Goal: Task Accomplishment & Management: Manage account settings

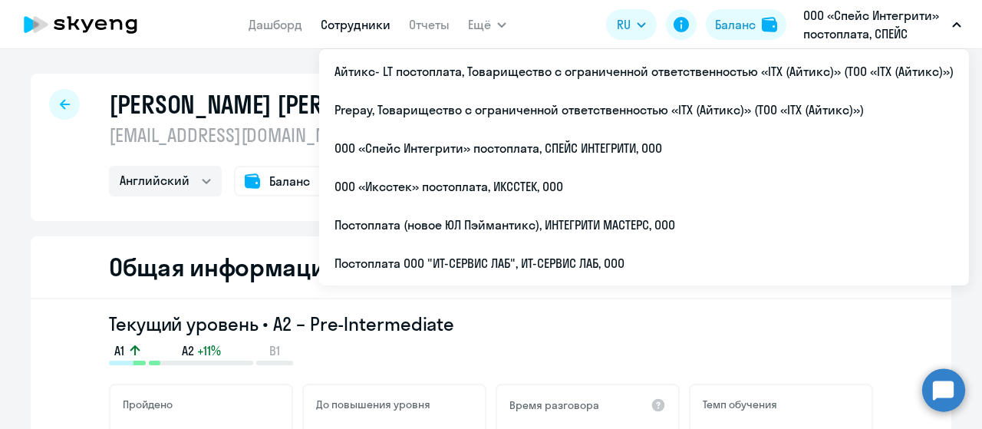
select select "english"
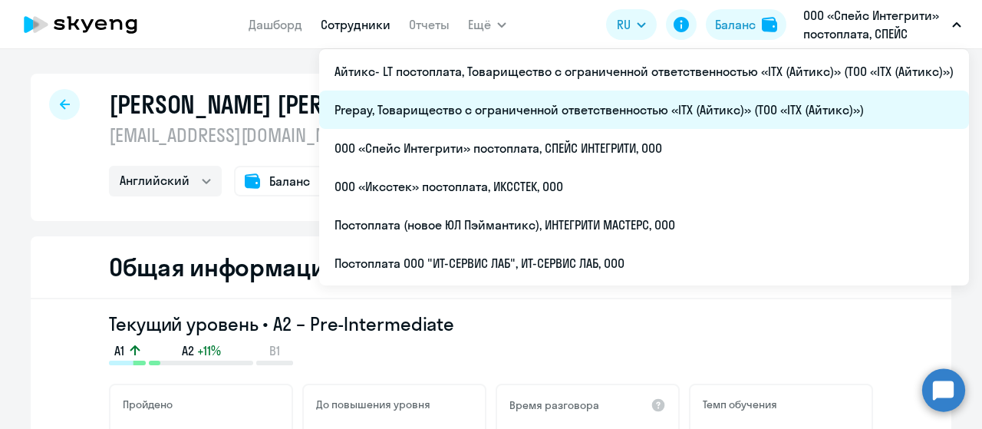
click at [739, 116] on li "Prepay, Товарищество с ограниченной ответственностью «ITX (Айтикс)» (ТОО «ITX (…" at bounding box center [643, 109] width 649 height 38
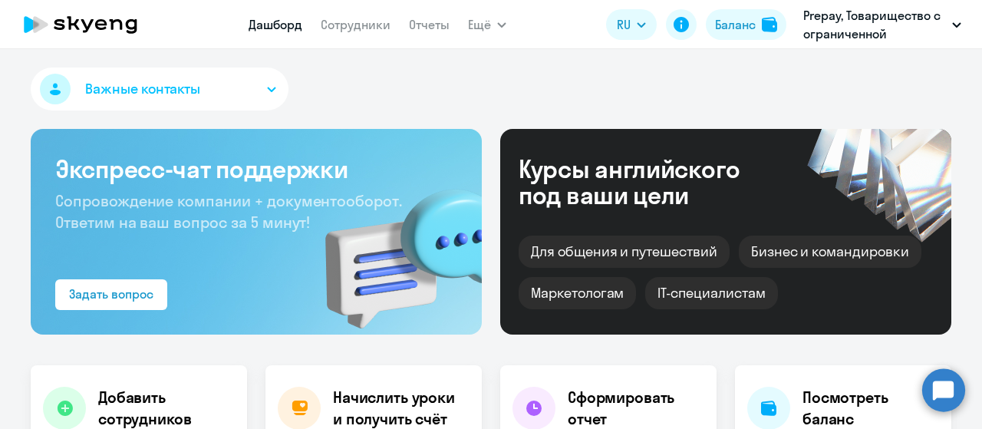
click at [346, 34] on nav "Дашборд Сотрудники Отчеты" at bounding box center [348, 24] width 201 height 31
click at [348, 22] on link "Сотрудники" at bounding box center [356, 24] width 70 height 15
select select "30"
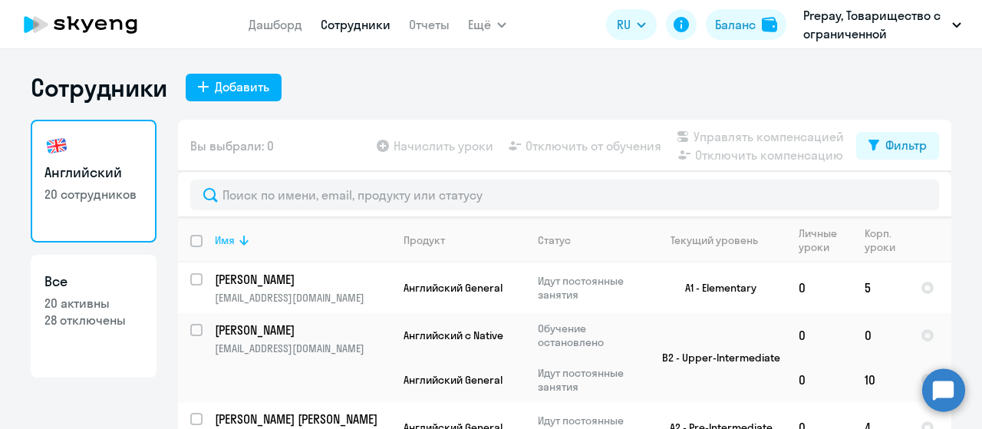
click at [235, 237] on icon at bounding box center [244, 240] width 18 height 18
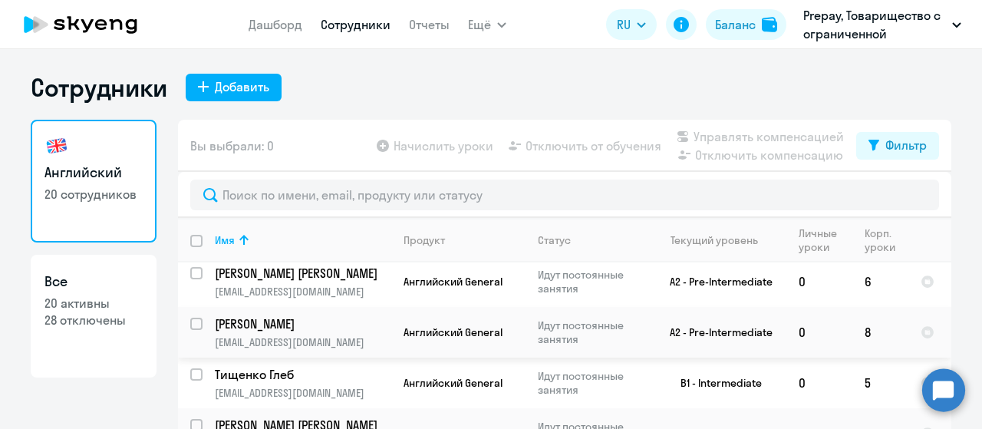
scroll to position [767, 0]
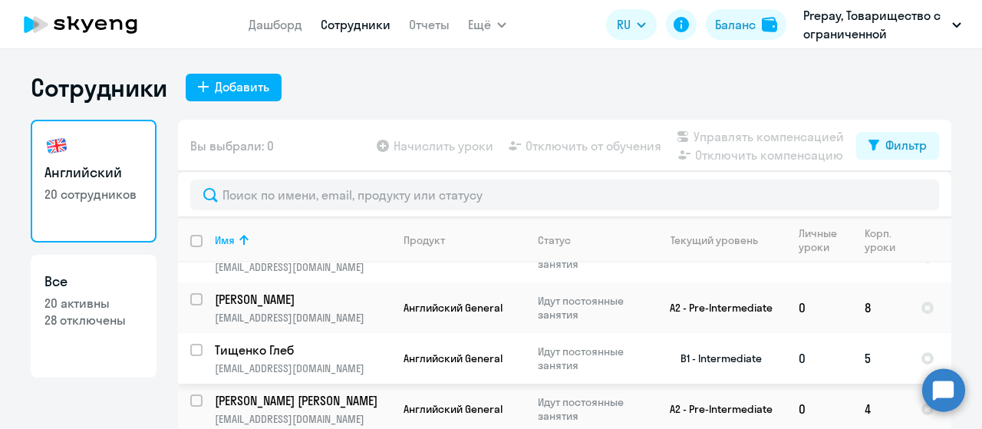
click at [193, 344] on input "select row 38628283" at bounding box center [205, 359] width 31 height 31
checkbox input "true"
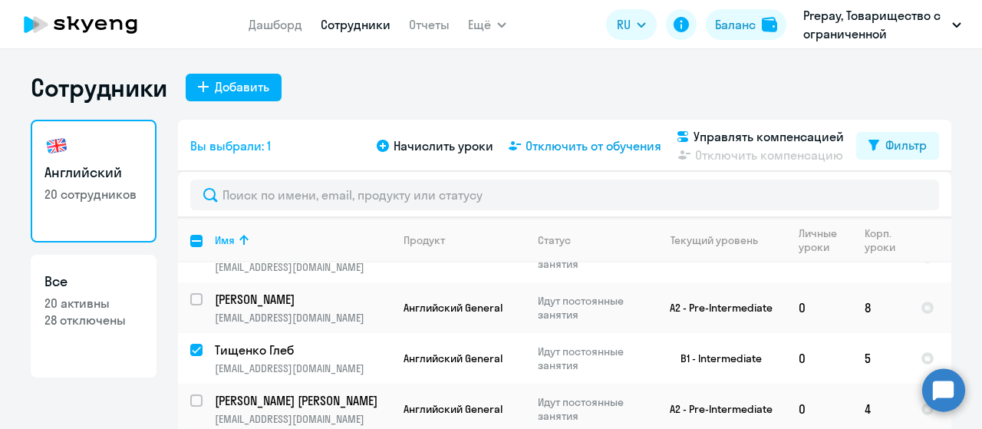
click at [600, 150] on span "Отключить от обучения" at bounding box center [593, 145] width 136 height 18
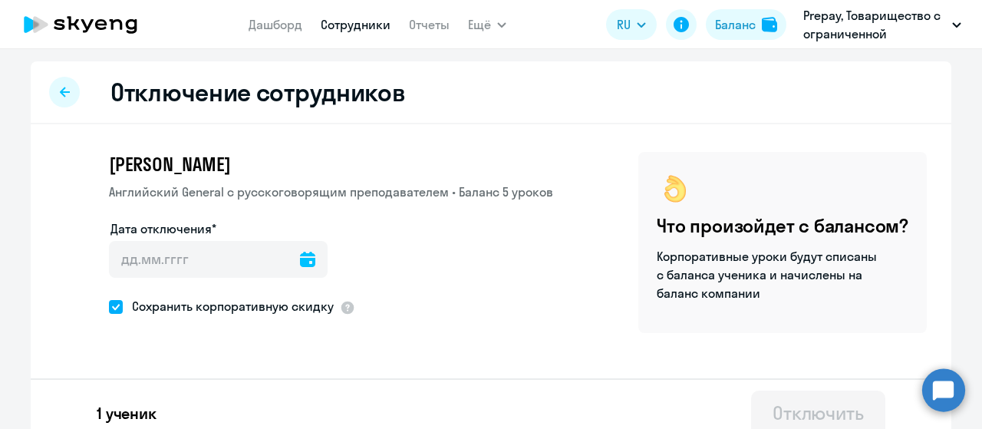
click at [300, 258] on icon at bounding box center [307, 259] width 15 height 15
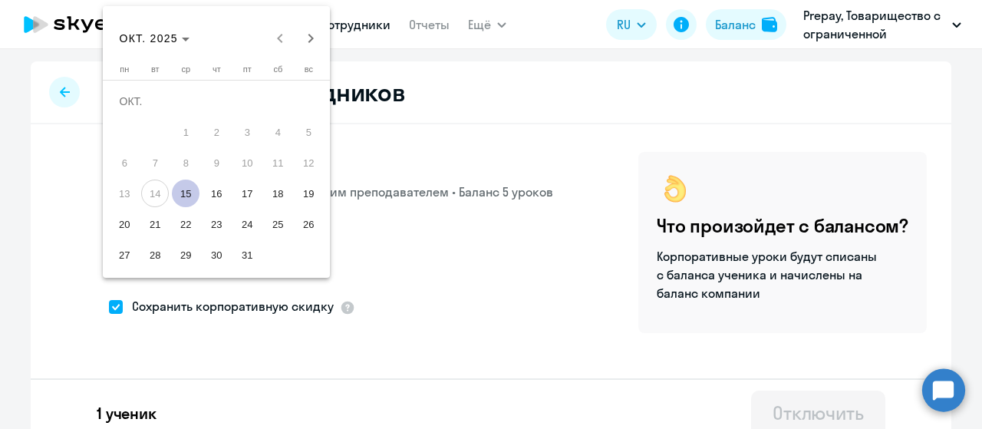
click at [188, 189] on span "15" at bounding box center [186, 193] width 28 height 28
type input "[DATE]"
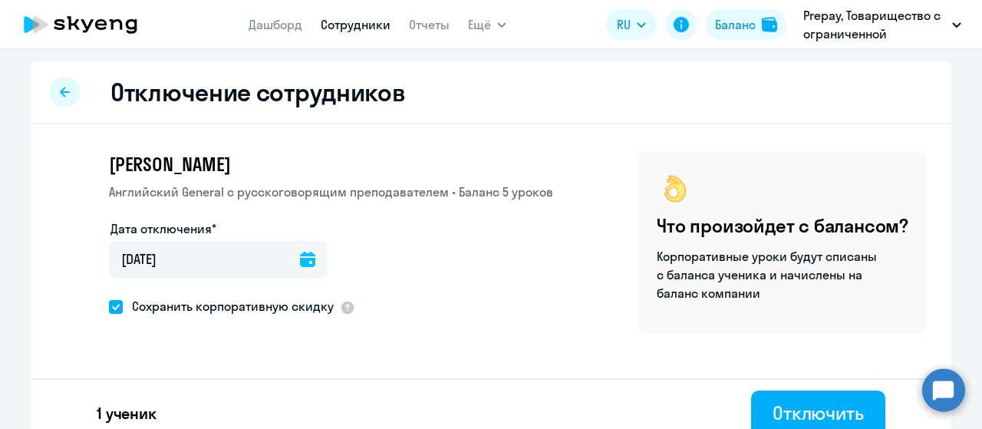
click at [109, 307] on span at bounding box center [116, 307] width 14 height 14
click at [108, 307] on input "Сохранить корпоративную скидку" at bounding box center [108, 306] width 1 height 1
checkbox input "false"
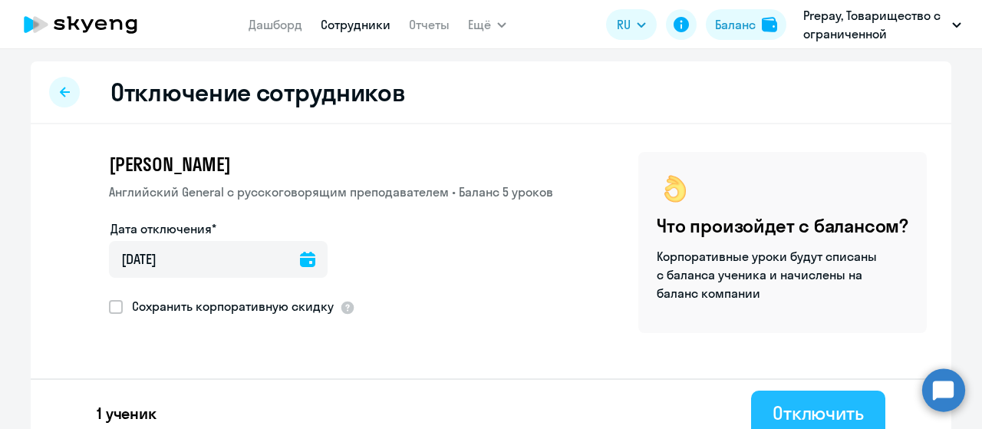
click at [810, 415] on div "Отключить" at bounding box center [817, 412] width 91 height 25
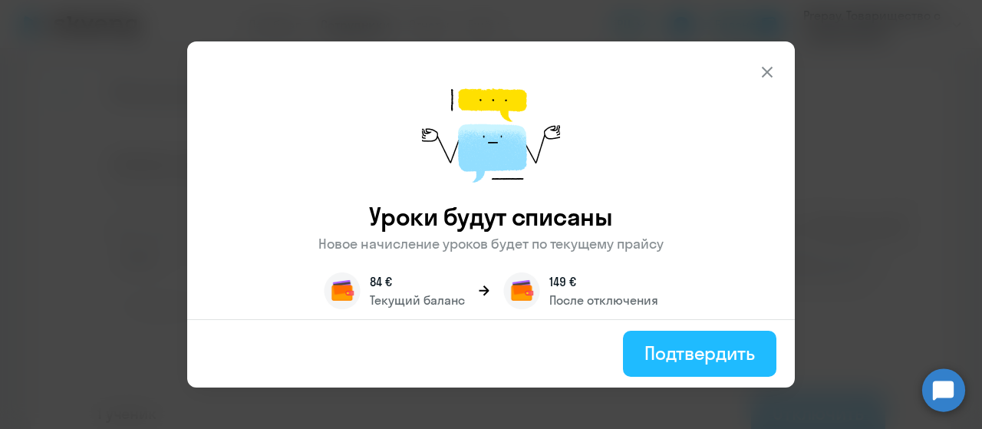
click at [655, 357] on div "Подтвердить" at bounding box center [699, 352] width 110 height 25
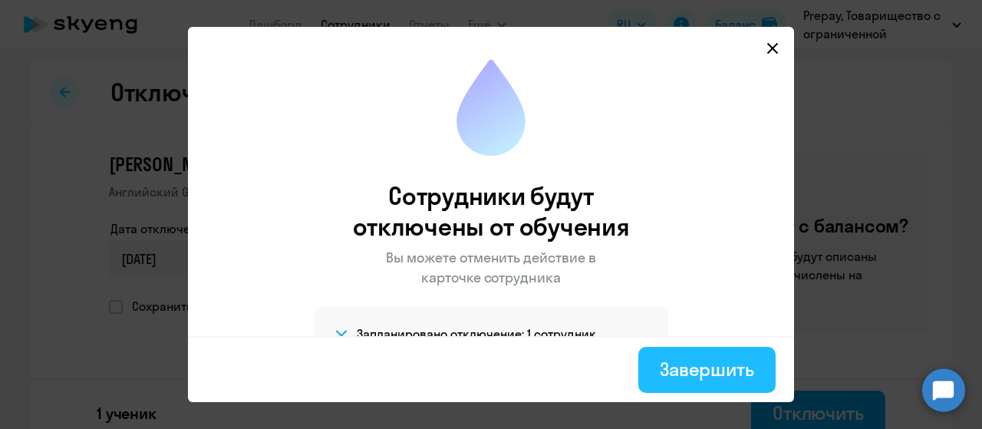
click at [707, 370] on div "Завершить" at bounding box center [706, 369] width 94 height 25
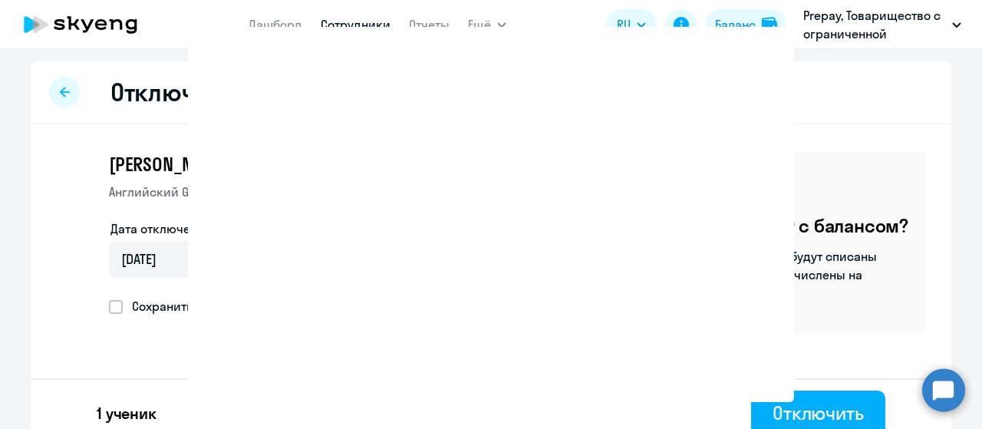
select select "30"
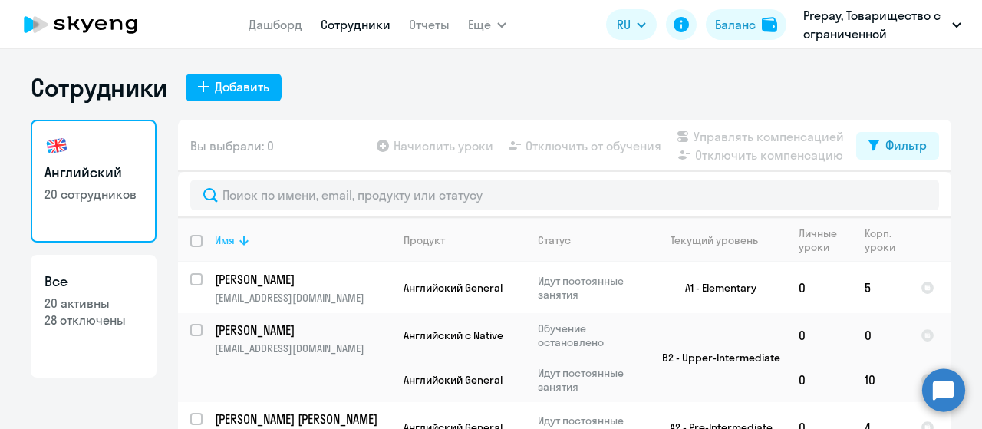
click at [239, 242] on icon at bounding box center [243, 240] width 9 height 10
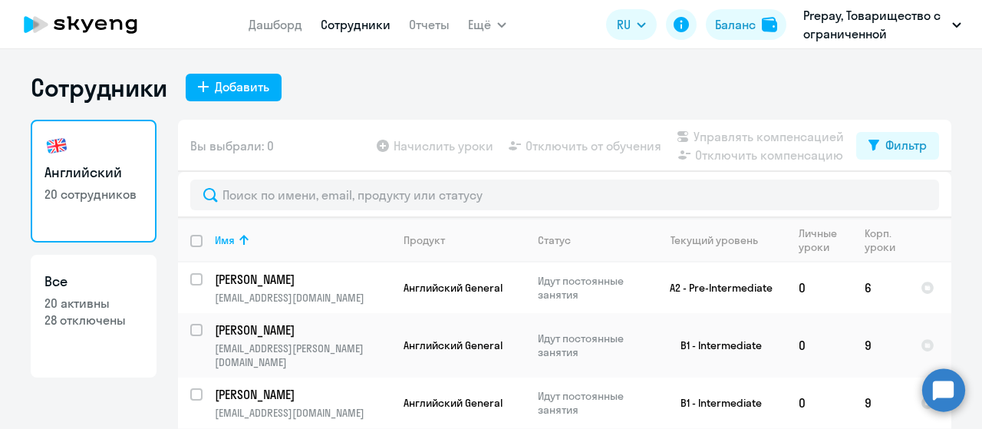
click at [86, 23] on icon at bounding box center [80, 24] width 135 height 38
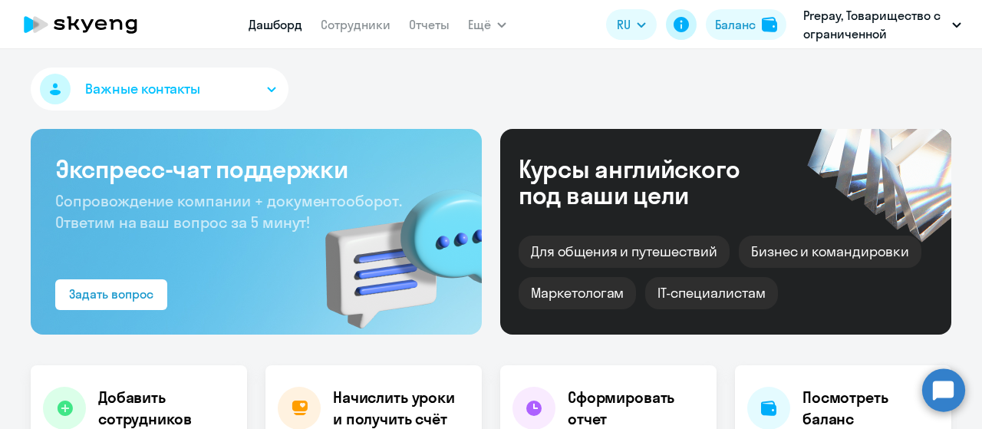
select select "30"
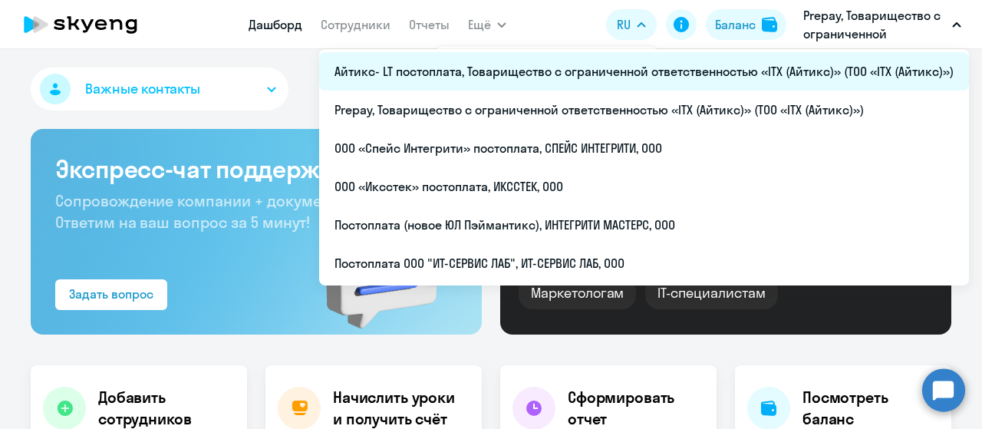
click at [618, 71] on li "Айтикс- LT постоплата, Товарищество с ограниченной ответственностью «ITX (Айтик…" at bounding box center [643, 71] width 649 height 38
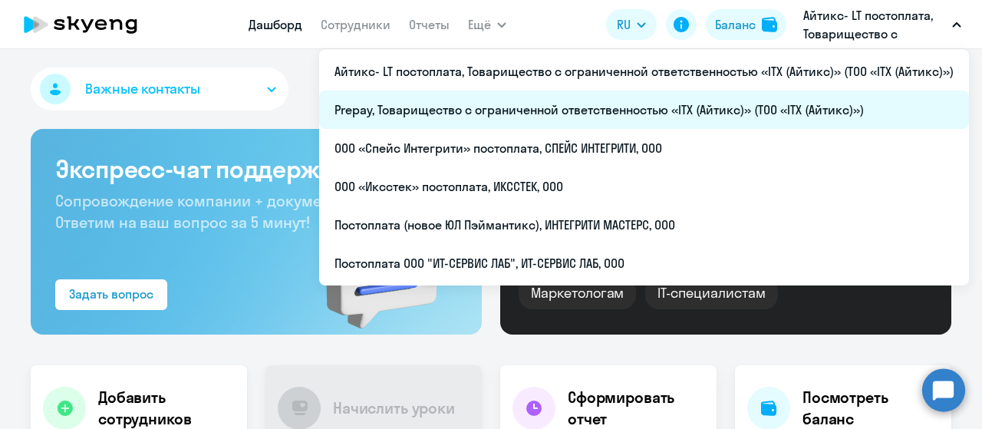
click at [615, 113] on li "Prepay, Товарищество с ограниченной ответственностью «ITX (Айтикс)» (ТОО «ITX (…" at bounding box center [643, 109] width 649 height 38
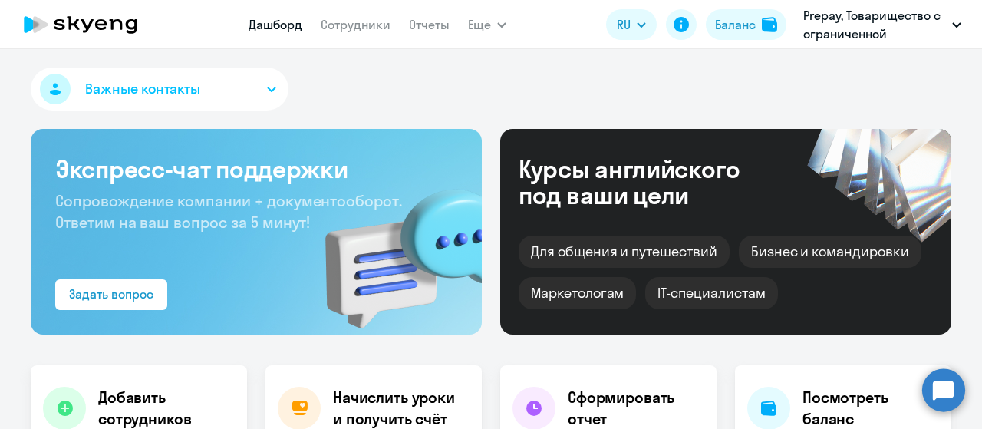
click at [354, 38] on nav "Дашборд Сотрудники Отчеты" at bounding box center [348, 24] width 201 height 31
click at [354, 31] on link "Сотрудники" at bounding box center [356, 24] width 70 height 15
select select "30"
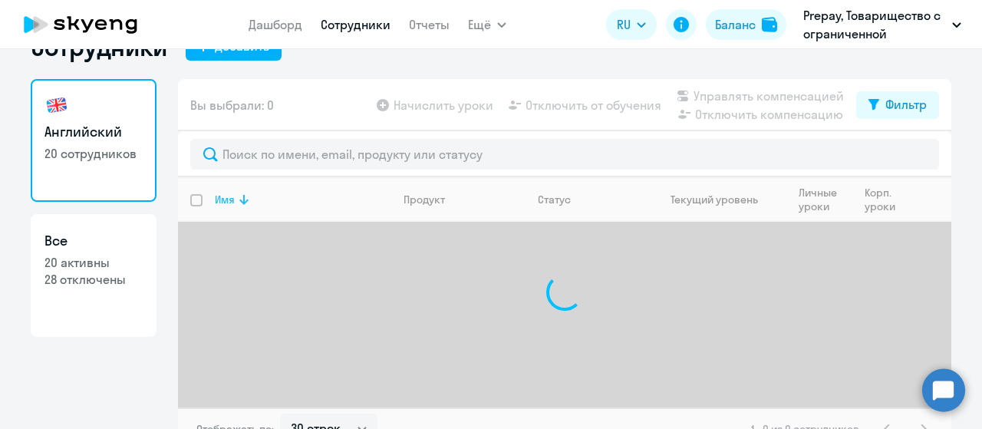
scroll to position [61, 0]
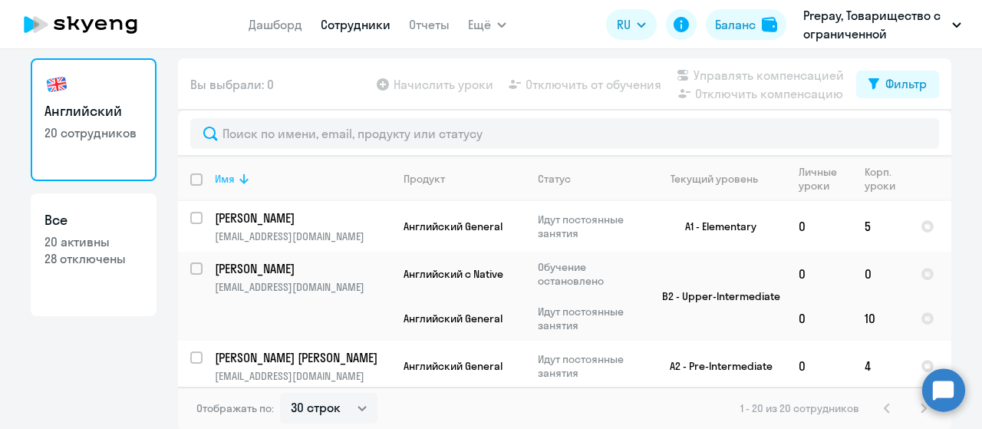
click at [239, 182] on icon at bounding box center [243, 179] width 9 height 10
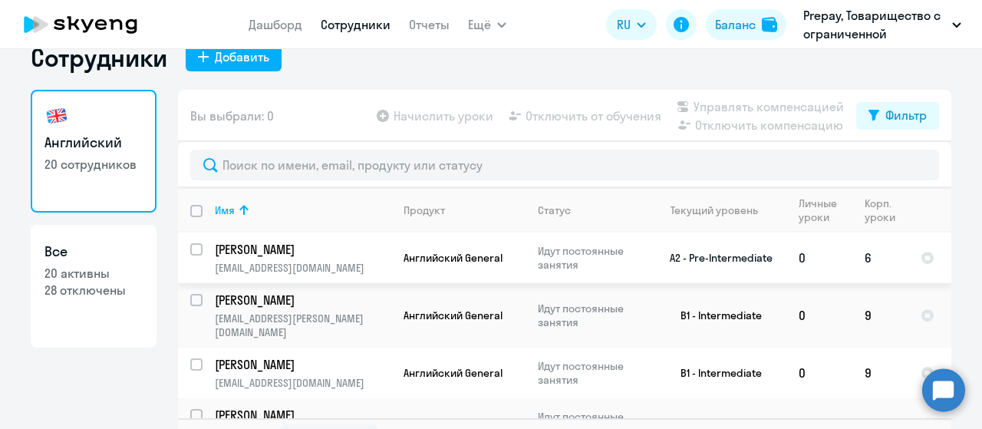
scroll to position [0, 0]
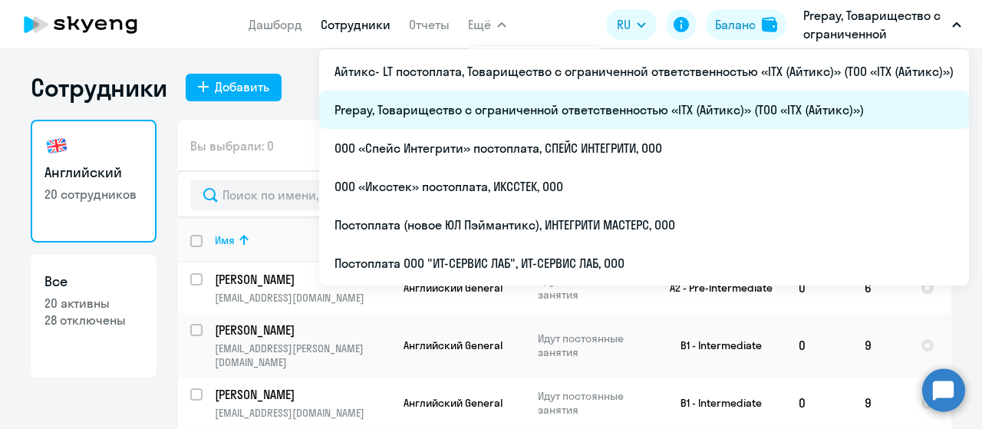
click at [485, 104] on li "Prepay, Товарищество с ограниченной ответственностью «ITX (Айтикс)» (ТОО «ITX (…" at bounding box center [643, 109] width 649 height 38
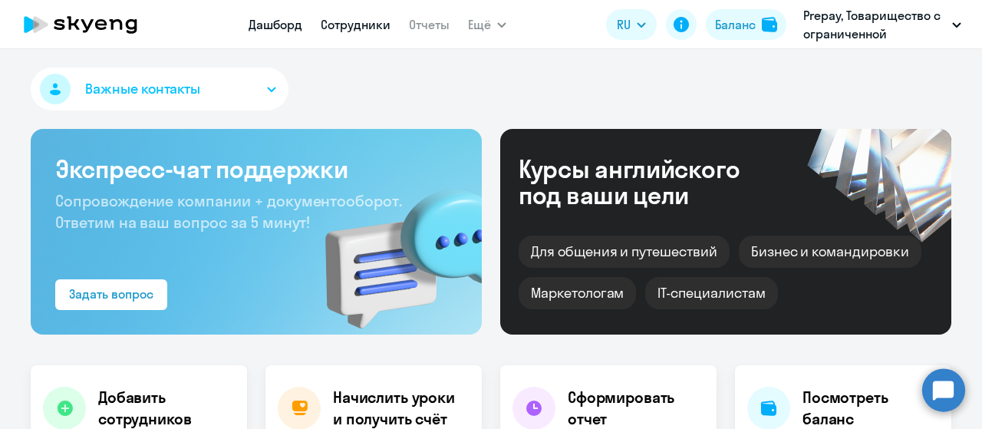
click at [348, 31] on link "Сотрудники" at bounding box center [356, 24] width 70 height 15
select select "30"
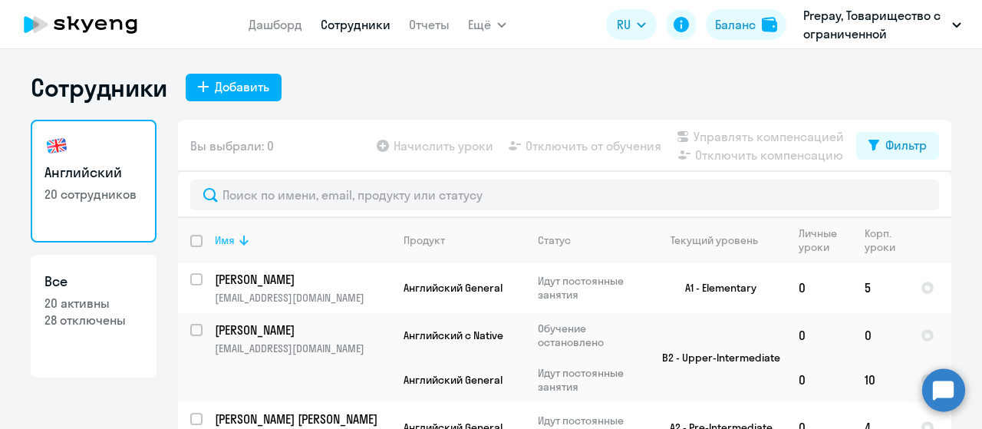
click at [240, 246] on icon at bounding box center [244, 240] width 18 height 18
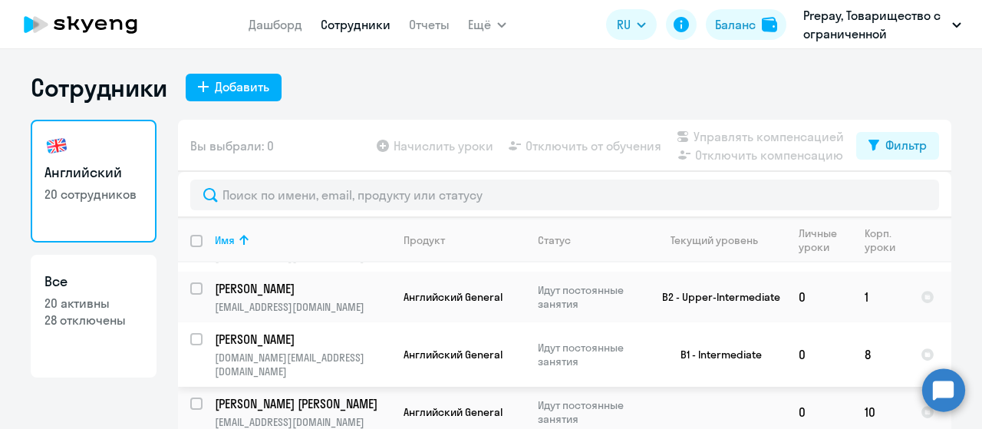
scroll to position [537, 0]
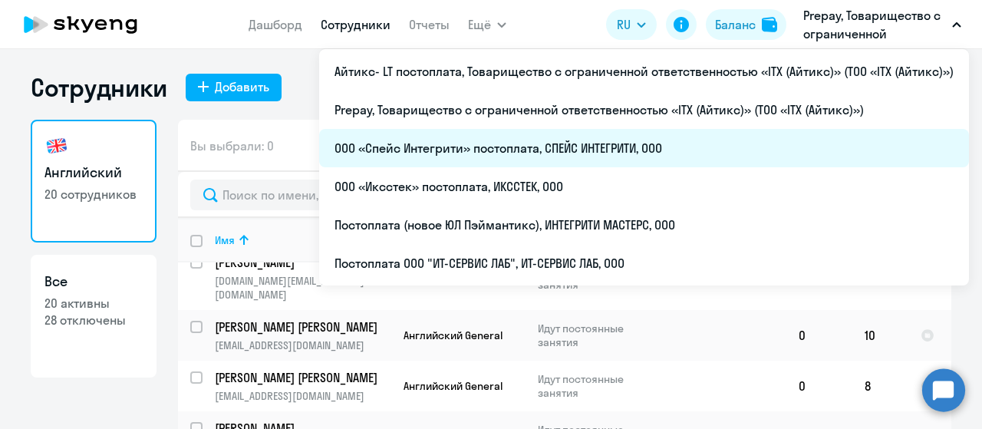
click at [524, 157] on li "ООО «Спейс Интегрити» постоплата, СПЕЙС ИНТЕГРИТИ, ООО" at bounding box center [643, 148] width 649 height 38
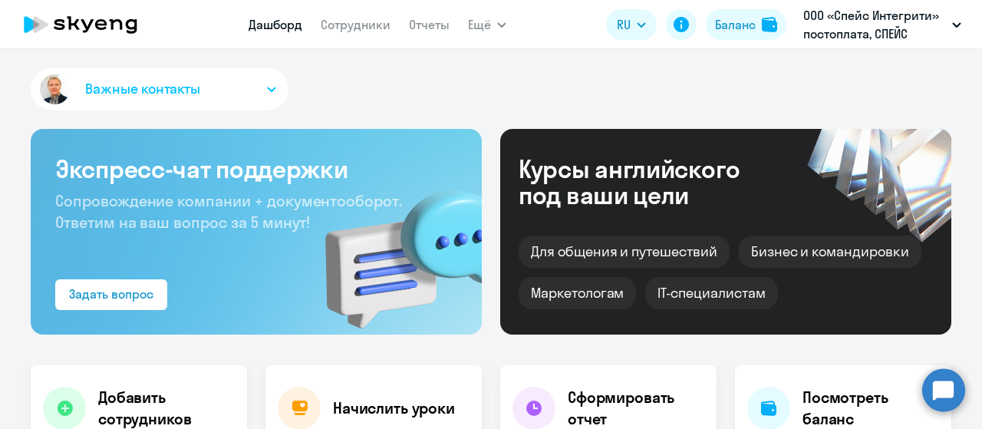
select select "30"
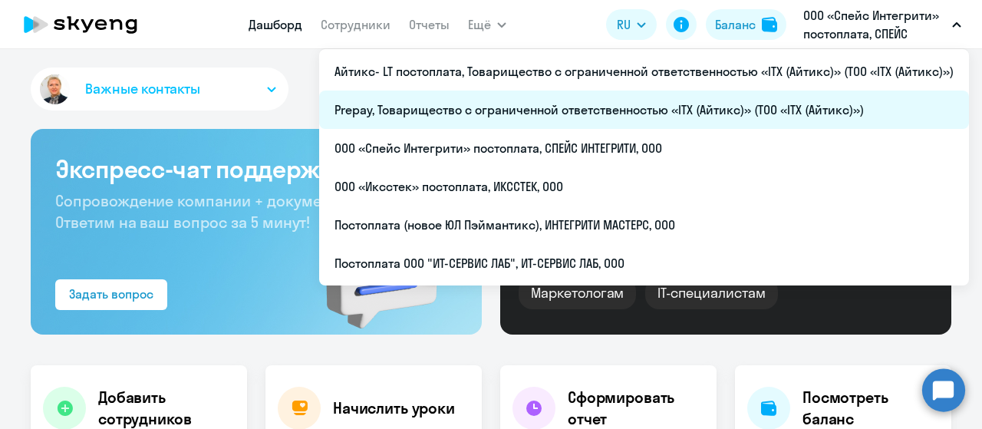
click at [508, 107] on li "Prepay, Товарищество с ограниченной ответственностью «ITX (Айтикс)» (ТОО «ITX (…" at bounding box center [643, 109] width 649 height 38
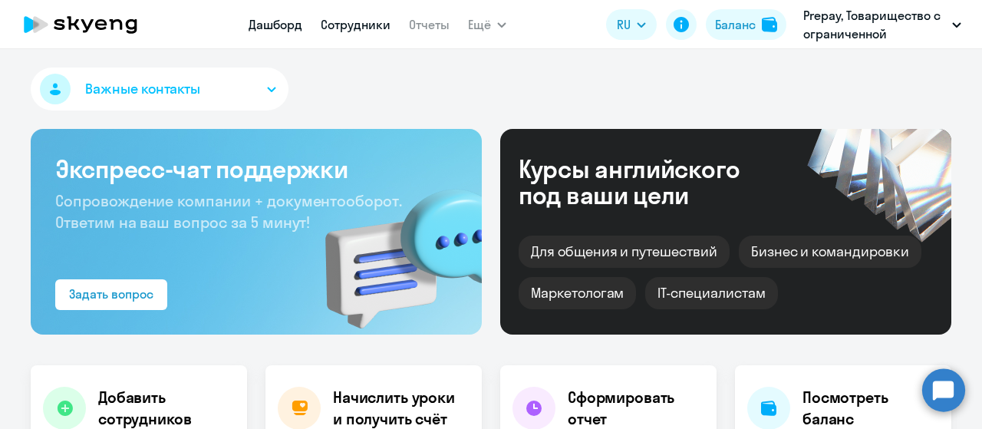
click at [352, 27] on link "Сотрудники" at bounding box center [356, 24] width 70 height 15
select select "30"
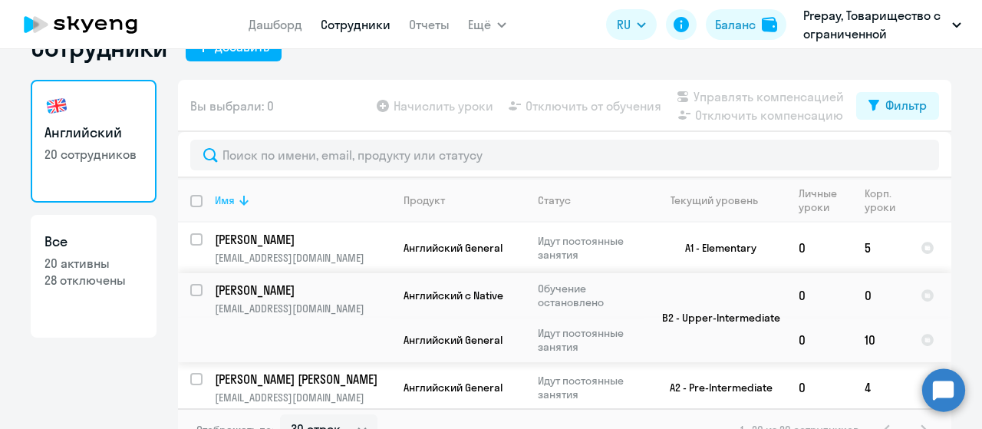
scroll to position [61, 0]
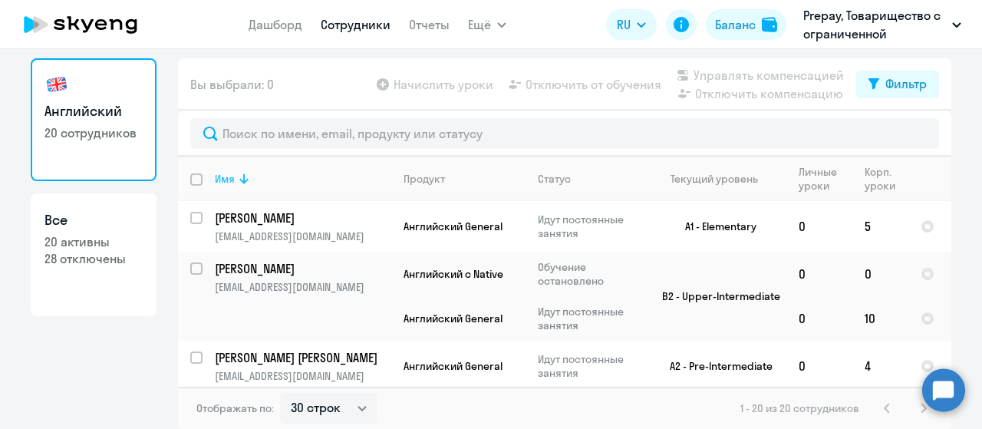
click at [235, 173] on icon at bounding box center [244, 178] width 18 height 18
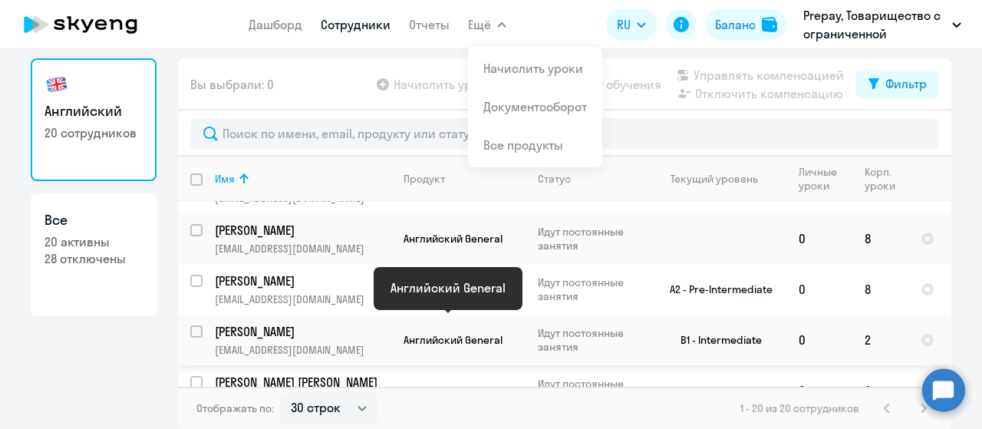
scroll to position [230, 0]
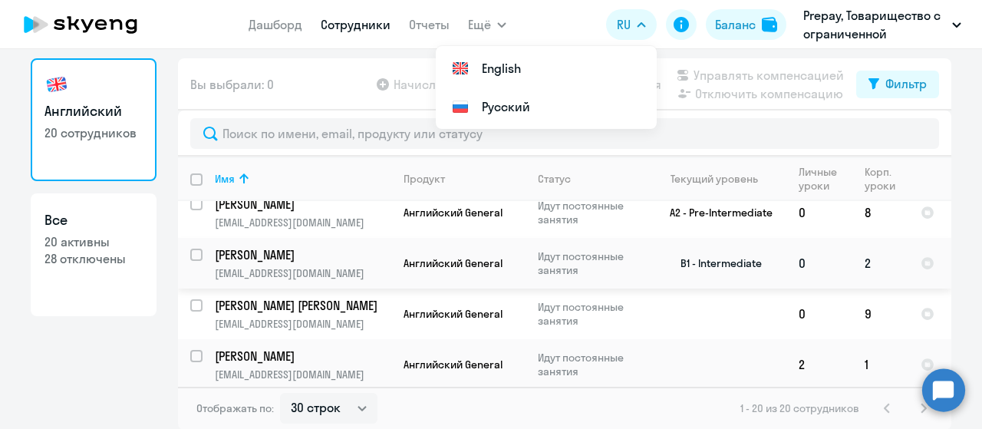
click at [276, 246] on p "[PERSON_NAME]" at bounding box center [301, 254] width 173 height 17
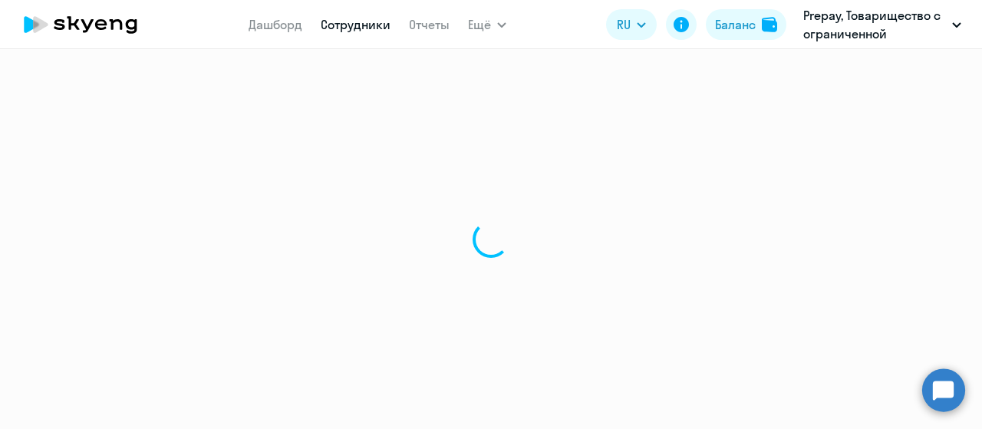
select select "english"
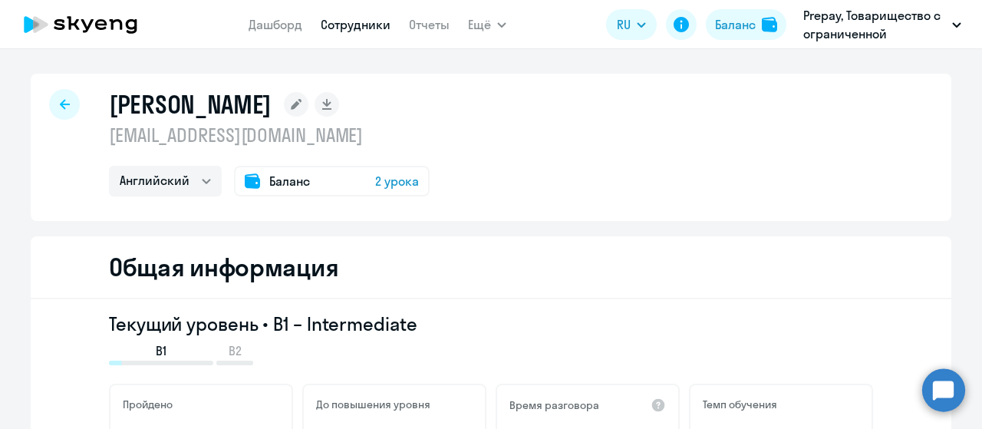
click at [284, 182] on span "Баланс" at bounding box center [289, 181] width 41 height 18
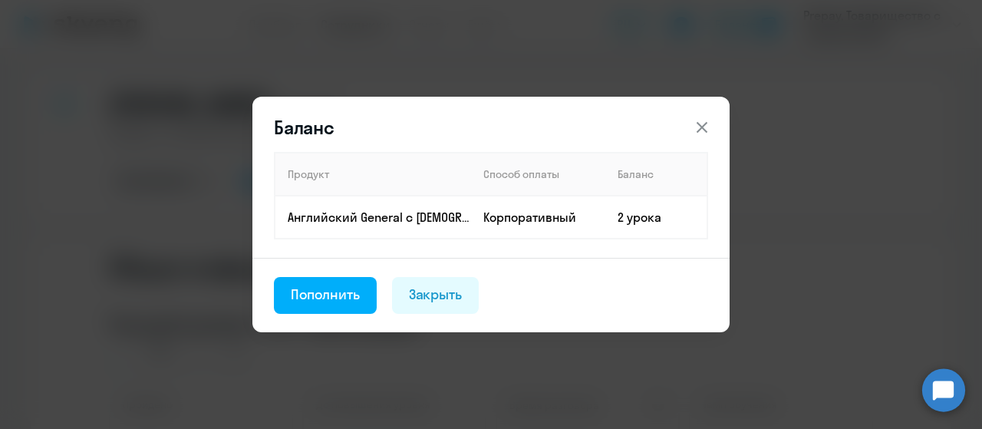
click at [698, 125] on icon at bounding box center [701, 127] width 18 height 18
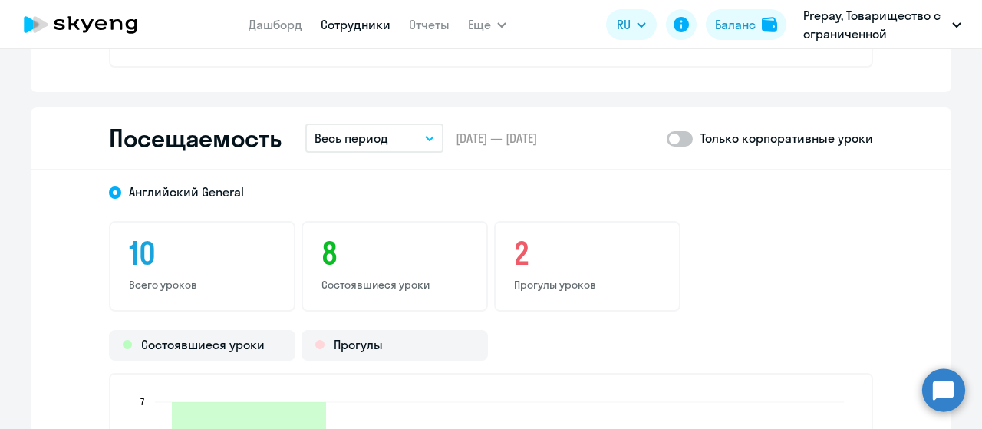
scroll to position [1969, 0]
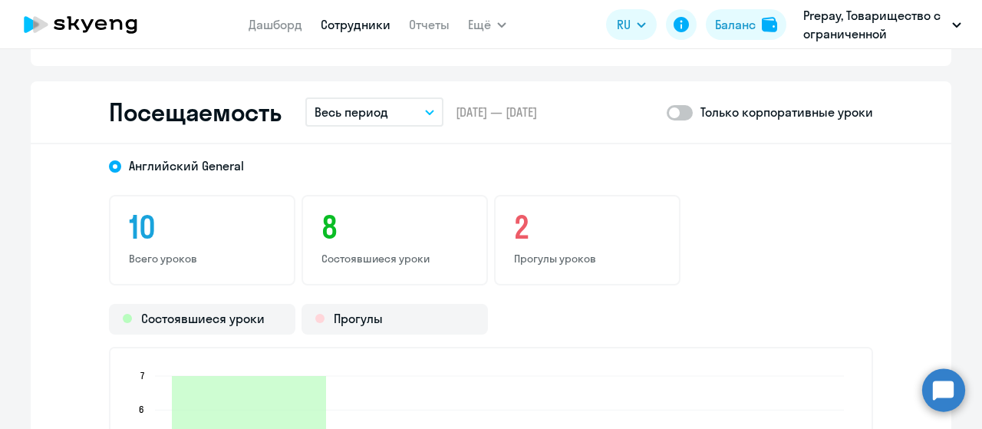
click at [414, 110] on button "Весь период" at bounding box center [374, 111] width 138 height 29
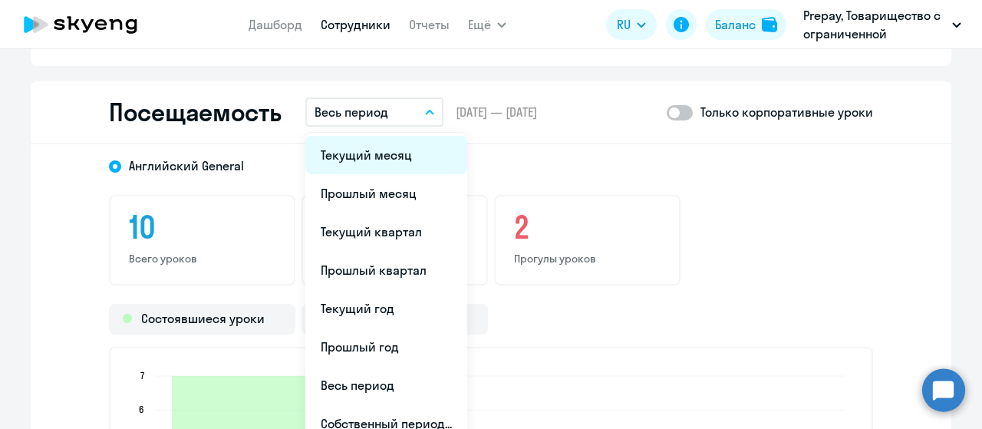
click at [394, 147] on li "Текущий месяц" at bounding box center [386, 155] width 162 height 38
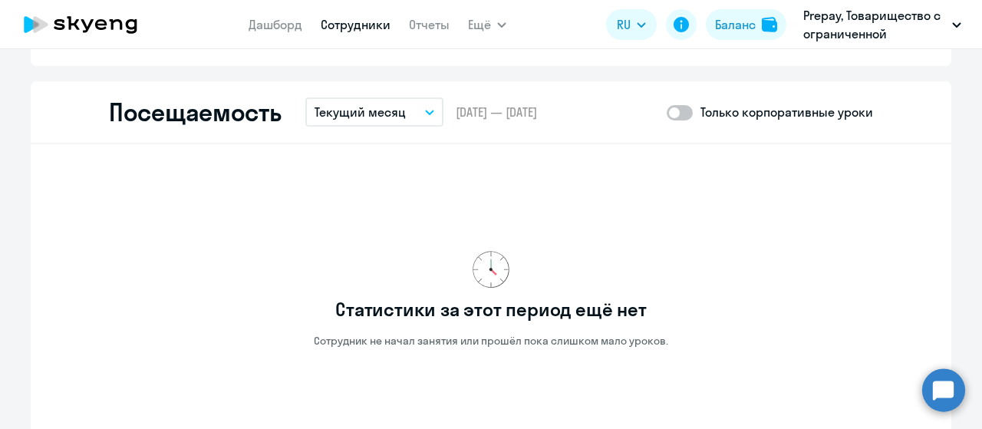
click at [420, 114] on button "Текущий месяц" at bounding box center [374, 111] width 138 height 29
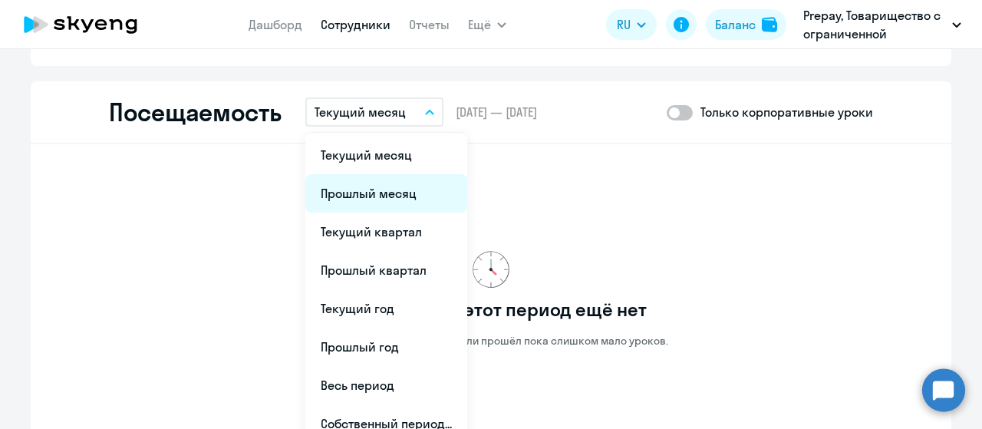
click at [385, 185] on li "Прошлый месяц" at bounding box center [386, 193] width 162 height 38
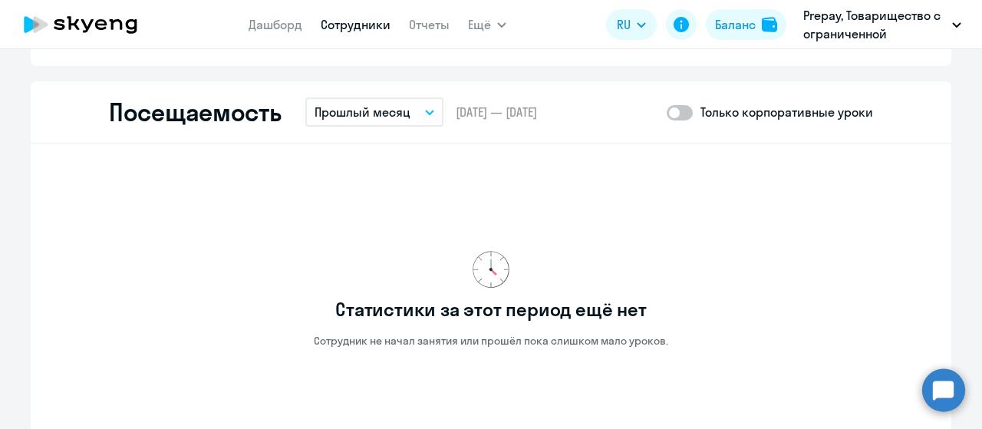
click at [425, 110] on icon "button" at bounding box center [429, 112] width 9 height 5
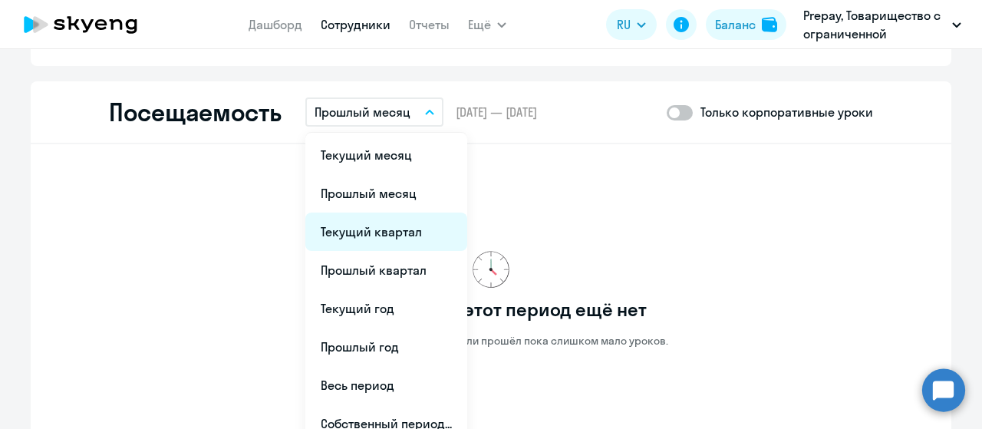
click at [378, 229] on li "Текущий квартал" at bounding box center [386, 231] width 162 height 38
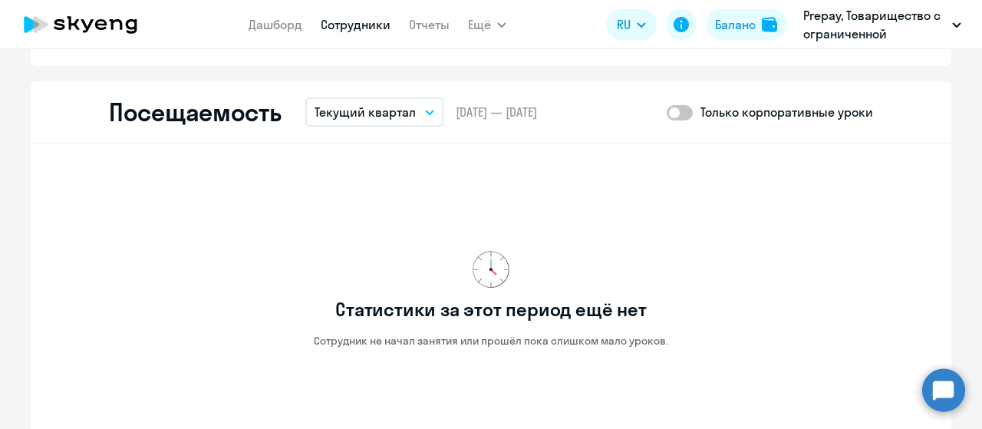
click at [431, 110] on button "Текущий квартал" at bounding box center [374, 111] width 138 height 29
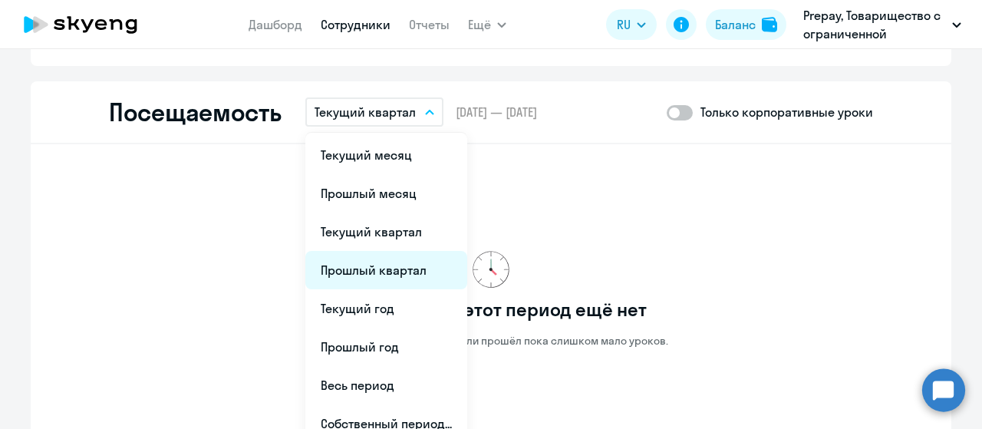
click at [378, 265] on li "Прошлый квартал" at bounding box center [386, 270] width 162 height 38
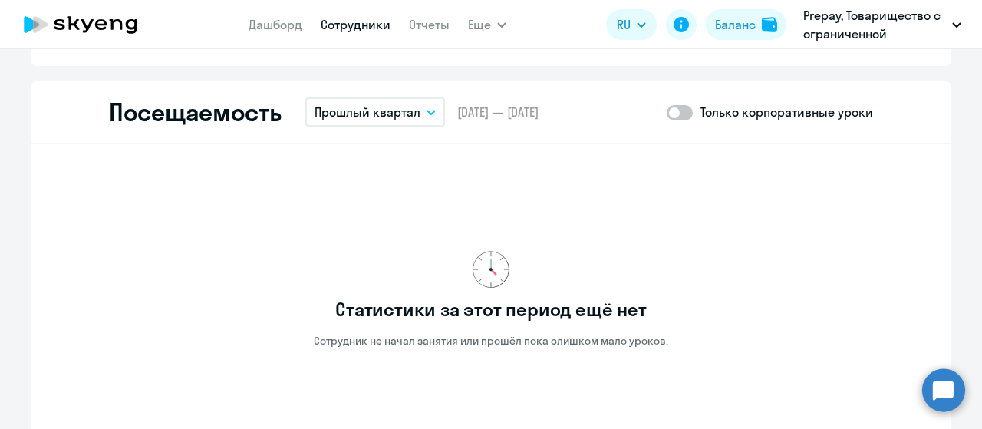
click at [426, 111] on icon "button" at bounding box center [430, 112] width 9 height 5
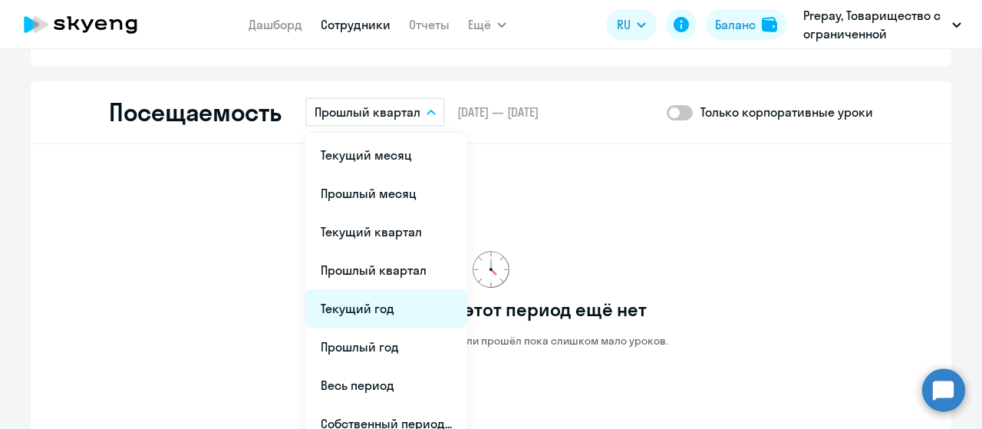
click at [365, 323] on li "Текущий год" at bounding box center [386, 308] width 162 height 38
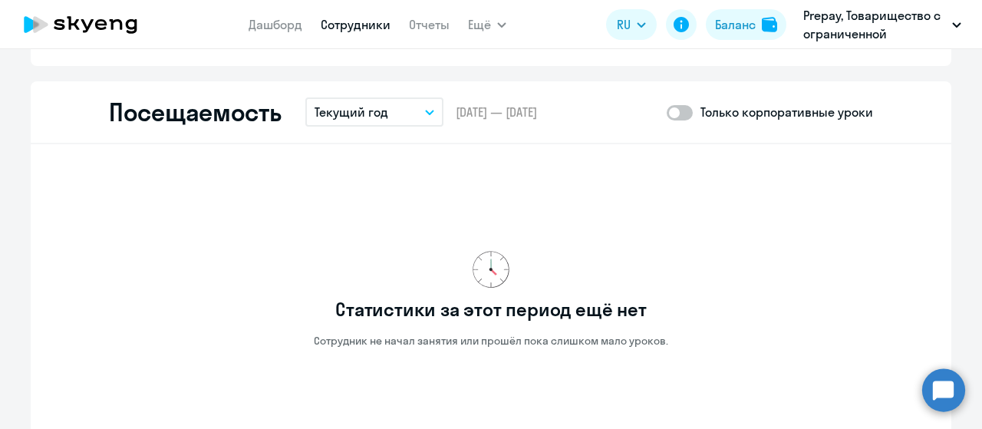
click at [434, 111] on button "Текущий год" at bounding box center [374, 111] width 138 height 29
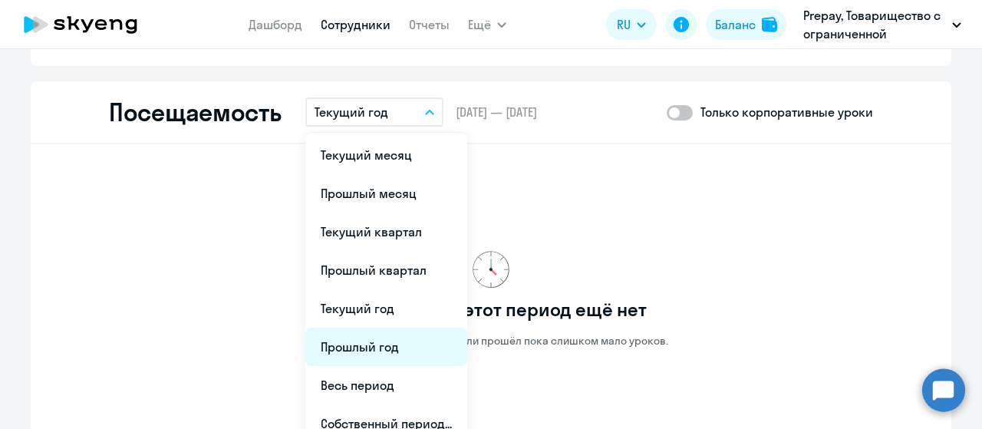
click at [354, 357] on li "Прошлый год" at bounding box center [386, 346] width 162 height 38
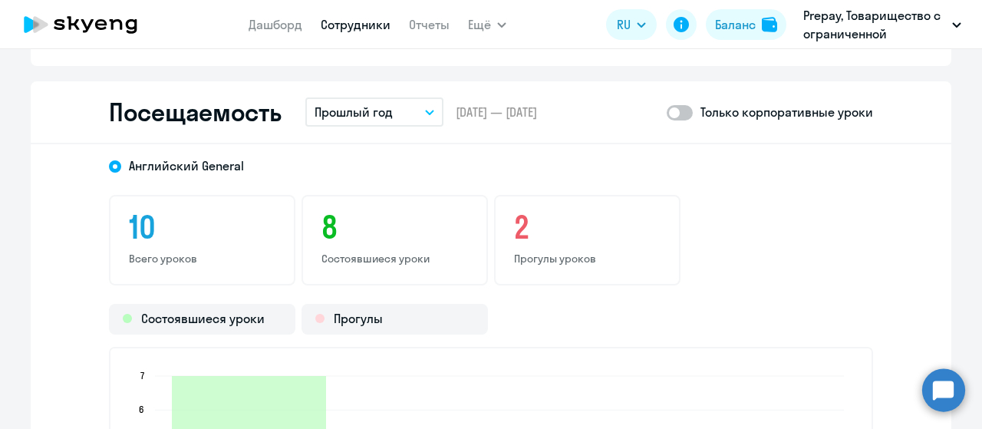
click at [417, 109] on button "Прошлый год" at bounding box center [374, 111] width 138 height 29
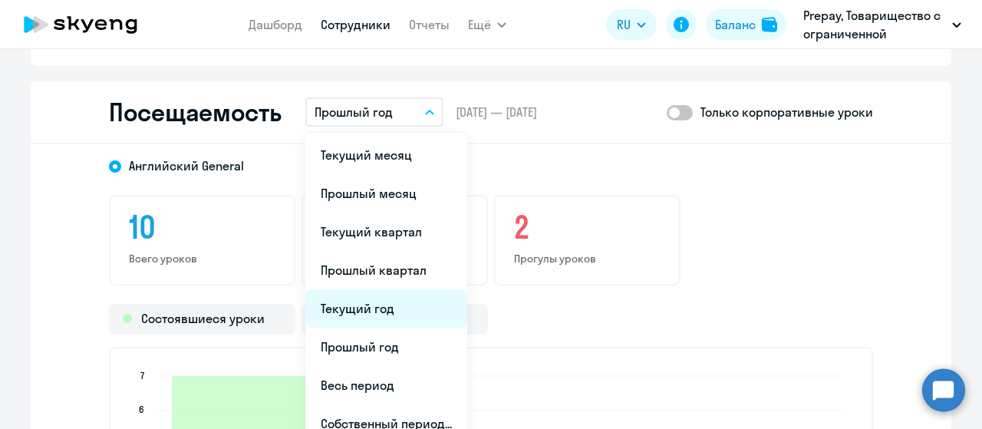
click at [358, 307] on li "Текущий год" at bounding box center [386, 308] width 162 height 38
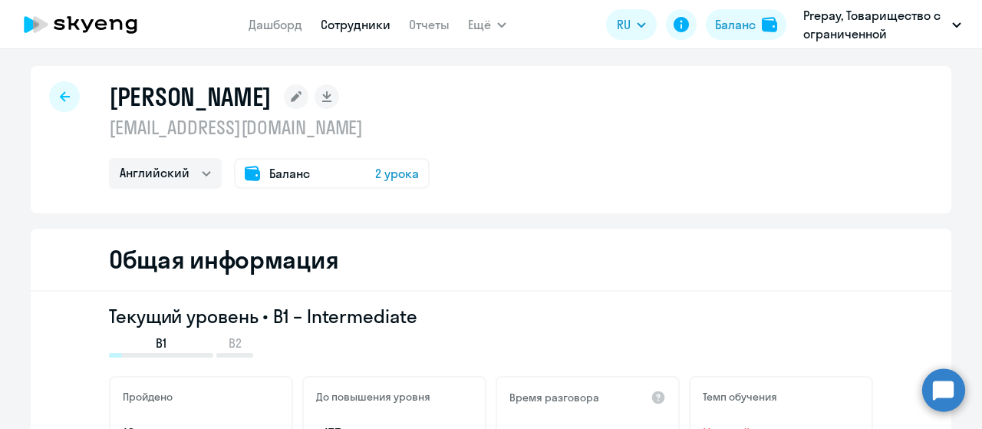
scroll to position [0, 0]
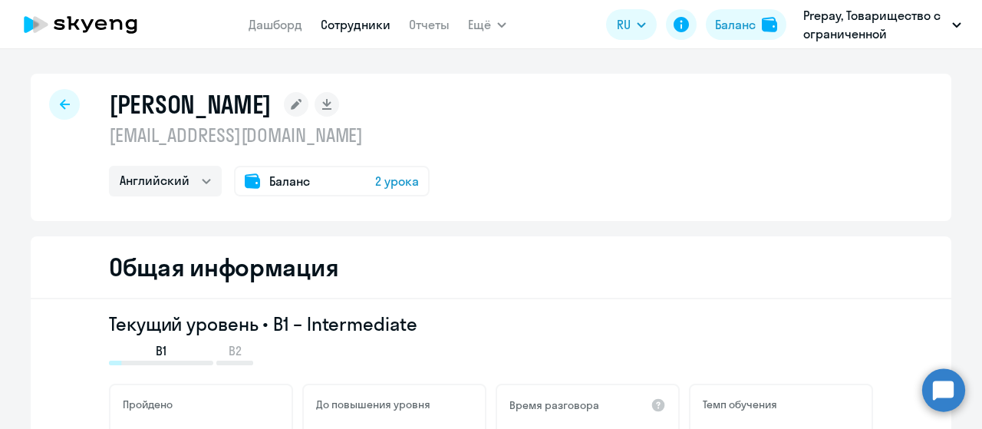
click at [60, 104] on icon at bounding box center [65, 104] width 10 height 10
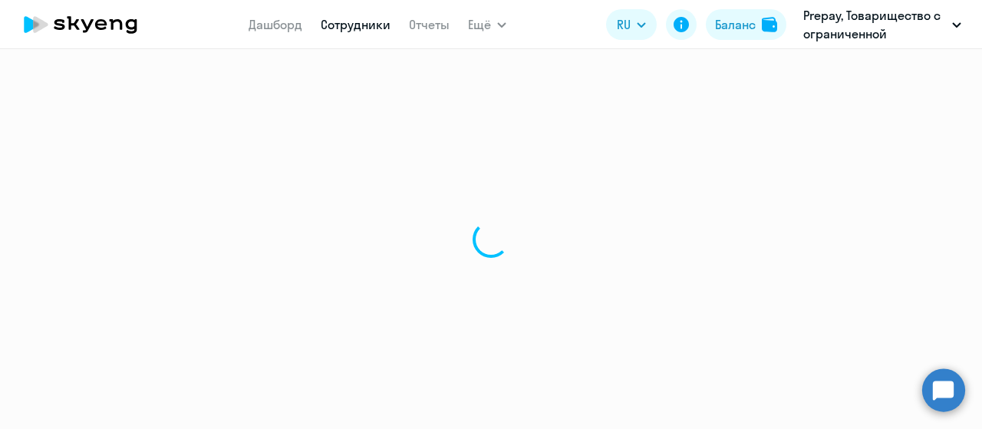
select select "30"
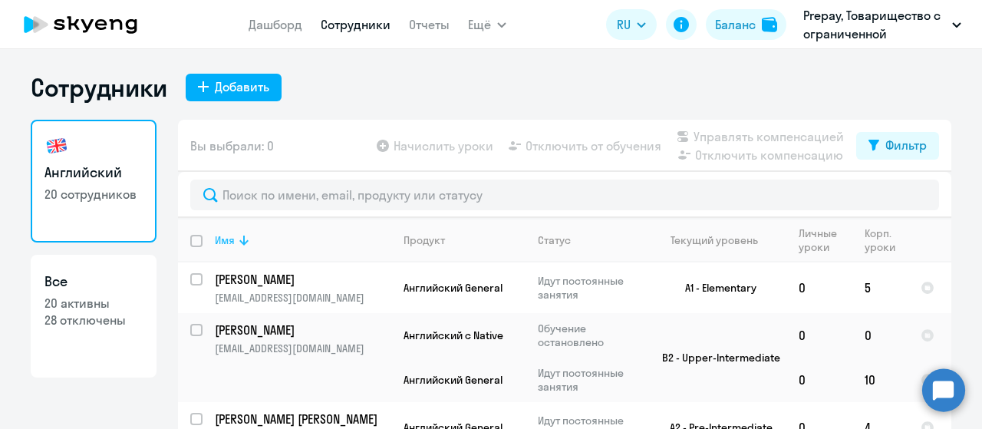
click at [241, 242] on icon at bounding box center [243, 240] width 9 height 10
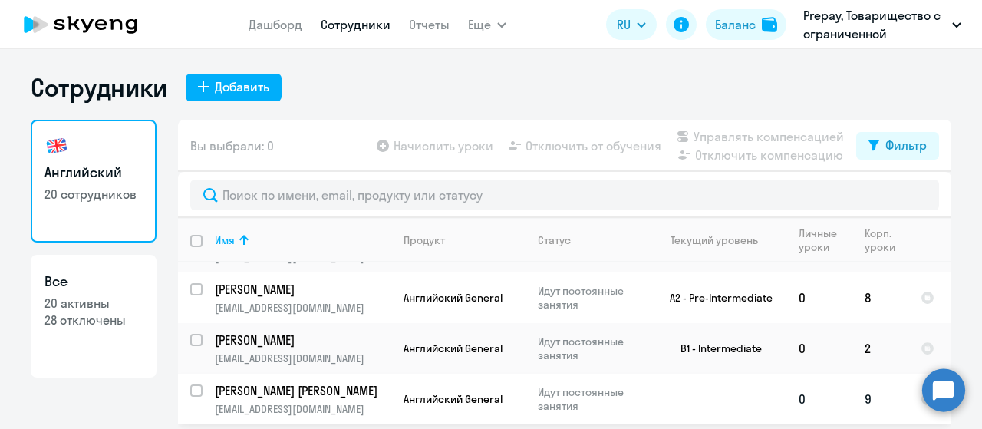
scroll to position [230, 0]
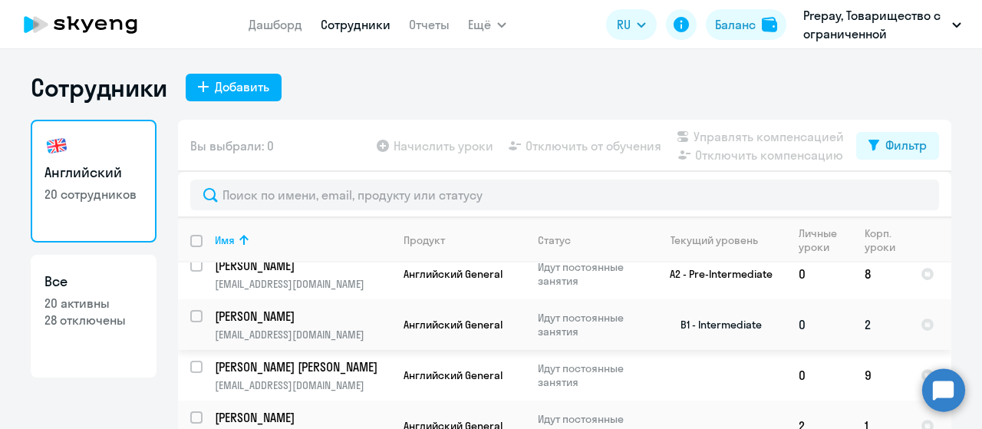
click at [192, 310] on input "select row 22587872" at bounding box center [205, 325] width 31 height 31
checkbox input "true"
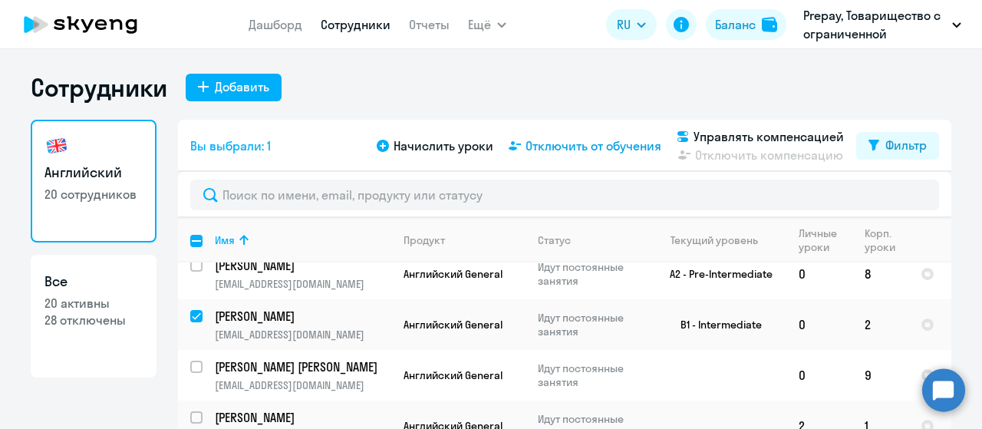
click at [602, 146] on span "Отключить от обучения" at bounding box center [593, 145] width 136 height 18
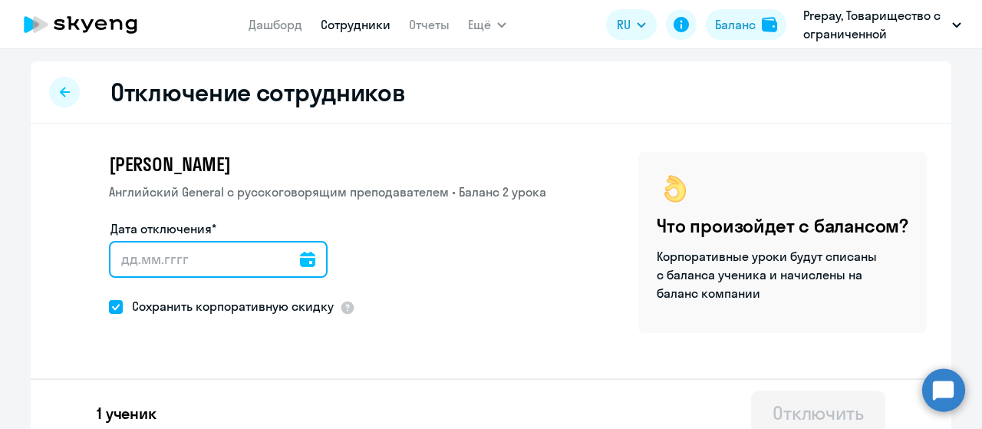
click at [301, 261] on input "Дата отключения*" at bounding box center [218, 259] width 219 height 37
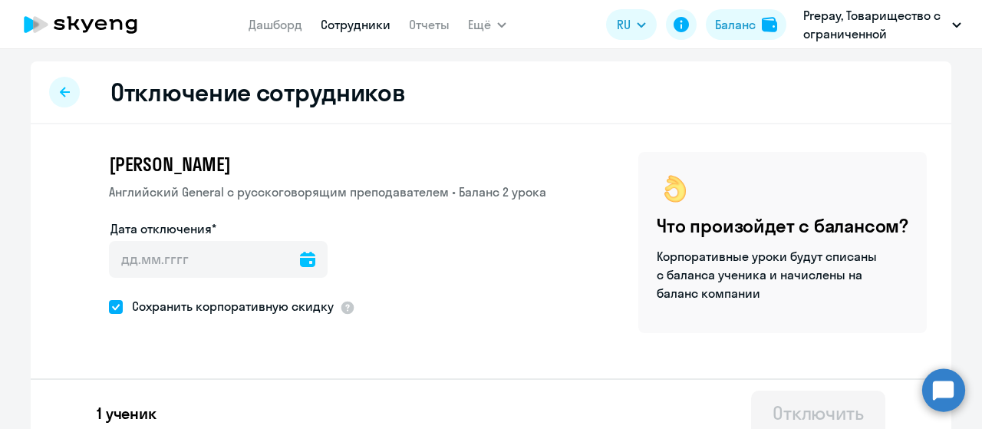
click at [300, 257] on icon at bounding box center [307, 259] width 15 height 15
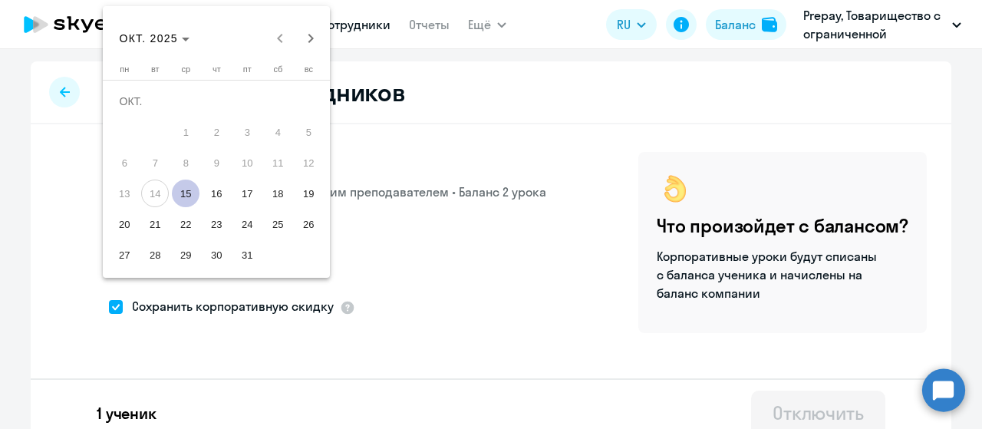
click at [186, 197] on span "15" at bounding box center [186, 193] width 28 height 28
type input "[DATE]"
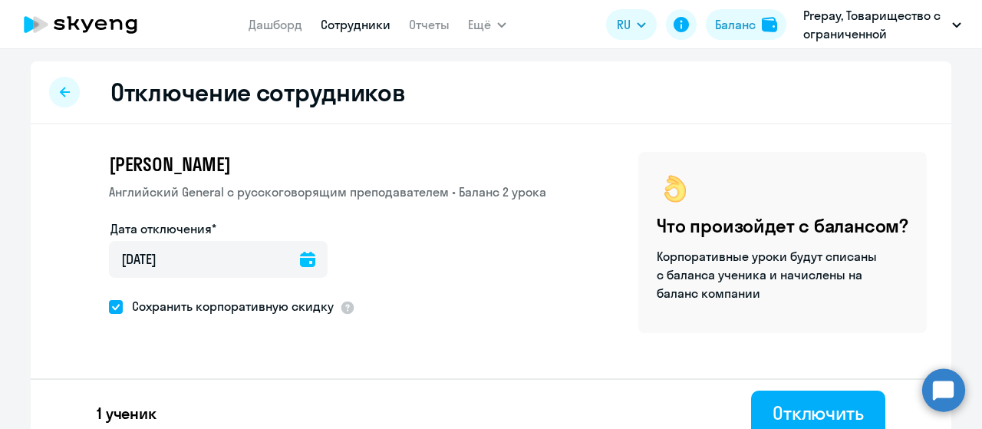
click at [109, 300] on label "Сохранить корпоративную скидку" at bounding box center [221, 306] width 225 height 20
click at [109, 306] on input "Сохранить корпоративную скидку" at bounding box center [108, 306] width 1 height 1
click at [113, 306] on span at bounding box center [116, 307] width 14 height 14
click at [109, 306] on input "Сохранить корпоративную скидку" at bounding box center [108, 306] width 1 height 1
checkbox input "true"
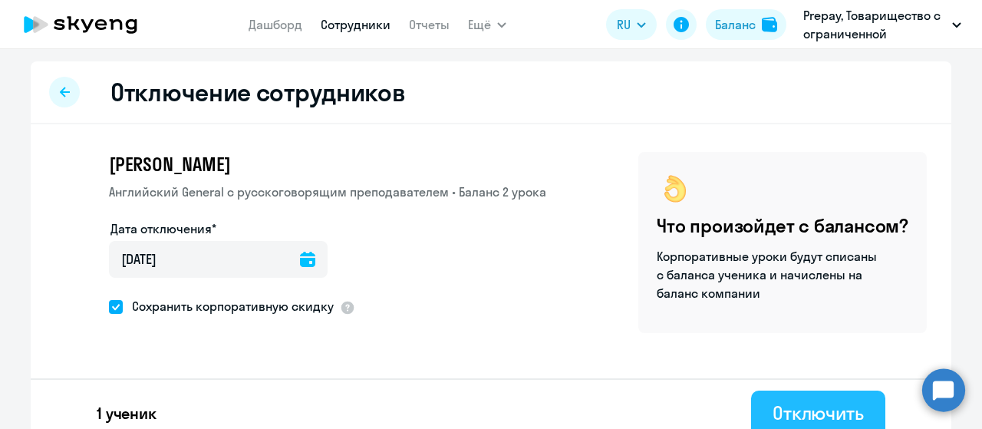
click at [758, 400] on button "Отключить" at bounding box center [818, 413] width 134 height 46
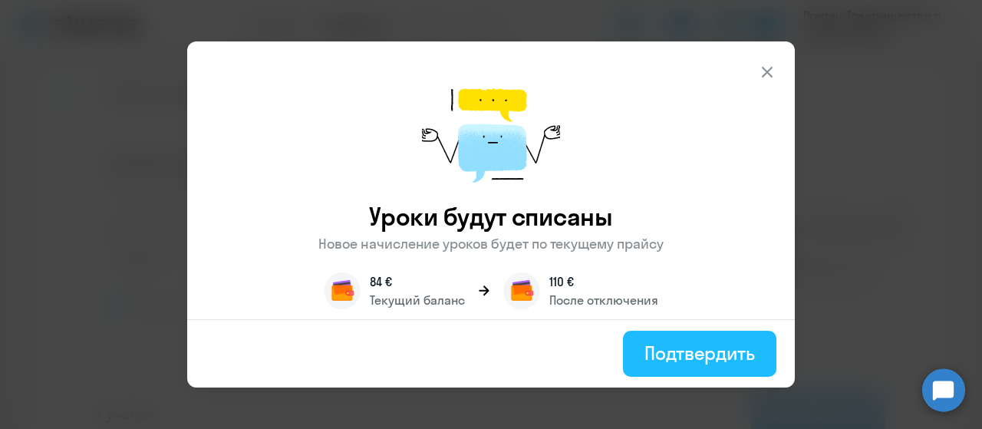
click at [661, 355] on div "Подтвердить" at bounding box center [699, 352] width 110 height 25
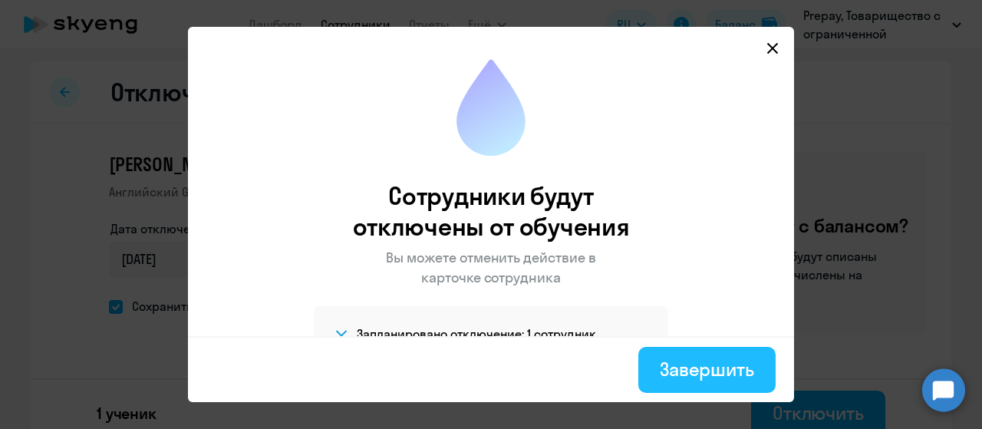
click at [684, 363] on div "Завершить" at bounding box center [706, 369] width 94 height 25
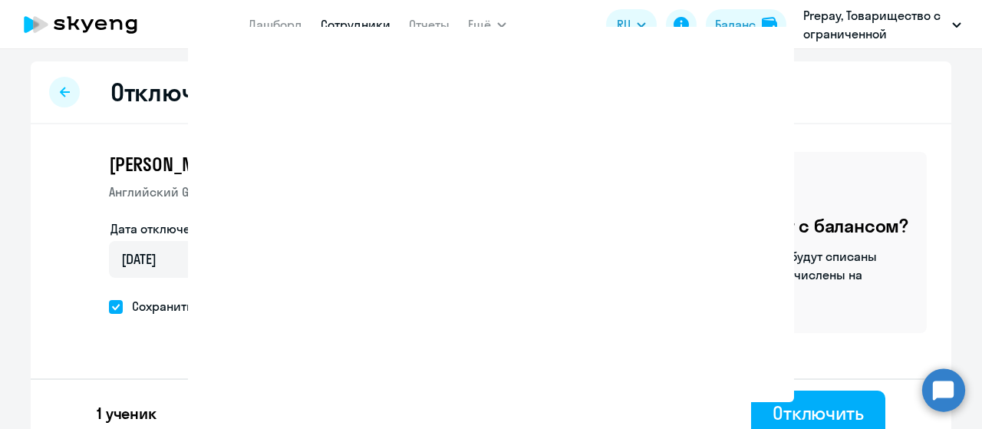
select select "30"
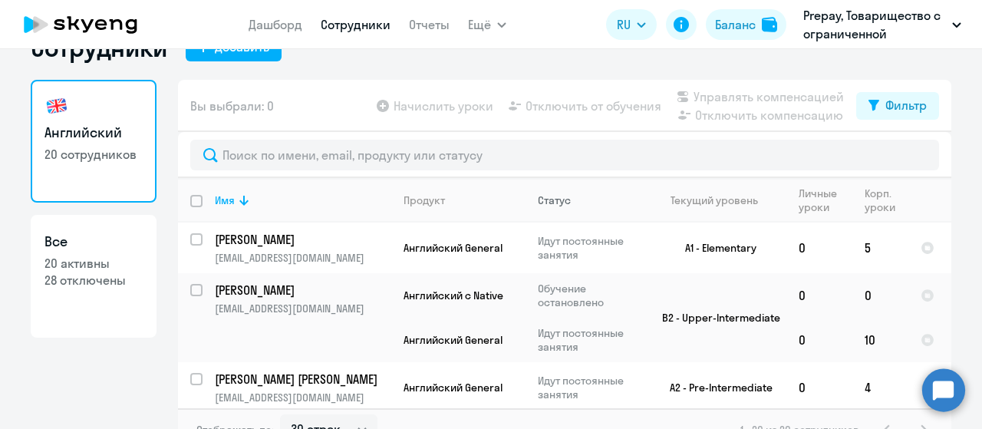
scroll to position [61, 0]
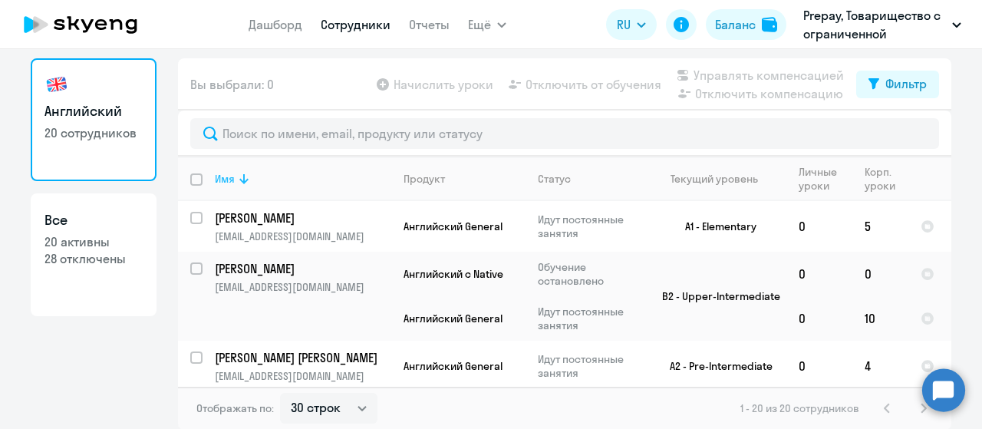
click at [246, 180] on icon at bounding box center [244, 178] width 18 height 18
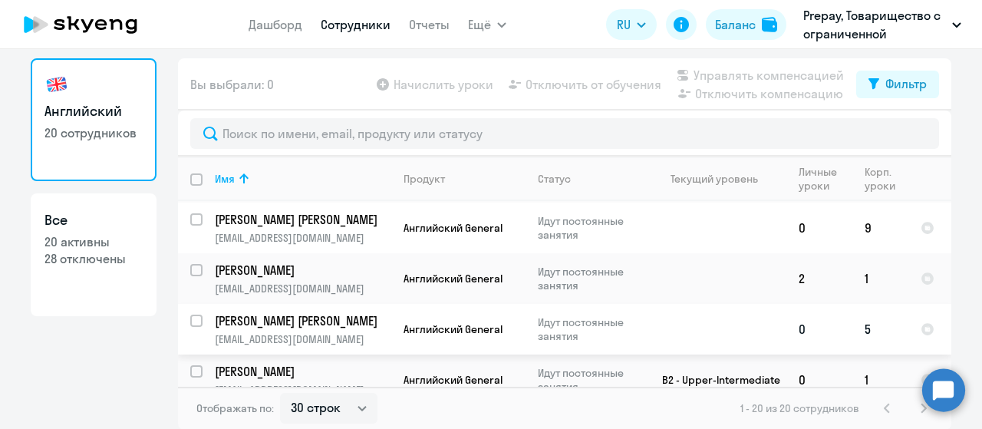
scroll to position [393, 0]
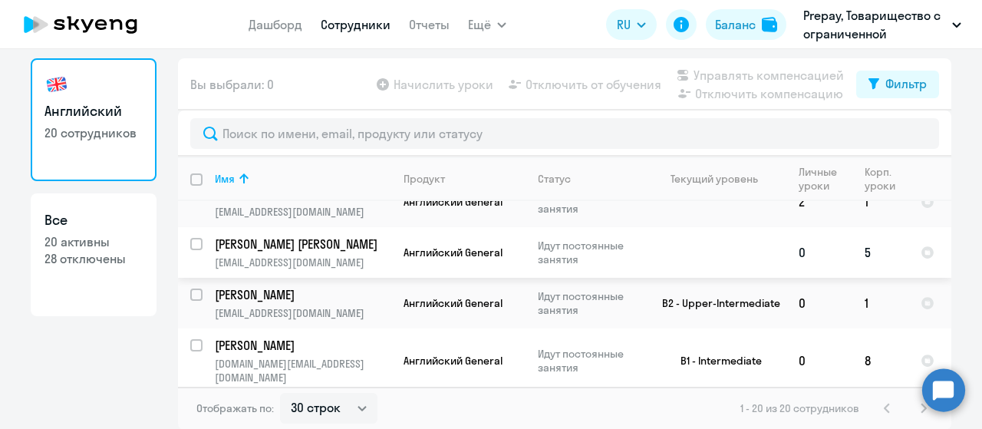
click at [271, 255] on p "[EMAIL_ADDRESS][DOMAIN_NAME]" at bounding box center [303, 262] width 176 height 14
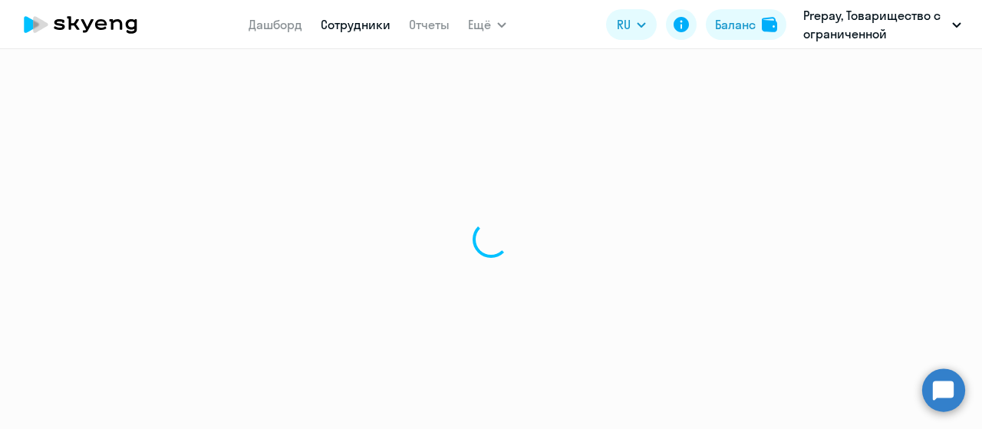
select select "english"
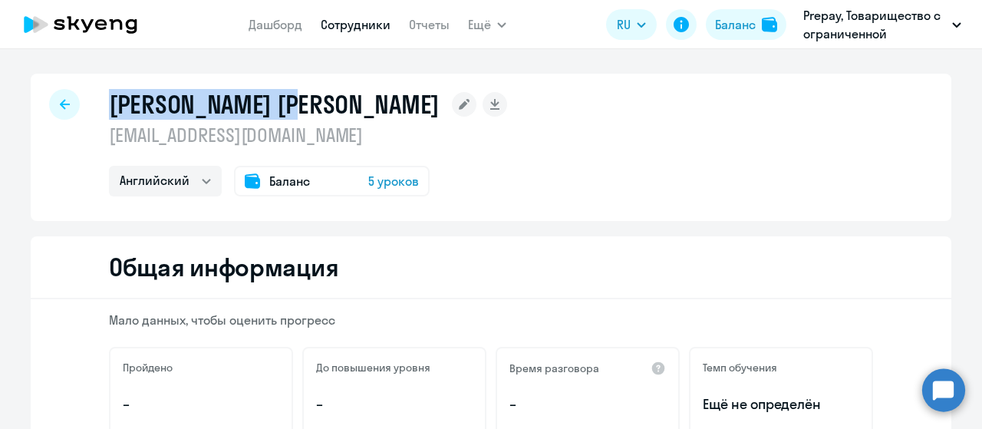
drag, startPoint x: 112, startPoint y: 113, endPoint x: 307, endPoint y: 104, distance: 195.8
click at [307, 104] on h1 "[PERSON_NAME] [PERSON_NAME]" at bounding box center [274, 104] width 330 height 31
copy h1 "[PERSON_NAME] [PERSON_NAME]"
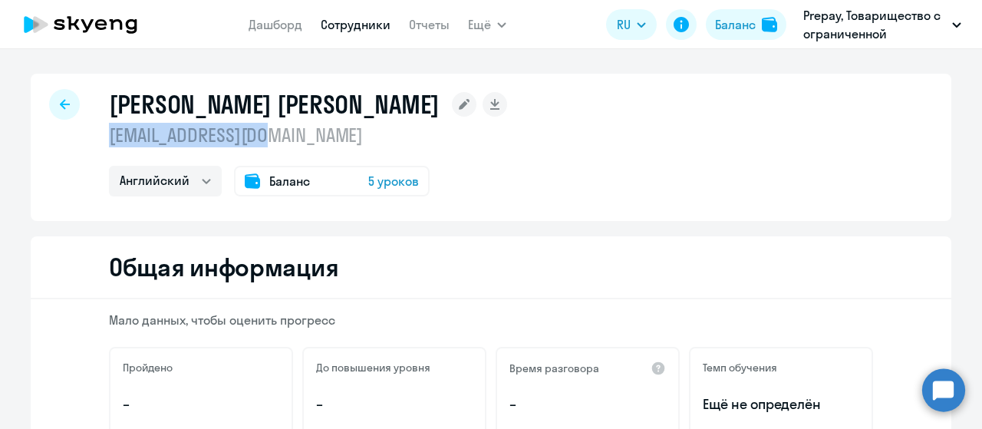
drag, startPoint x: 269, startPoint y: 136, endPoint x: 94, endPoint y: 137, distance: 175.6
click at [94, 137] on div "[PERSON_NAME] [PERSON_NAME] [EMAIL_ADDRESS][DOMAIN_NAME] Английский Баланс 5 ур…" at bounding box center [491, 147] width 920 height 147
copy p "[EMAIL_ADDRESS][DOMAIN_NAME]"
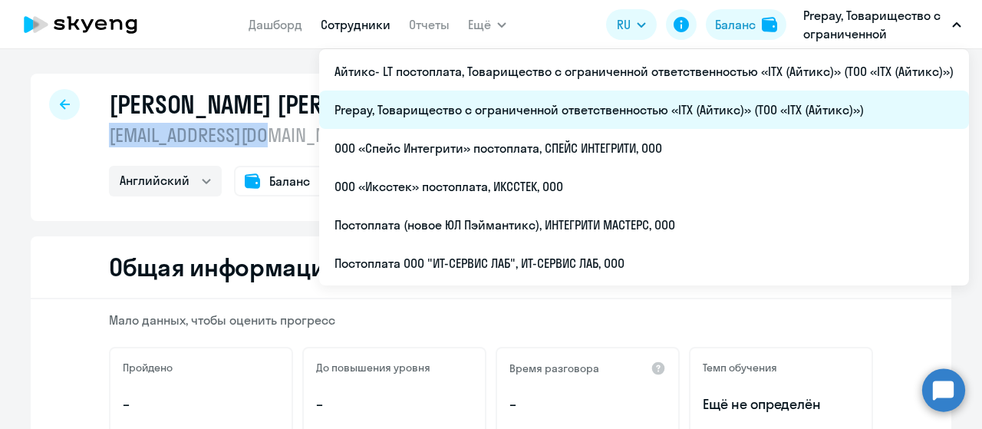
copy span "Prepay, Товарищество с ограниченной ответственностью «ITX (Айтикс)» (ТОО «ITX (…"
drag, startPoint x: 876, startPoint y: 110, endPoint x: 321, endPoint y: 115, distance: 554.4
click at [321, 115] on li "Prepay, Товарищество с ограниченной ответственностью «ITX (Айтикс)» (ТОО «ITX (…" at bounding box center [643, 109] width 649 height 38
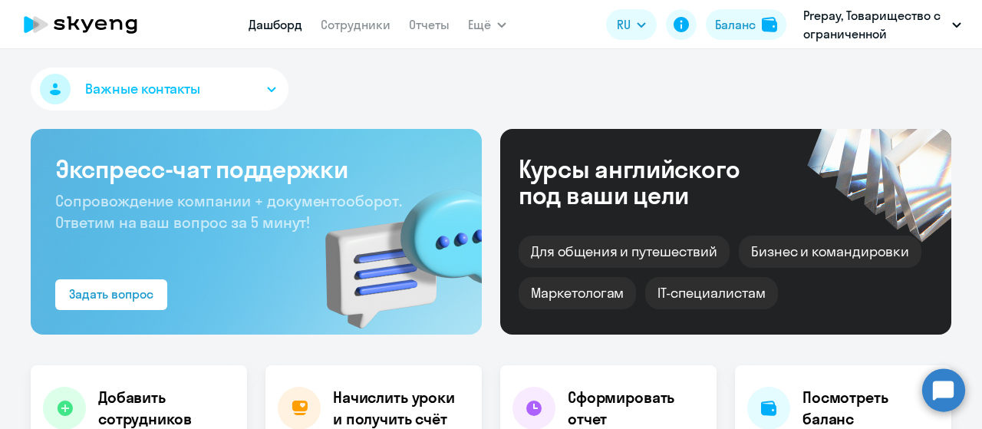
select select "30"
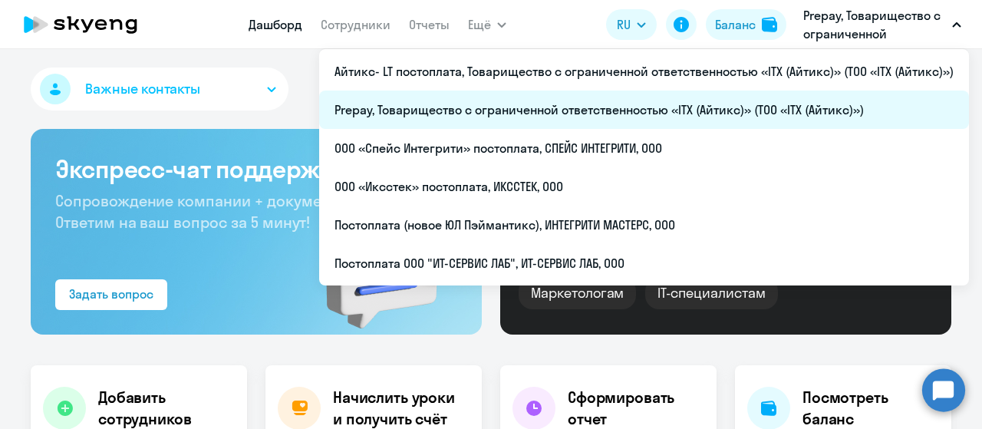
click at [761, 113] on li "Prepay, Товарищество с ограниченной ответственностью «ITX (Айтикс)» (ТОО «ITX (…" at bounding box center [643, 109] width 649 height 38
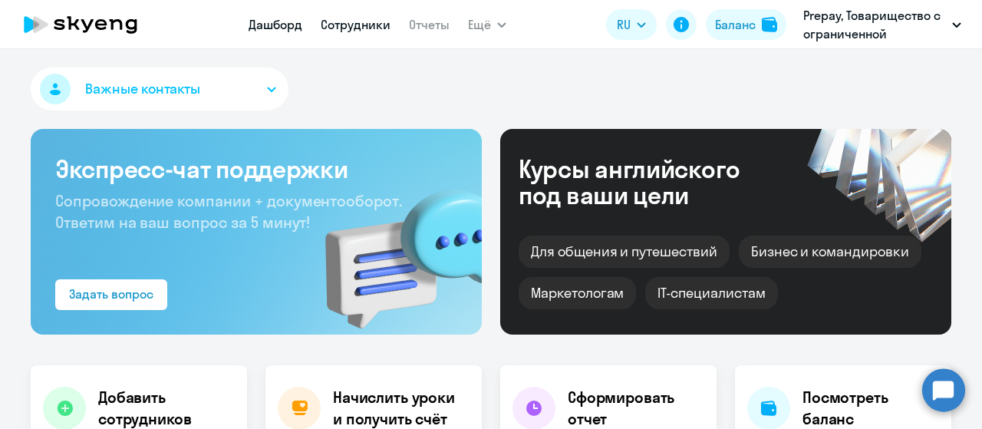
click at [361, 23] on link "Сотрудники" at bounding box center [356, 24] width 70 height 15
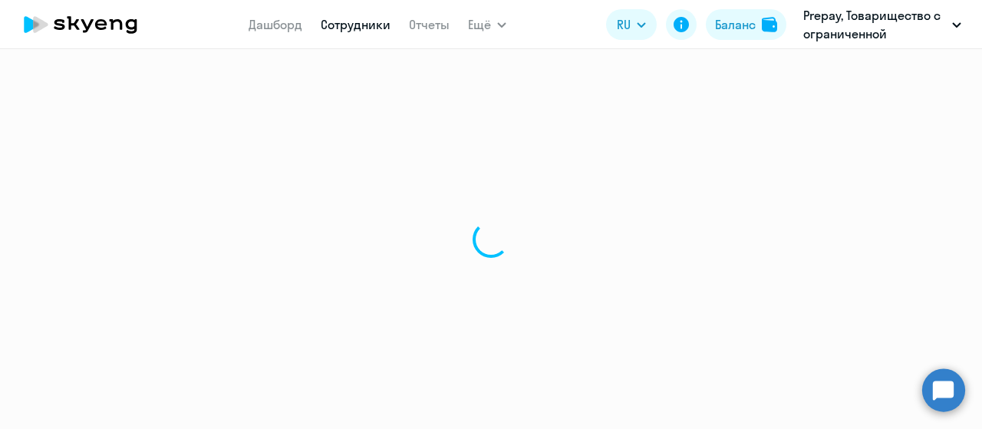
select select "30"
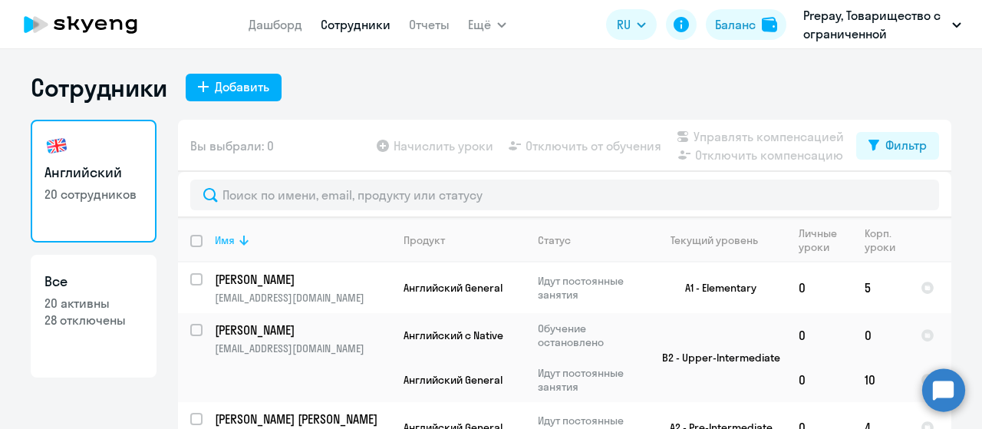
click at [241, 240] on icon at bounding box center [244, 240] width 18 height 18
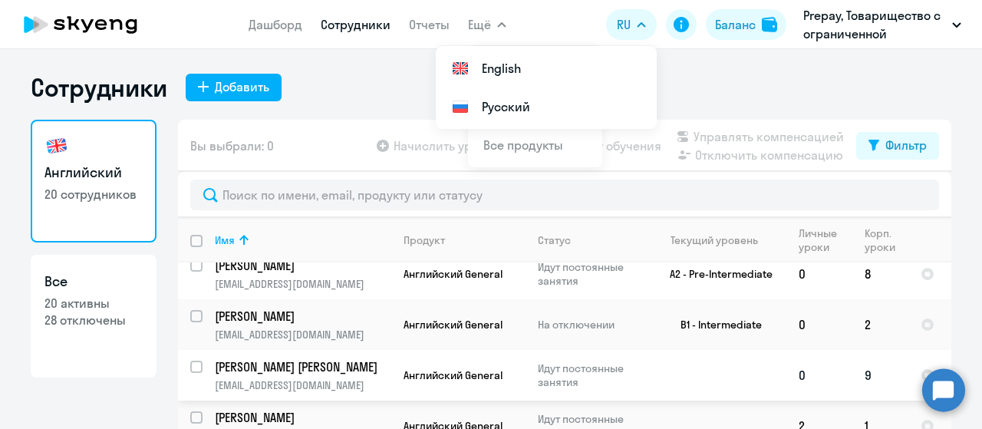
scroll to position [153, 0]
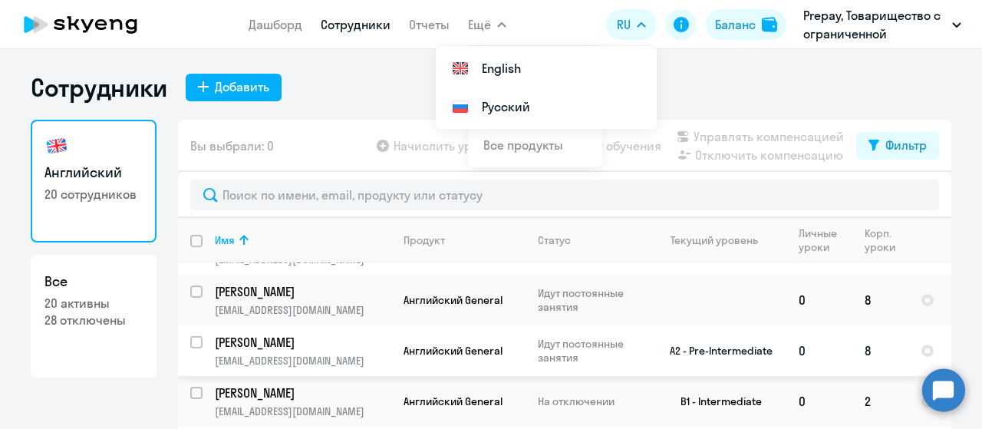
click at [326, 337] on td "[PERSON_NAME] Константин [EMAIL_ADDRESS][DOMAIN_NAME]" at bounding box center [296, 350] width 189 height 51
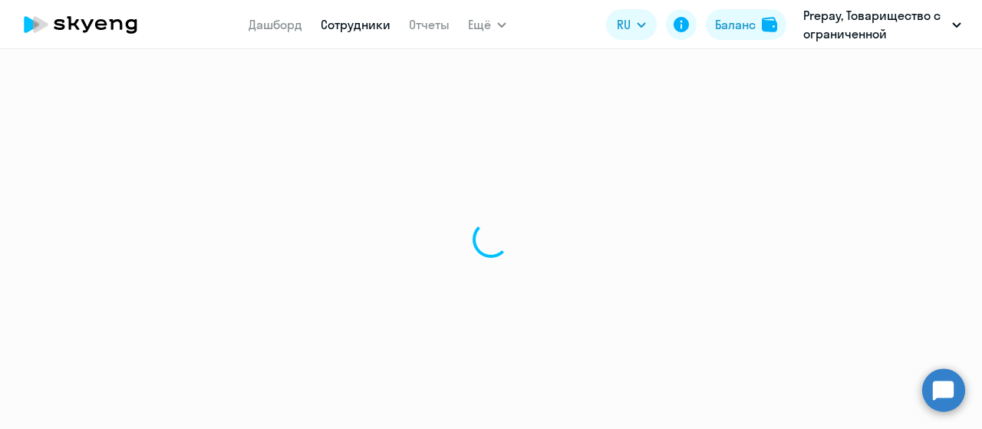
select select "english"
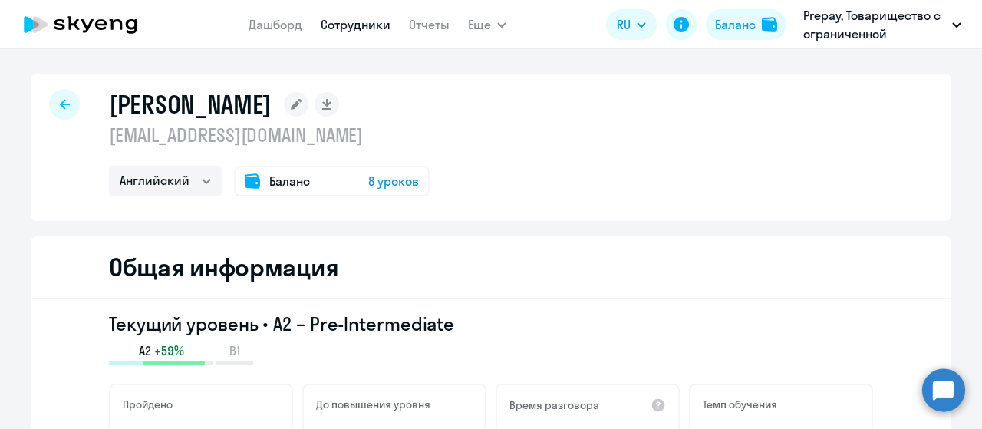
click at [286, 182] on span "Баланс" at bounding box center [289, 181] width 41 height 18
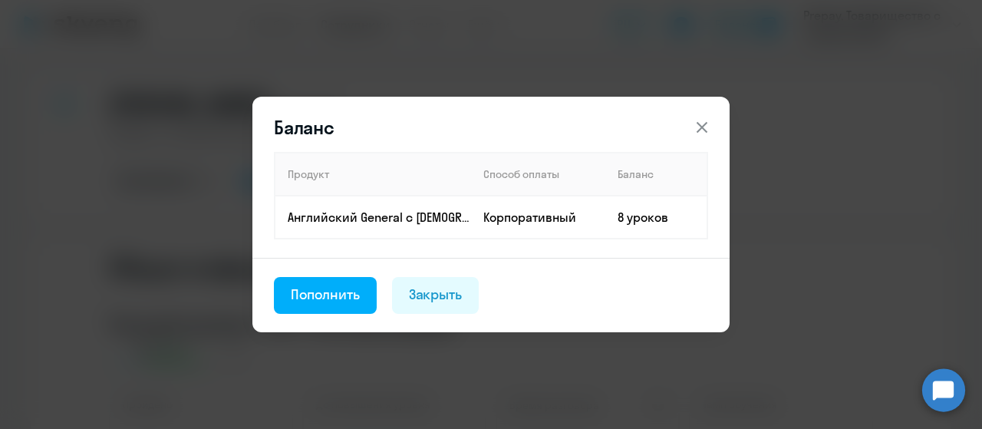
click at [696, 131] on icon at bounding box center [701, 127] width 18 height 18
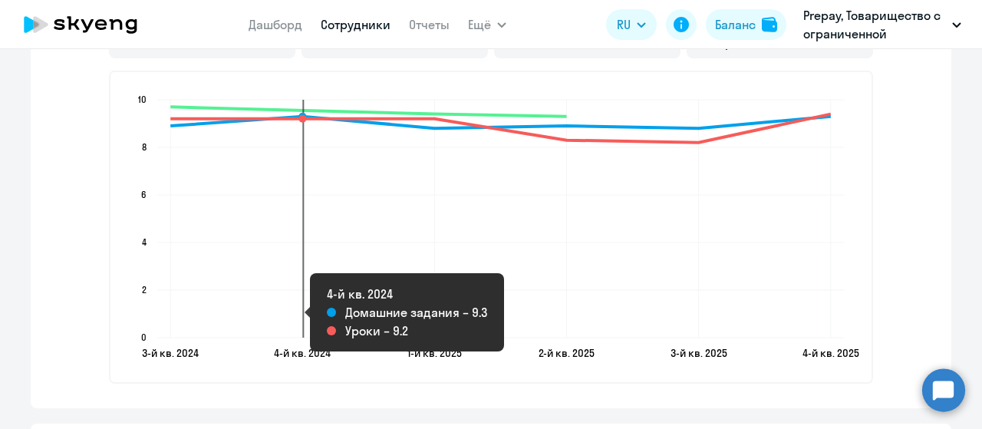
scroll to position [1994, 0]
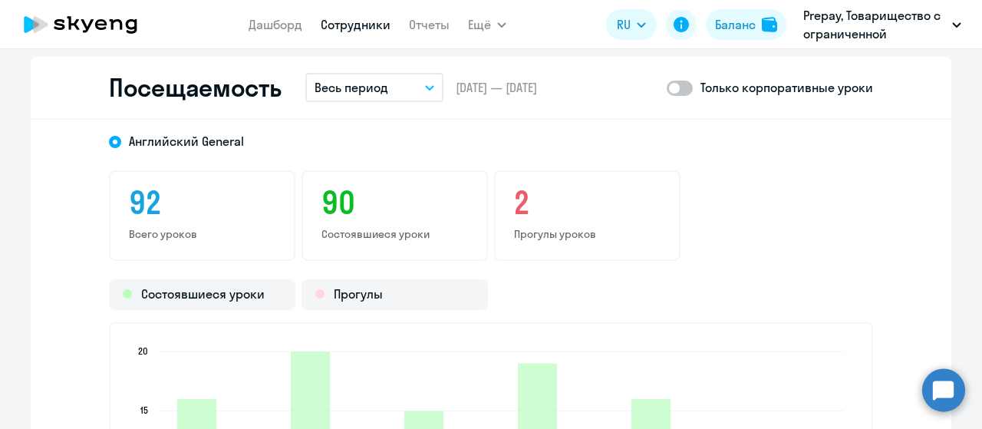
click at [381, 87] on p "Весь период" at bounding box center [351, 87] width 74 height 18
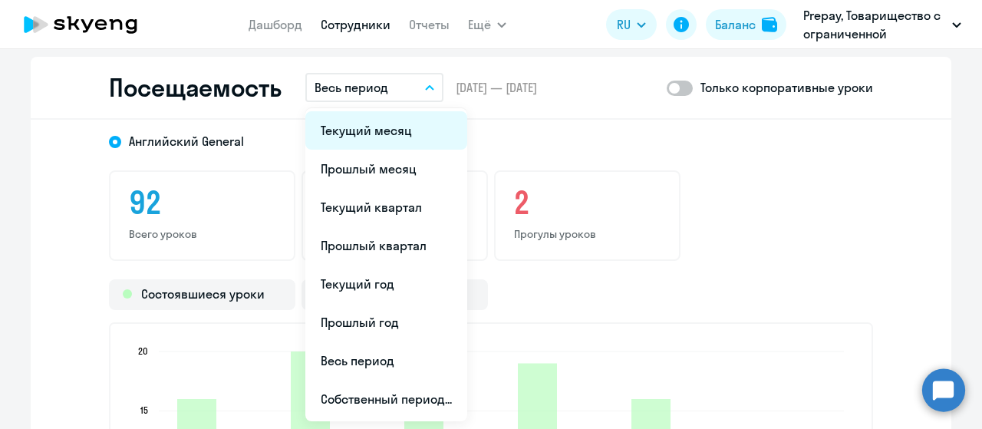
click at [361, 139] on li "Текущий месяц" at bounding box center [386, 130] width 162 height 38
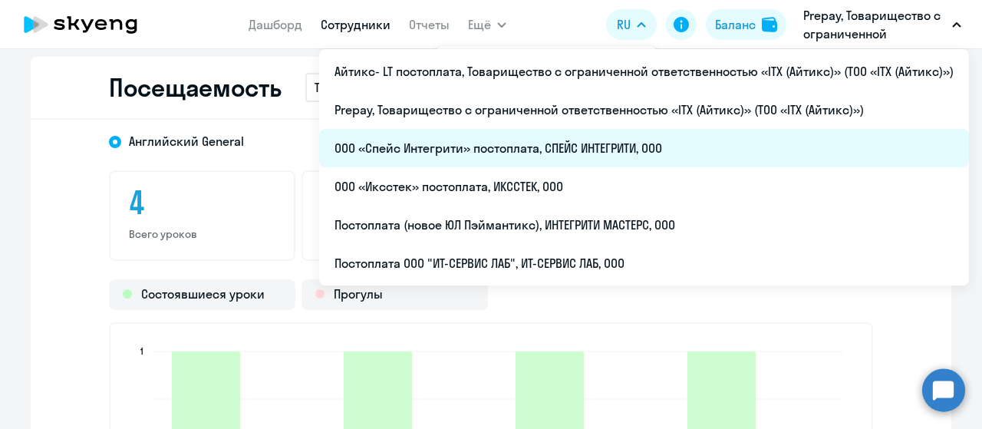
click at [462, 151] on li "ООО «Спейс Интегрити» постоплата, СПЕЙС ИНТЕГРИТИ, ООО" at bounding box center [643, 148] width 649 height 38
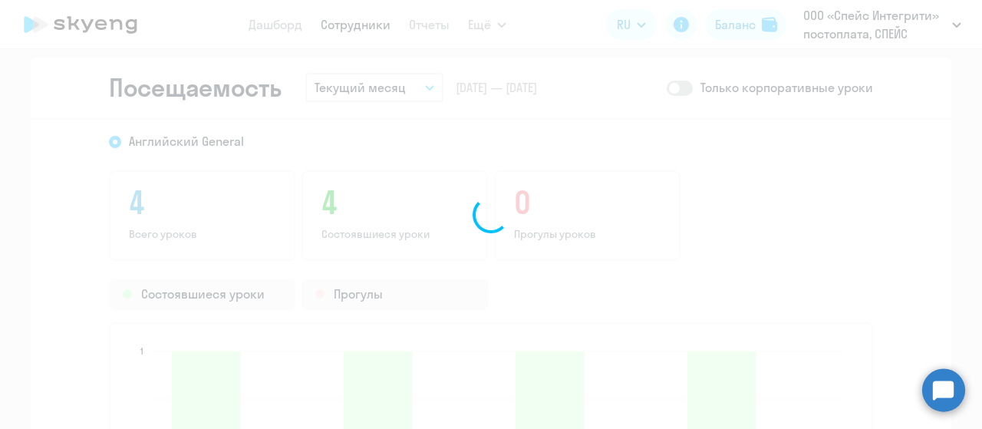
scroll to position [1237, 0]
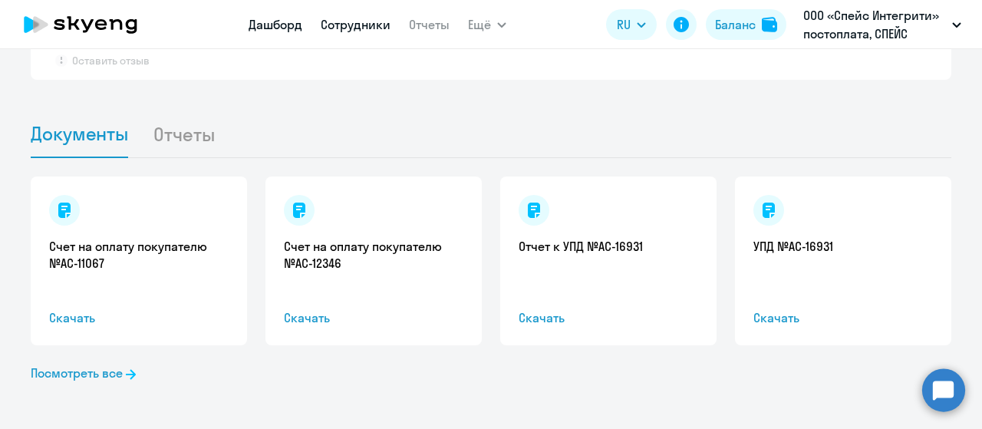
click at [361, 27] on link "Сотрудники" at bounding box center [356, 24] width 70 height 15
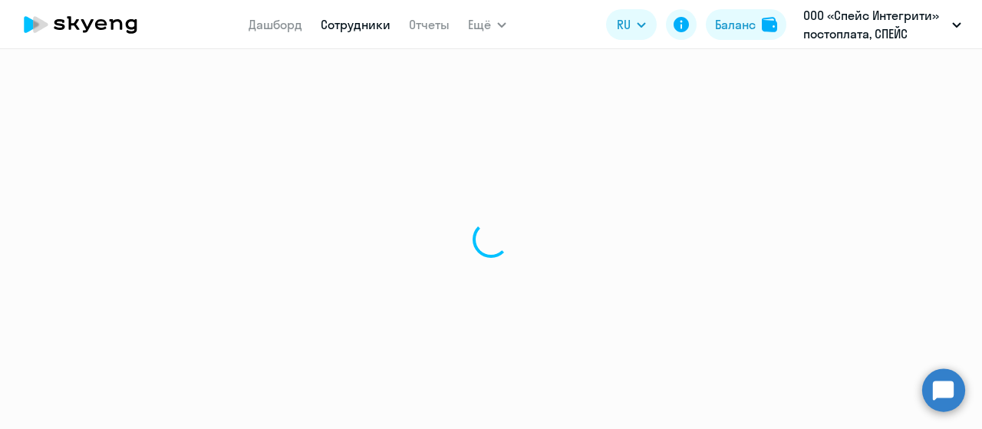
select select "30"
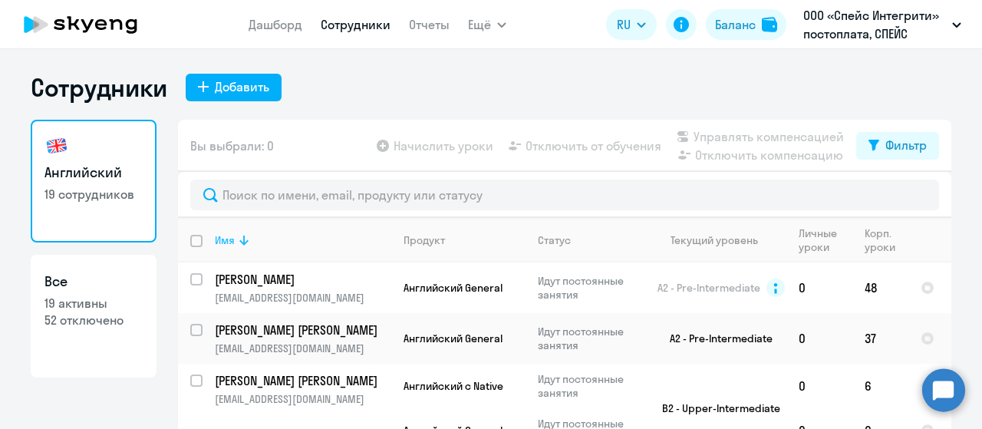
click at [235, 249] on th "Имя" at bounding box center [296, 240] width 189 height 44
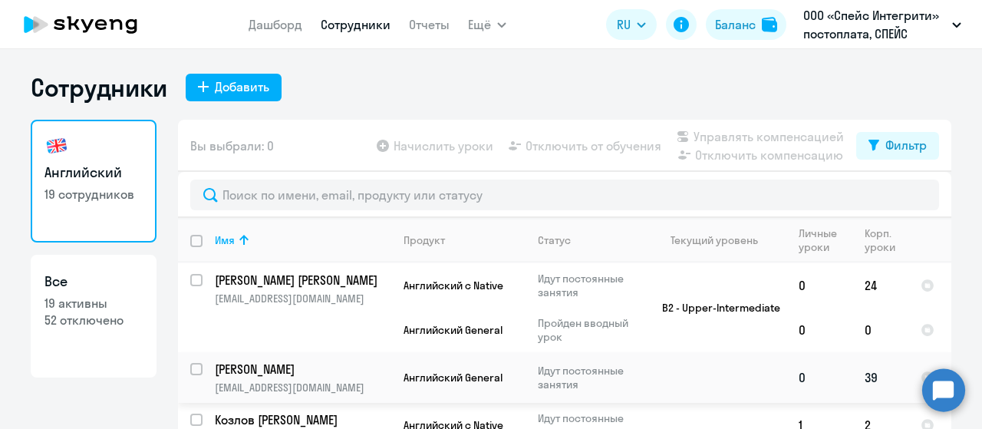
scroll to position [77, 0]
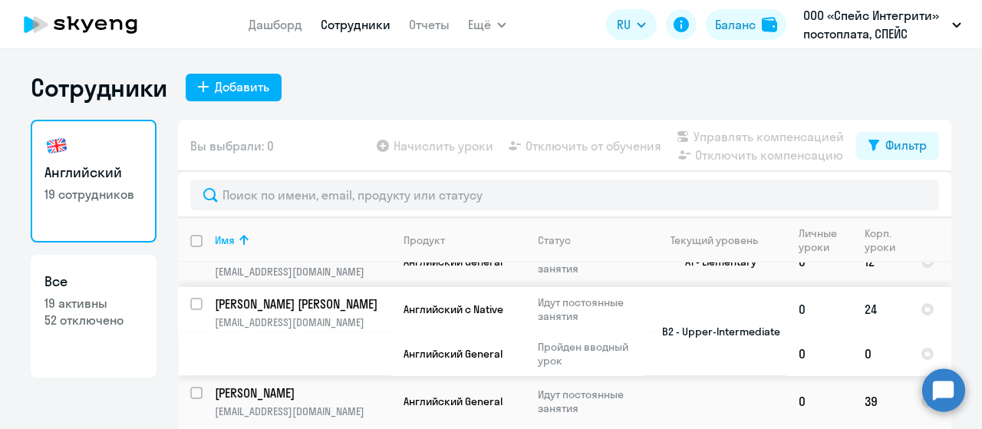
click at [315, 333] on td "[PERSON_NAME] [PERSON_NAME] [EMAIL_ADDRESS][DOMAIN_NAME]" at bounding box center [296, 331] width 189 height 89
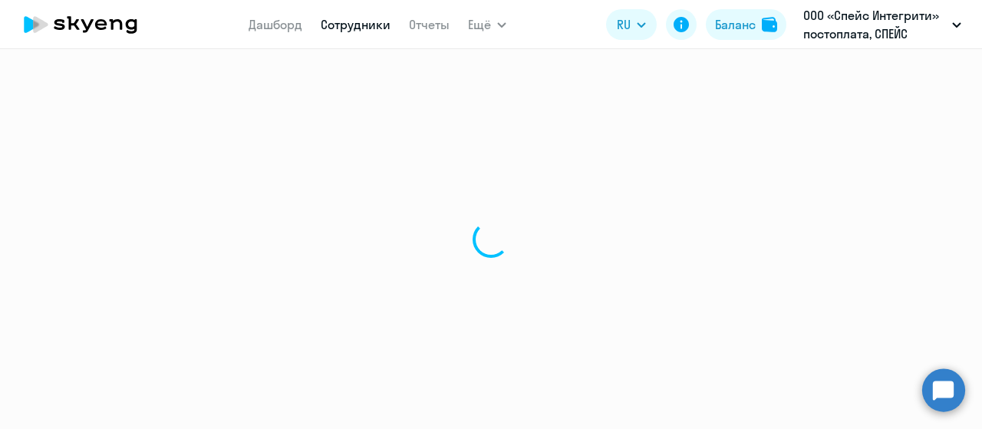
select select "english"
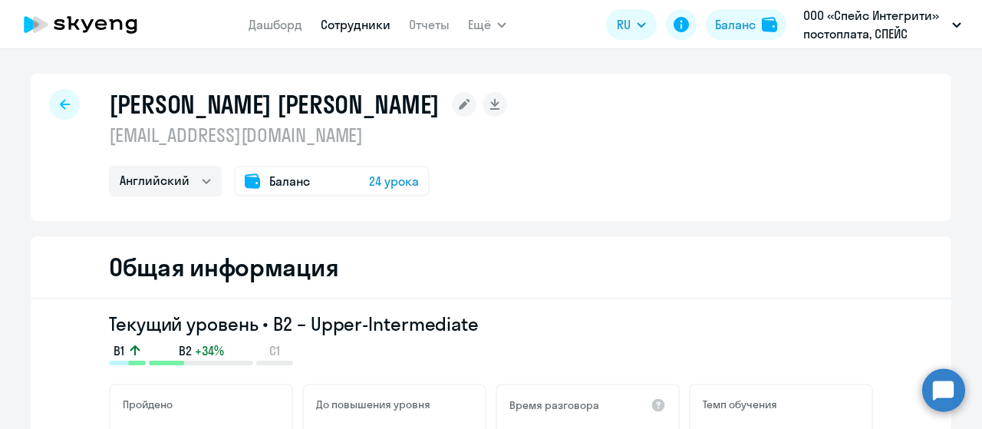
click at [300, 197] on div "[PERSON_NAME] [PERSON_NAME] [EMAIL_ADDRESS][DOMAIN_NAME] Английский Баланс 24 у…" at bounding box center [491, 147] width 920 height 147
click at [291, 179] on span "Баланс" at bounding box center [289, 181] width 41 height 18
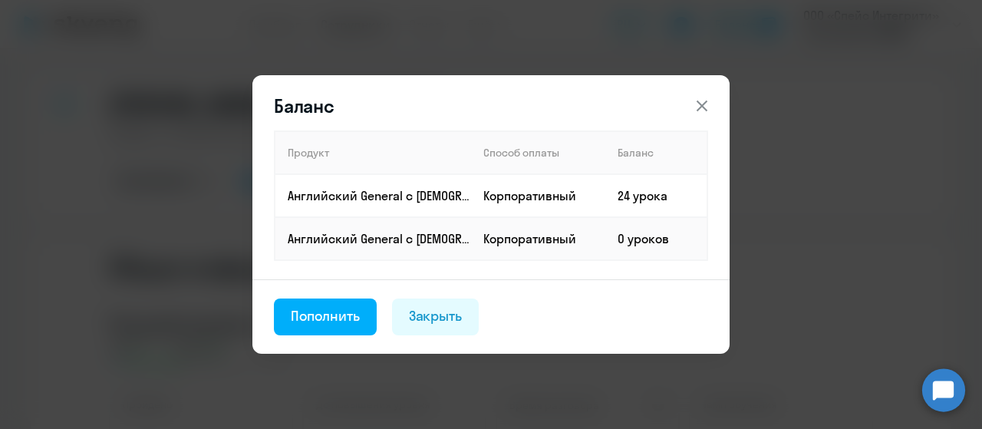
click at [701, 105] on icon at bounding box center [701, 105] width 11 height 11
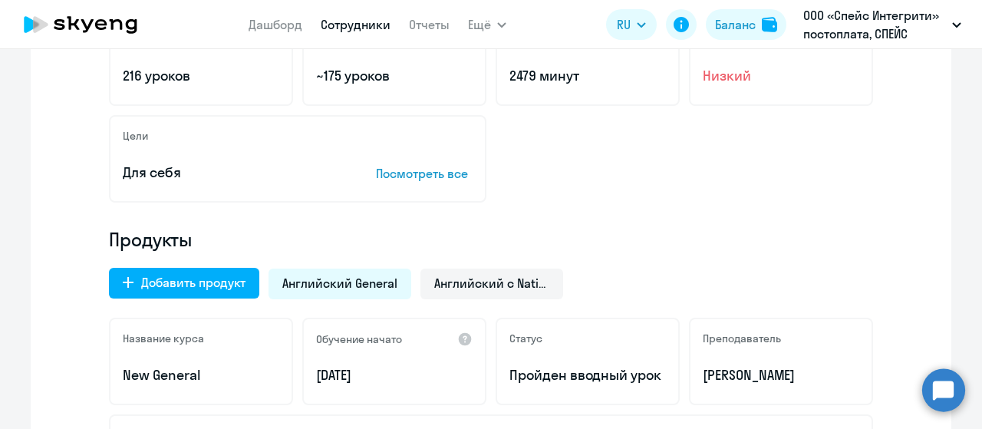
scroll to position [460, 0]
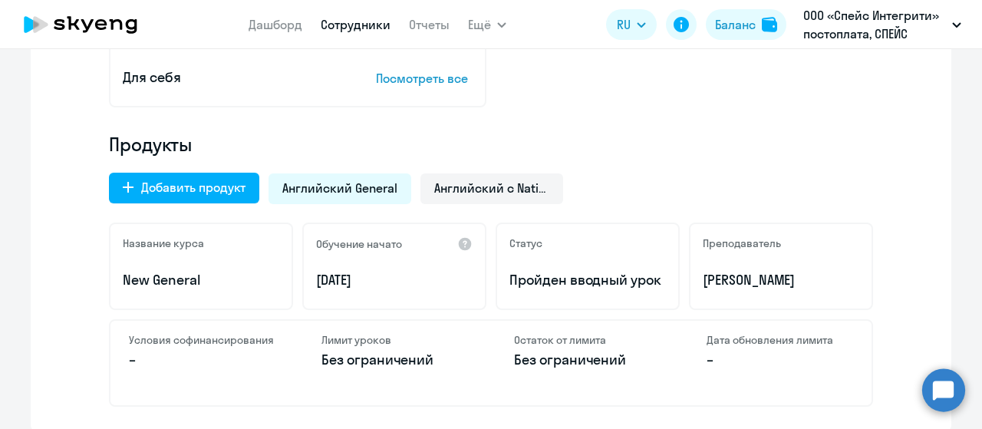
click at [356, 191] on span "Английский General" at bounding box center [339, 187] width 115 height 17
click at [496, 194] on span "Английский с Native" at bounding box center [491, 187] width 115 height 17
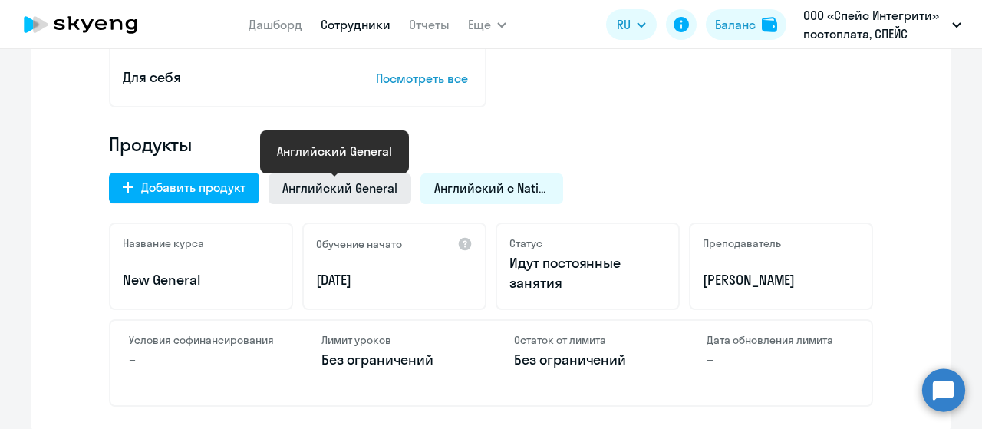
click at [340, 181] on span "Английский General" at bounding box center [339, 187] width 115 height 17
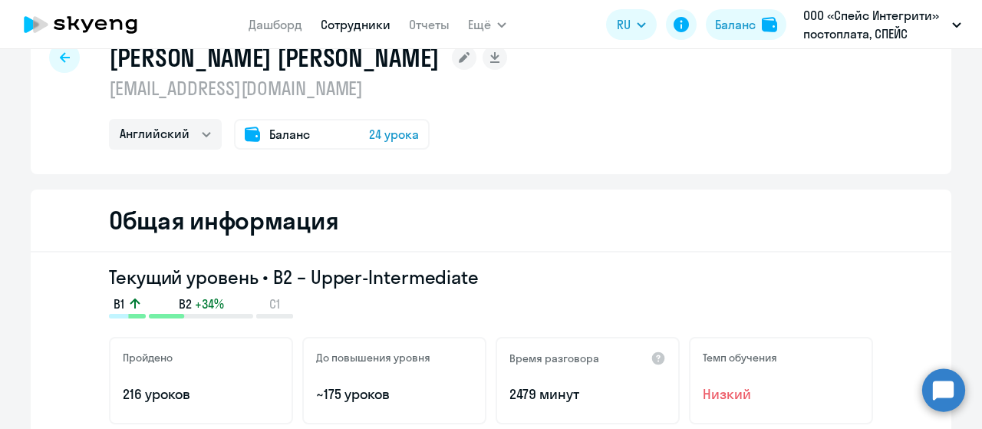
scroll to position [0, 0]
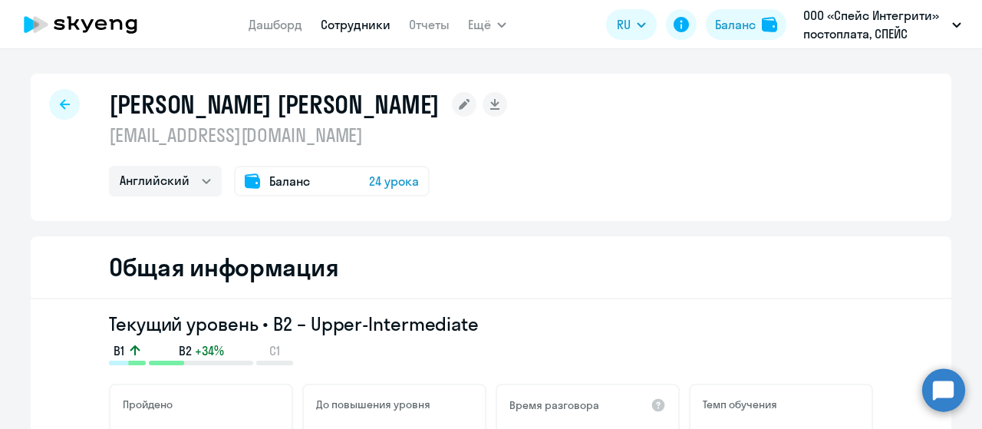
click at [271, 183] on span "Баланс" at bounding box center [289, 181] width 41 height 18
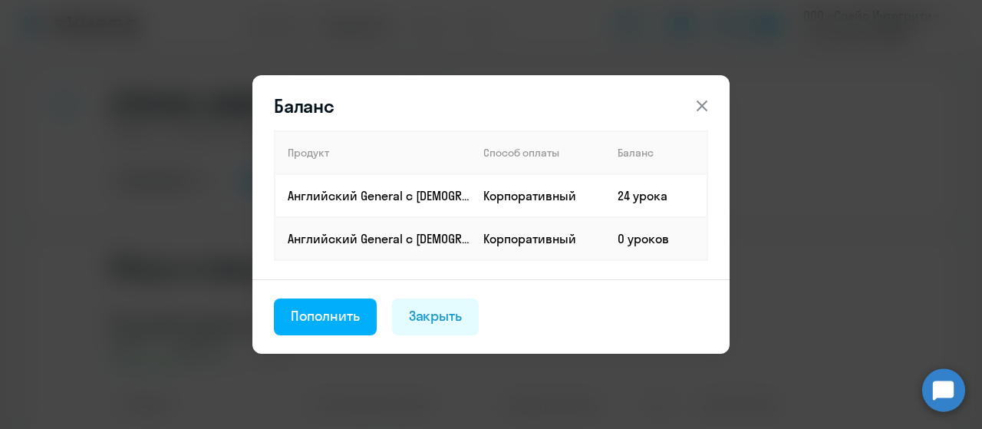
click at [702, 107] on icon at bounding box center [701, 105] width 11 height 11
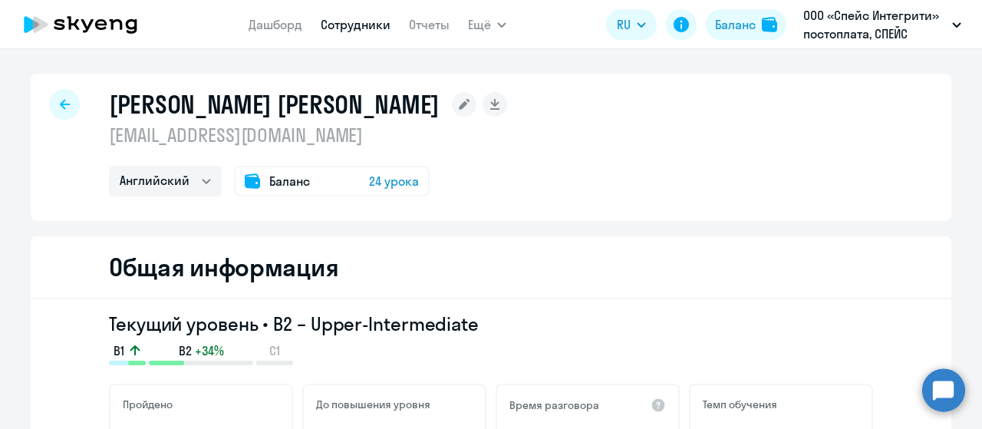
click at [279, 177] on span "Баланс" at bounding box center [289, 181] width 41 height 18
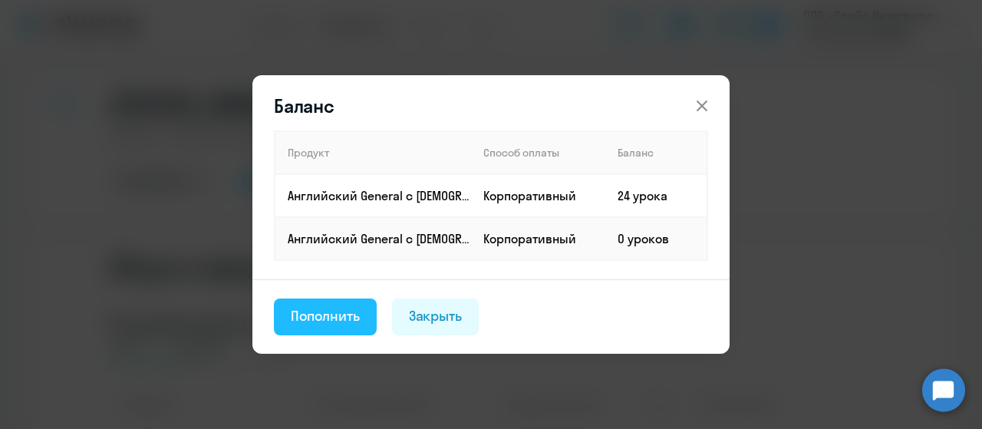
click at [344, 311] on div "Пополнить" at bounding box center [325, 316] width 69 height 20
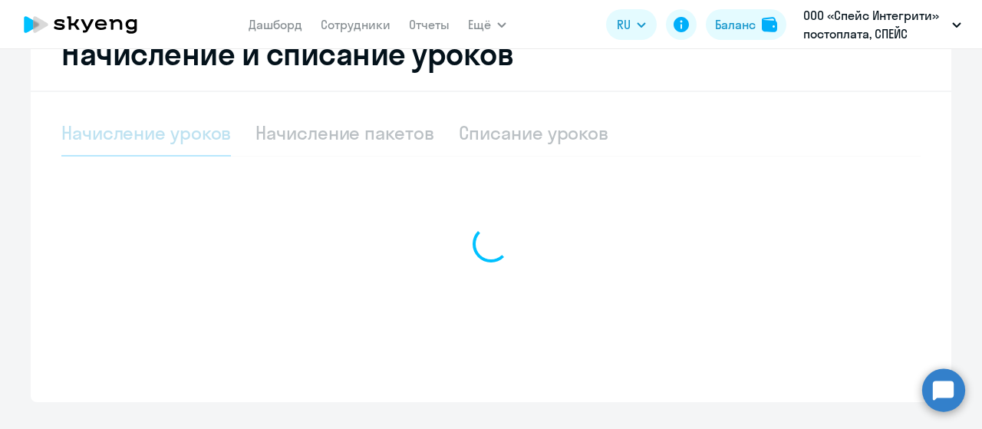
scroll to position [314, 0]
select select "10"
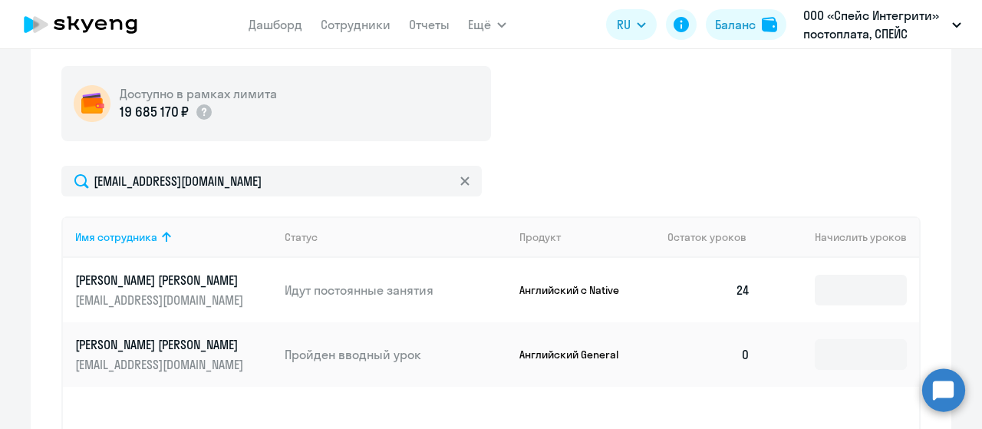
scroll to position [569, 0]
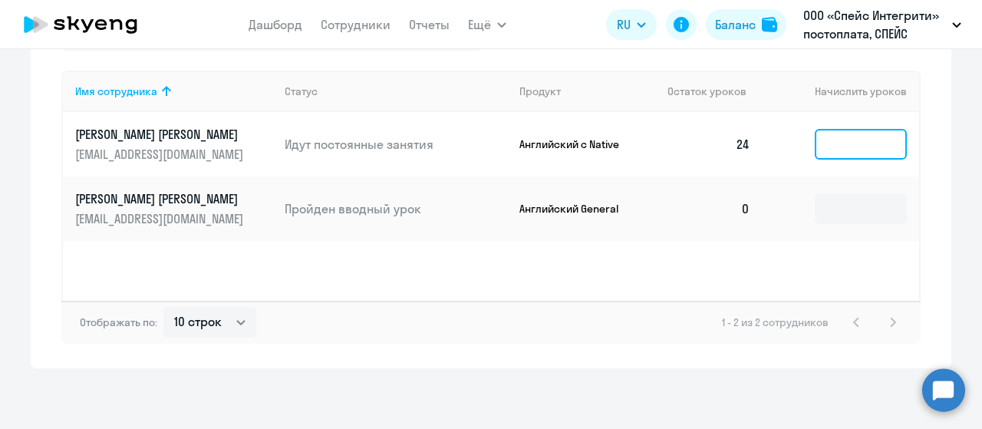
click at [851, 141] on input at bounding box center [860, 144] width 92 height 31
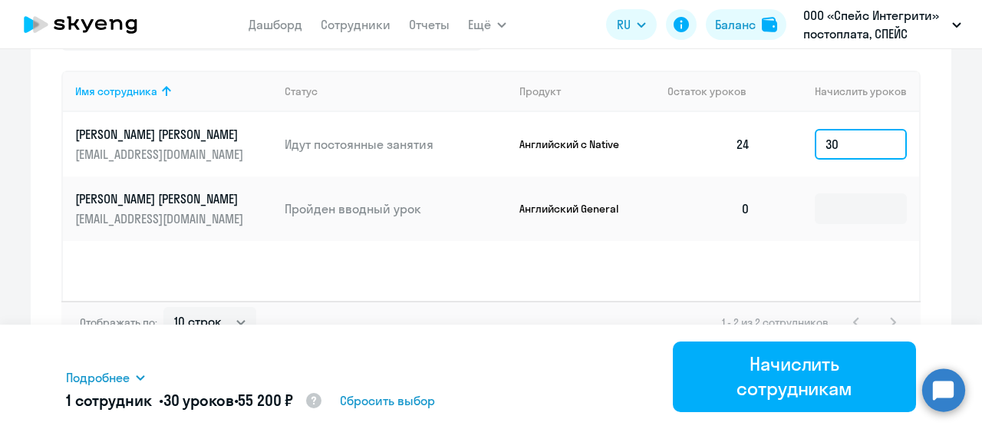
type input "3"
type input "2"
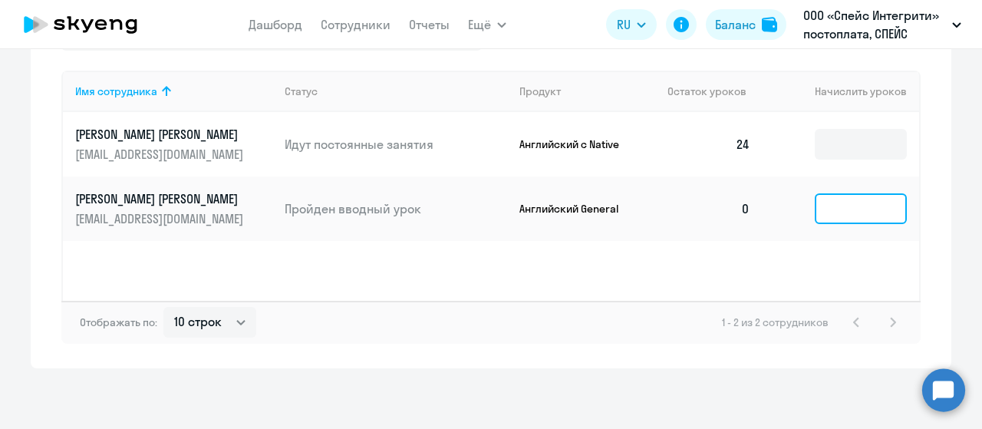
click at [854, 197] on input at bounding box center [860, 208] width 92 height 31
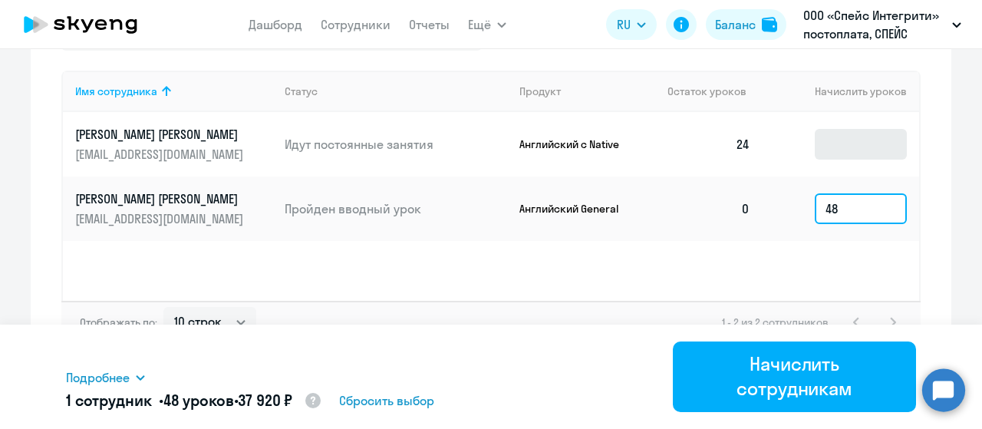
type input "48"
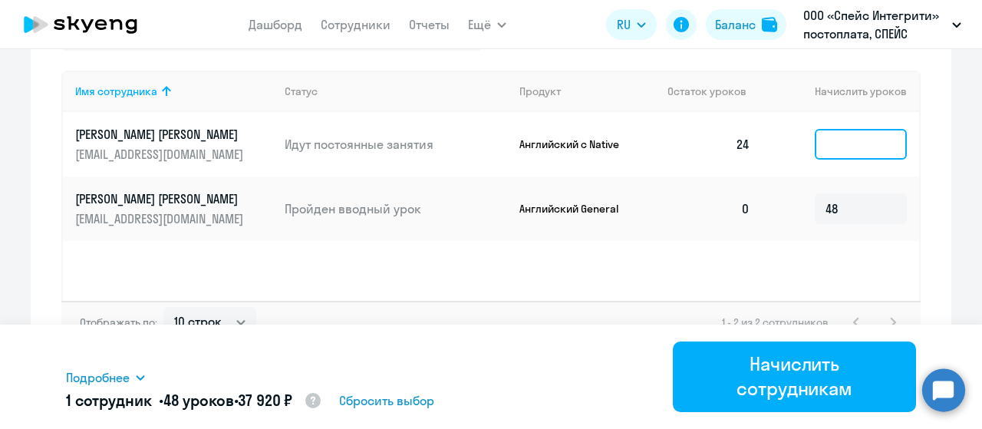
click at [846, 141] on input at bounding box center [860, 144] width 92 height 31
type input "24"
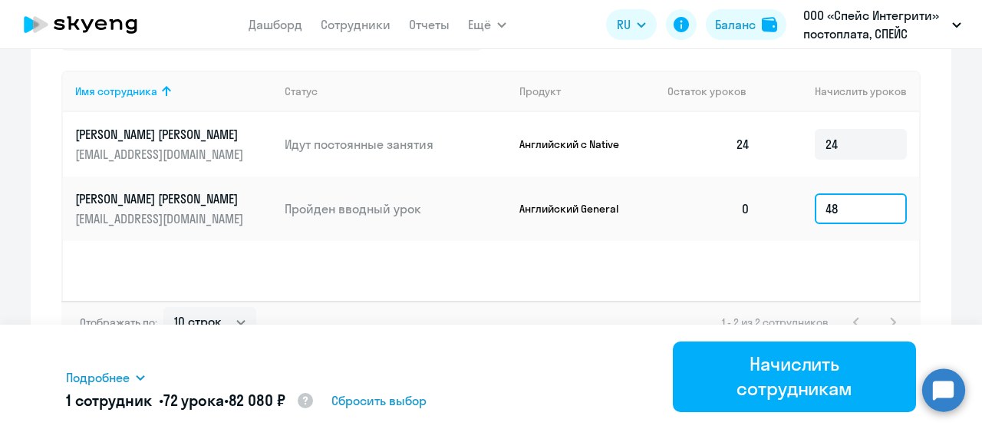
drag, startPoint x: 834, startPoint y: 215, endPoint x: 811, endPoint y: 215, distance: 23.8
click at [814, 215] on input "48" at bounding box center [860, 208] width 92 height 31
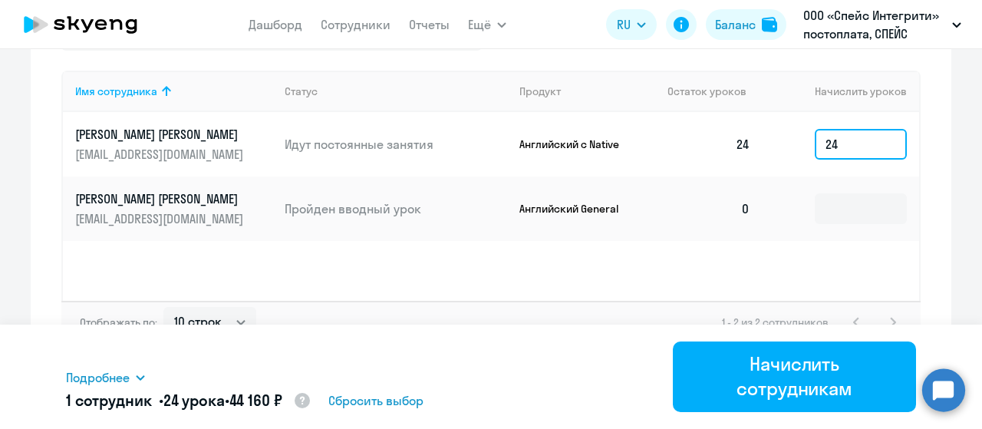
click at [836, 144] on input "24" at bounding box center [860, 144] width 92 height 31
type input "2"
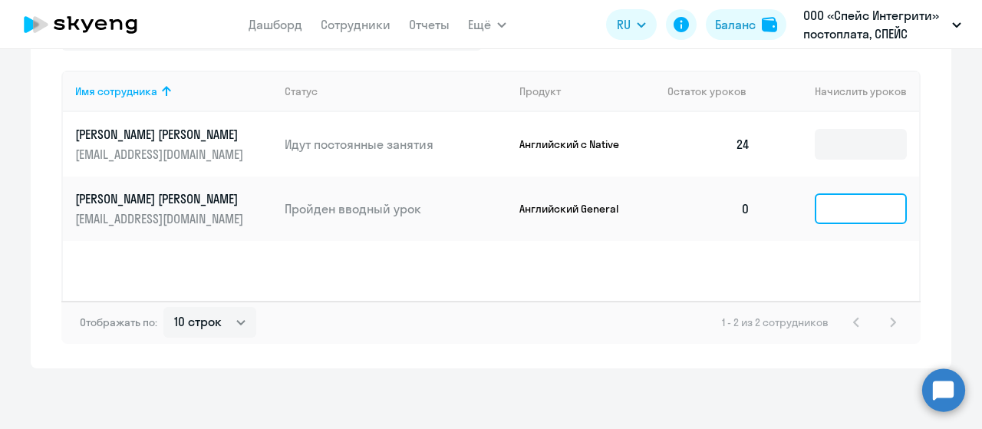
click at [850, 212] on input at bounding box center [860, 208] width 92 height 31
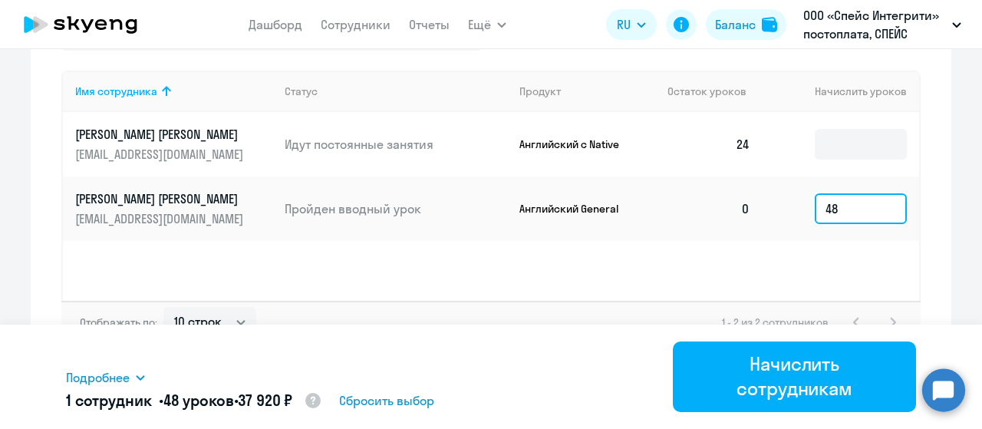
type input "4"
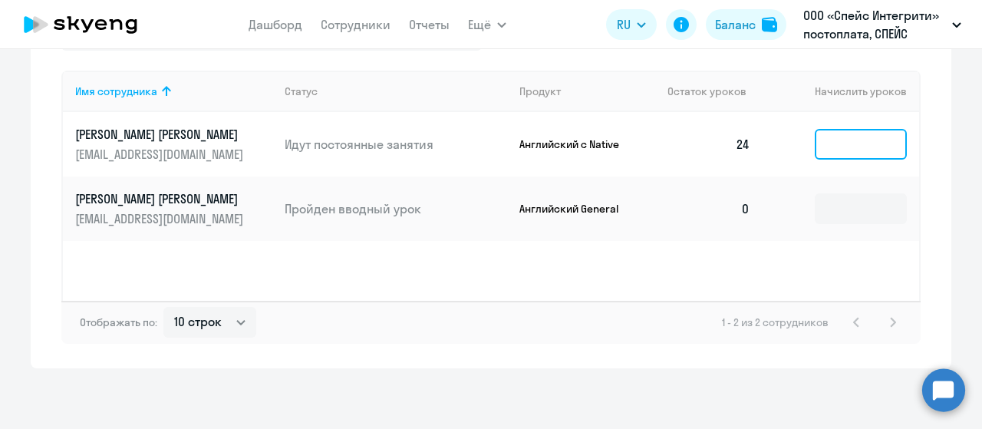
click at [842, 146] on input at bounding box center [860, 144] width 92 height 31
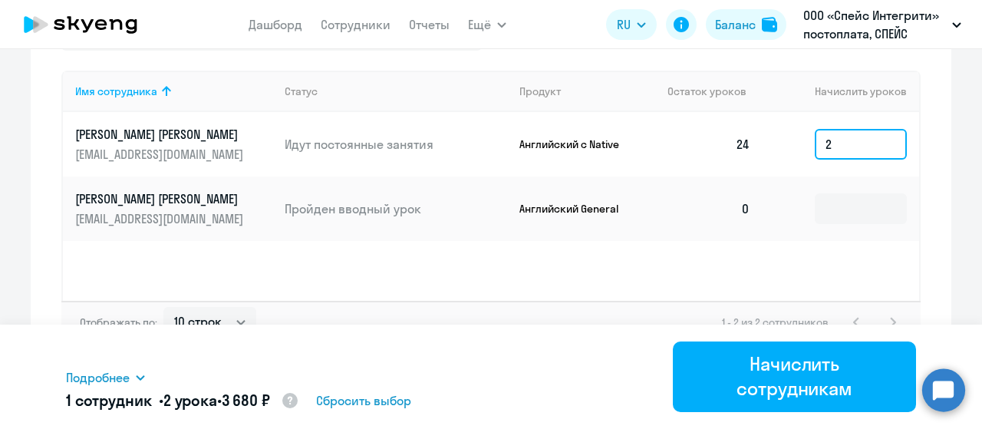
type input "20"
drag, startPoint x: 836, startPoint y: 143, endPoint x: 780, endPoint y: 140, distance: 56.0
click at [780, 140] on td "20" at bounding box center [840, 144] width 156 height 64
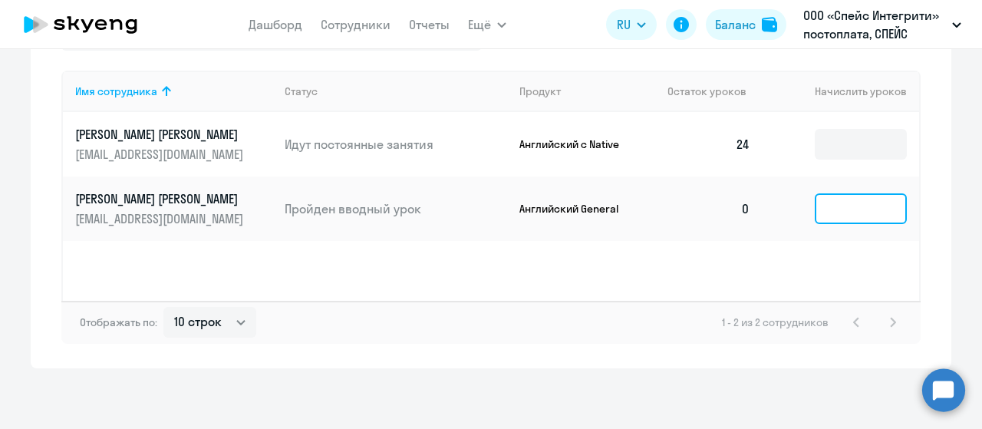
click at [839, 203] on input at bounding box center [860, 208] width 92 height 31
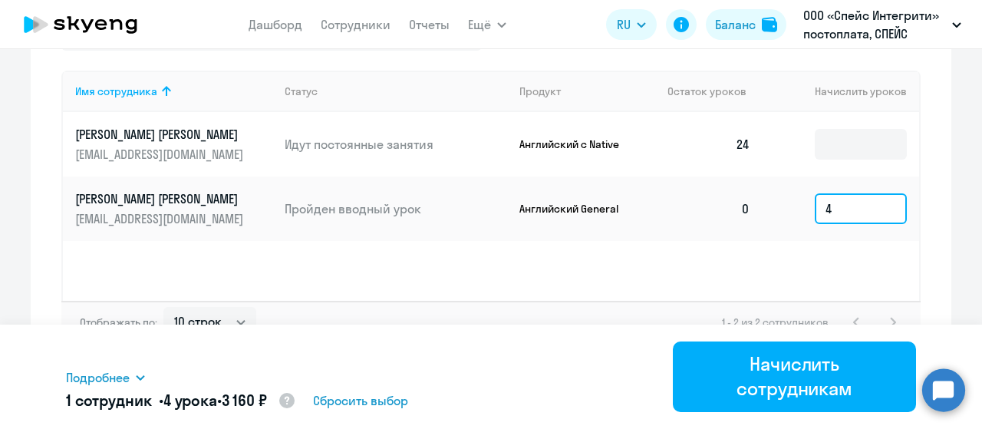
type input "48"
drag, startPoint x: 843, startPoint y: 207, endPoint x: 788, endPoint y: 203, distance: 55.3
click at [788, 203] on td "48" at bounding box center [840, 208] width 156 height 64
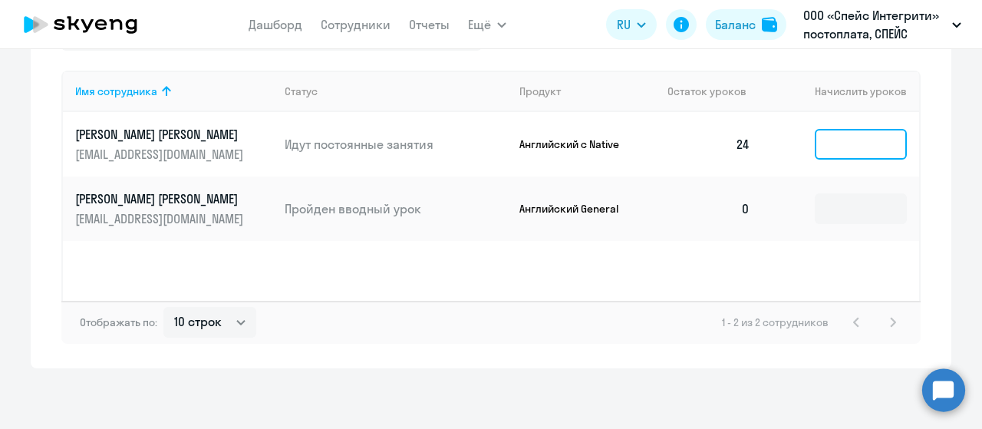
click at [860, 152] on input at bounding box center [860, 144] width 92 height 31
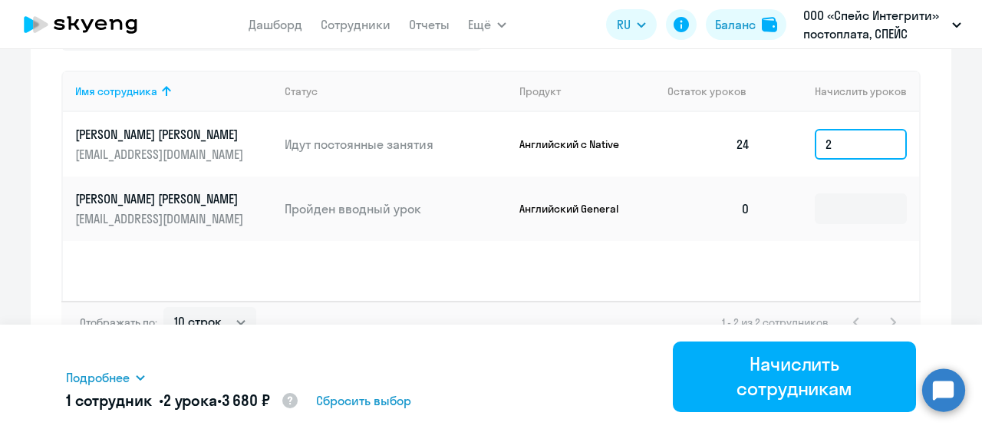
type input "20"
drag, startPoint x: 801, startPoint y: 142, endPoint x: 790, endPoint y: 140, distance: 10.8
click at [790, 140] on td "20" at bounding box center [840, 144] width 156 height 64
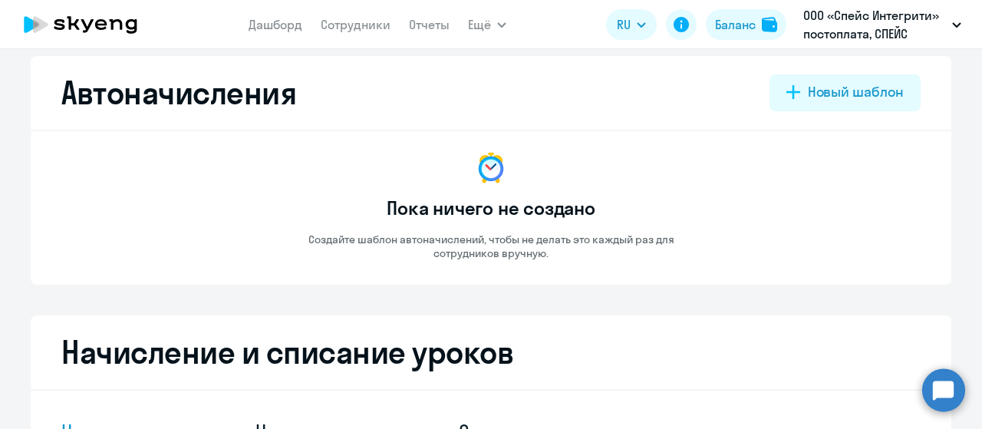
scroll to position [0, 0]
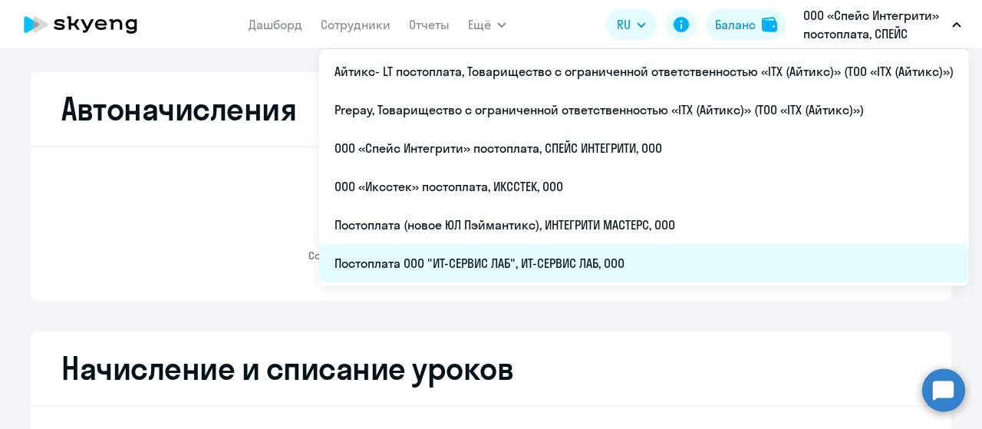
click at [481, 264] on li "Постоплата ООО "ИТ-СЕРВИС ЛАБ", ИТ-СЕРВИС ЛАБ, ООО" at bounding box center [643, 263] width 649 height 38
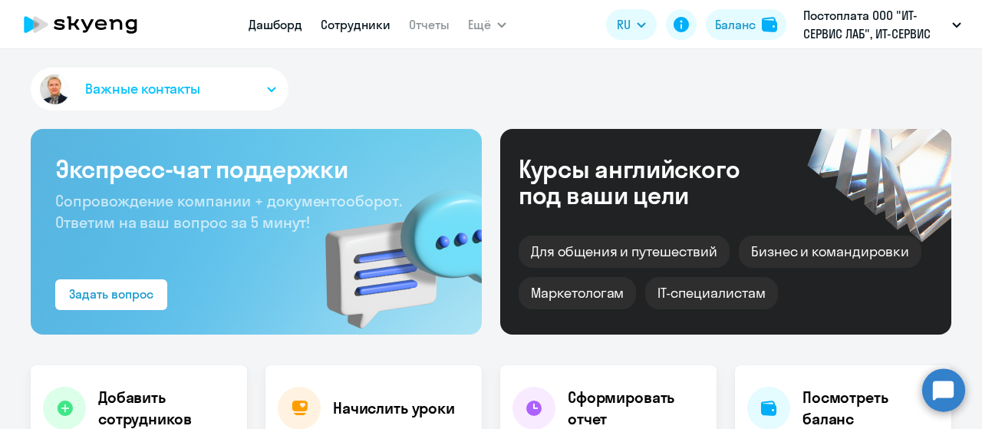
click at [354, 28] on link "Сотрудники" at bounding box center [356, 24] width 70 height 15
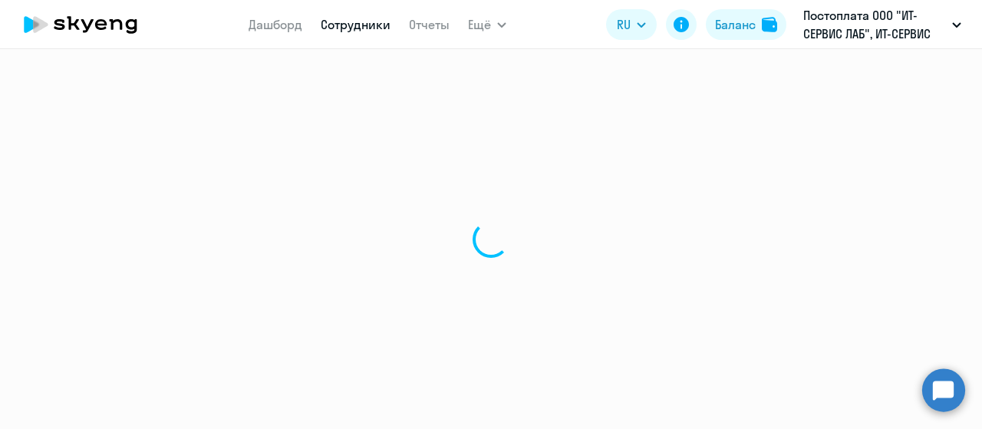
select select "30"
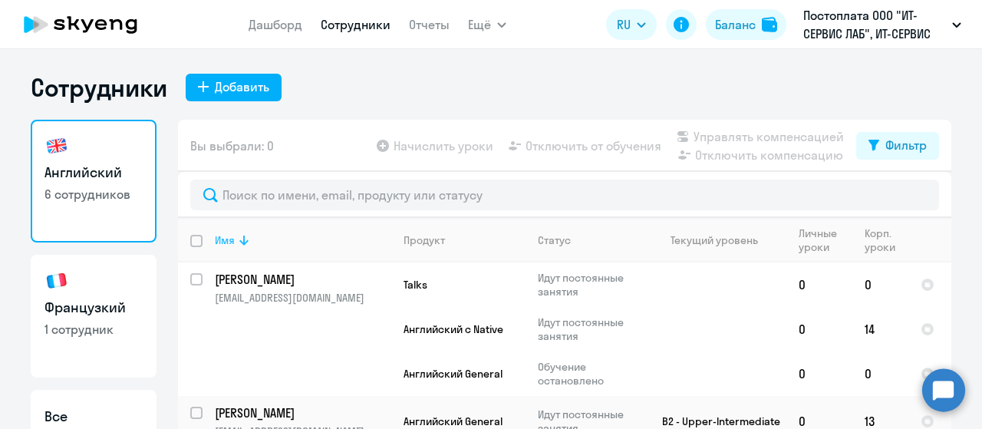
click at [239, 243] on icon at bounding box center [243, 240] width 9 height 10
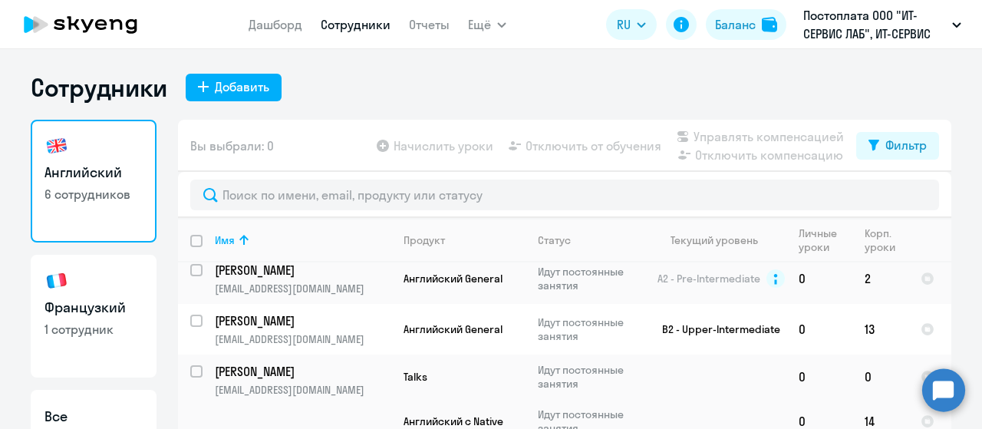
scroll to position [230, 0]
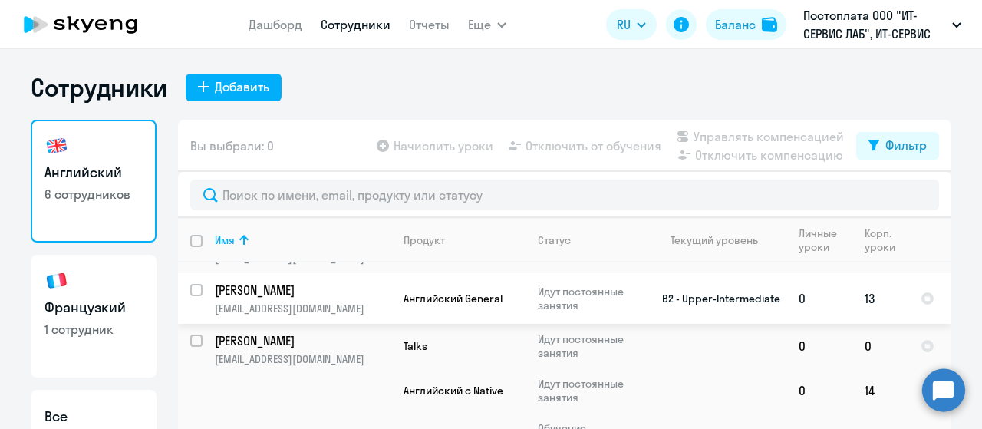
click at [284, 291] on p "[PERSON_NAME]" at bounding box center [301, 289] width 173 height 17
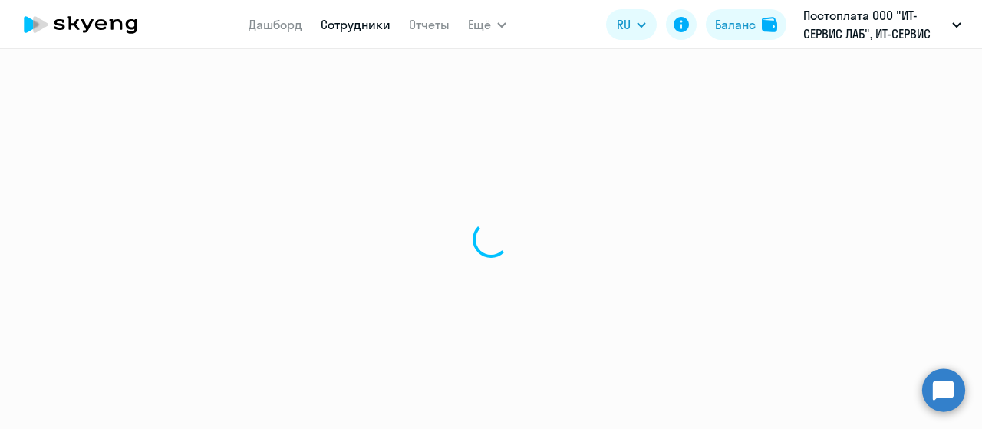
select select "english"
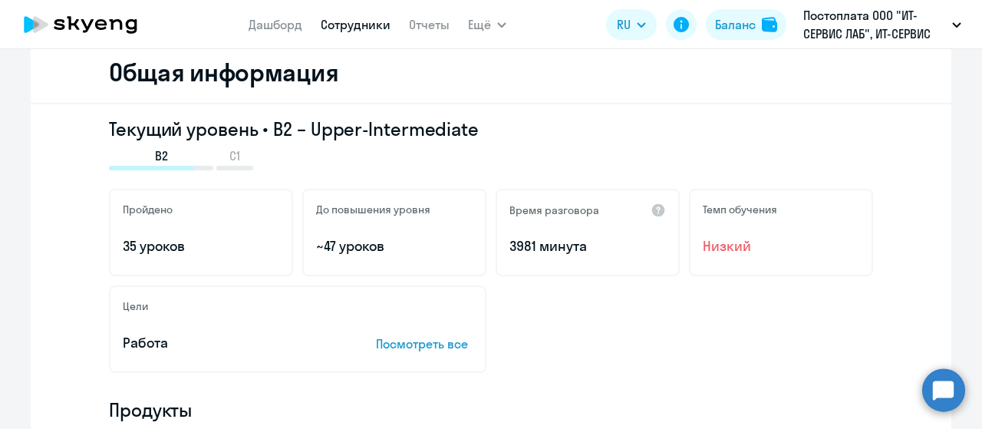
scroll to position [460, 0]
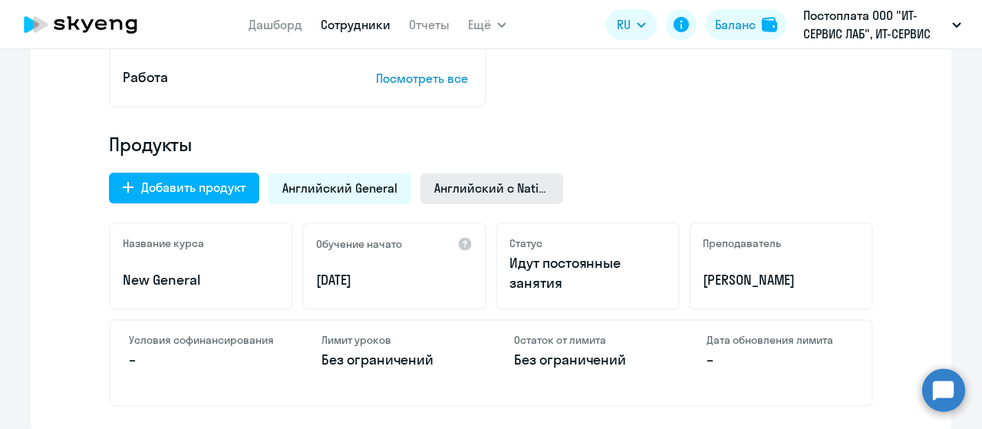
click at [492, 191] on span "Английский с Native" at bounding box center [491, 187] width 115 height 17
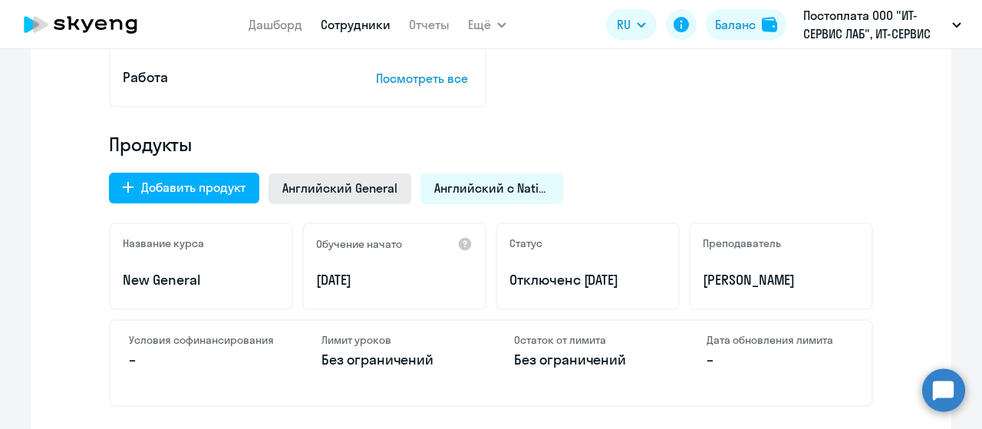
click at [342, 189] on span "Английский General" at bounding box center [339, 187] width 115 height 17
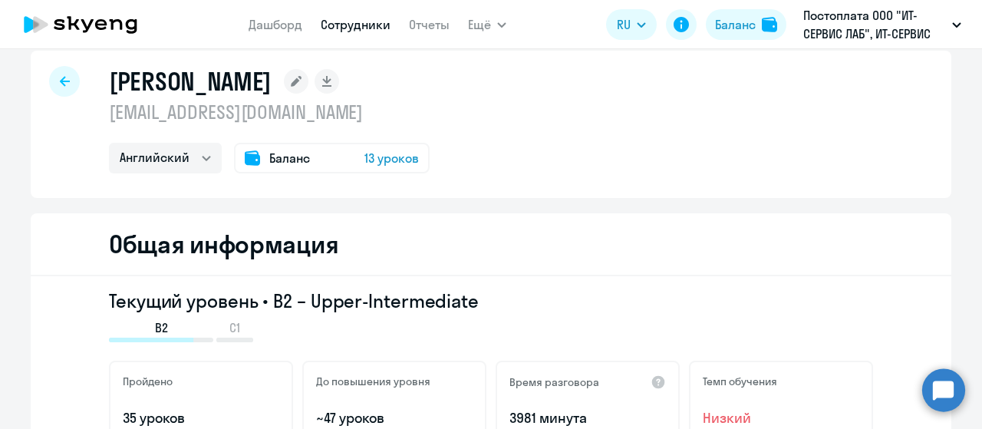
scroll to position [0, 0]
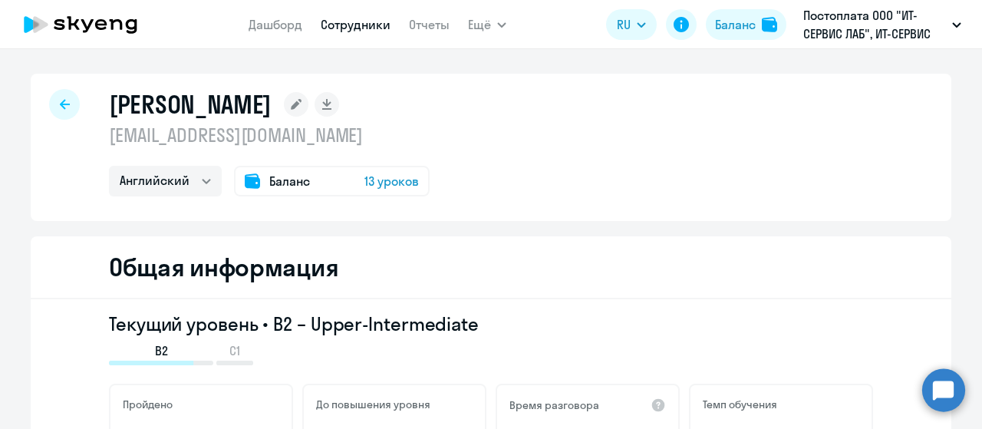
click at [281, 177] on span "Баланс" at bounding box center [289, 181] width 41 height 18
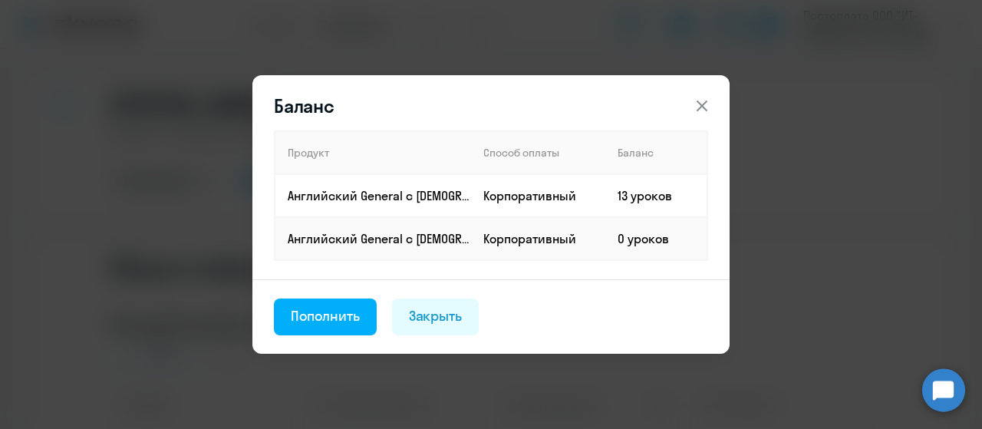
click at [700, 105] on icon at bounding box center [701, 105] width 11 height 11
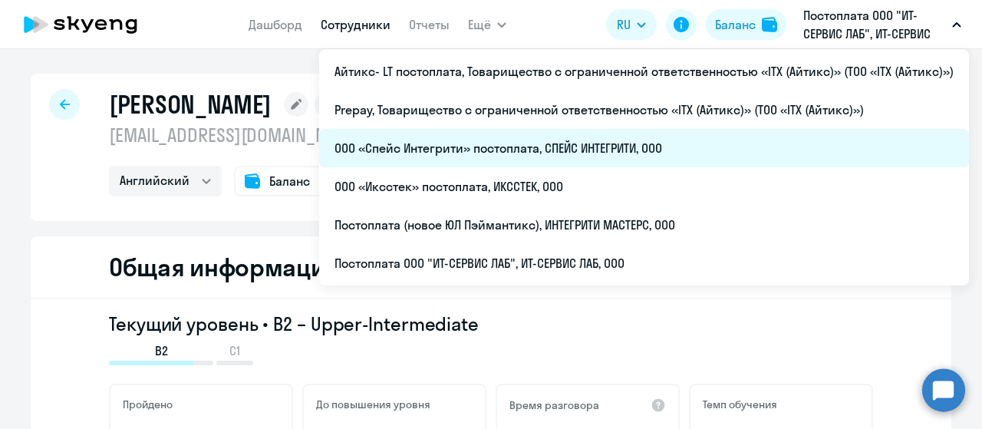
click at [521, 134] on li "ООО «Спейс Интегрити» постоплата, СПЕЙС ИНТЕГРИТИ, ООО" at bounding box center [643, 148] width 649 height 38
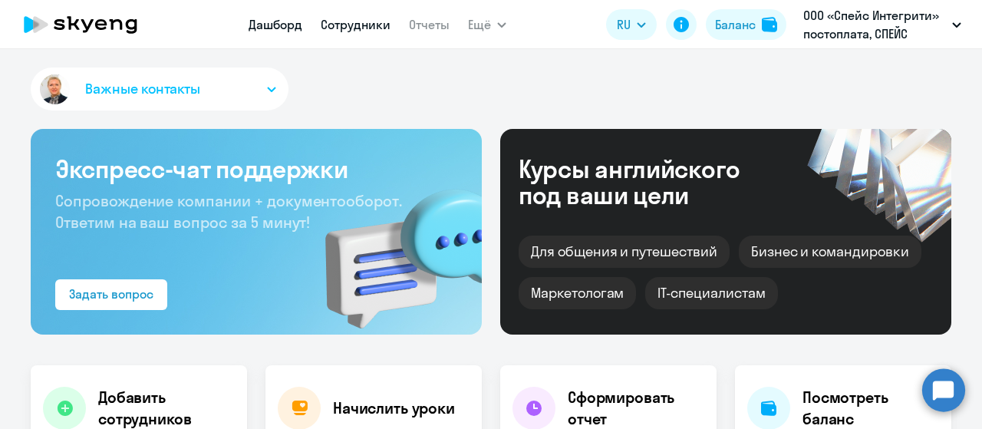
click at [363, 21] on link "Сотрудники" at bounding box center [356, 24] width 70 height 15
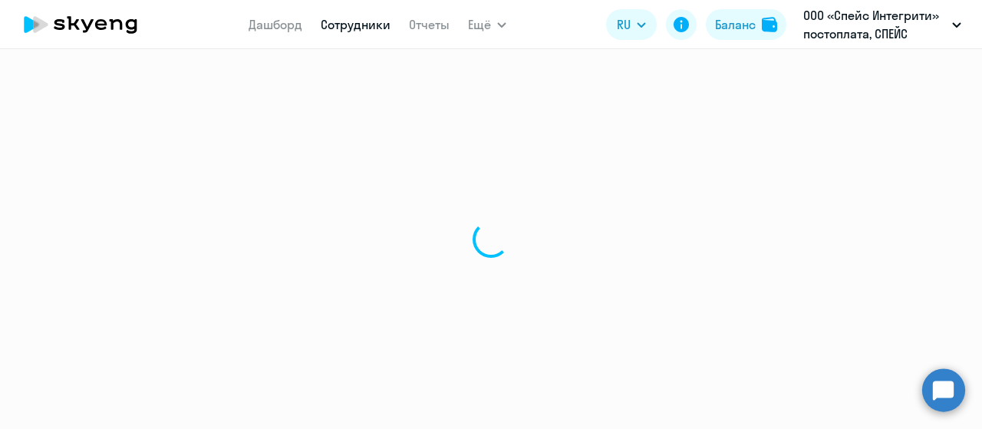
select select "30"
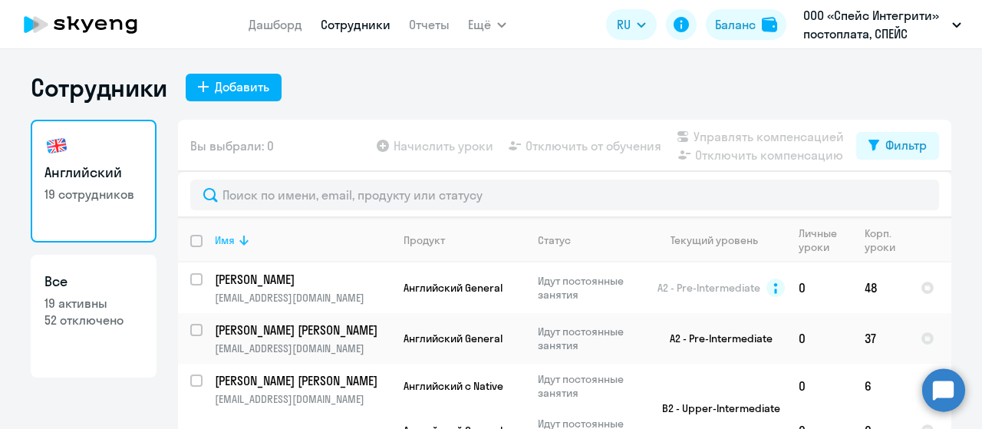
click at [240, 243] on icon at bounding box center [243, 240] width 9 height 10
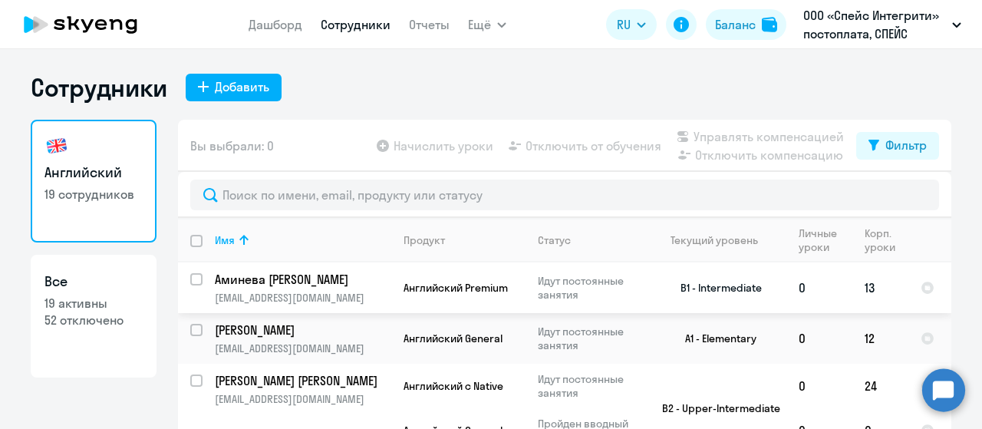
click at [301, 288] on td "Аминева [PERSON_NAME] [EMAIL_ADDRESS][DOMAIN_NAME]" at bounding box center [296, 287] width 189 height 51
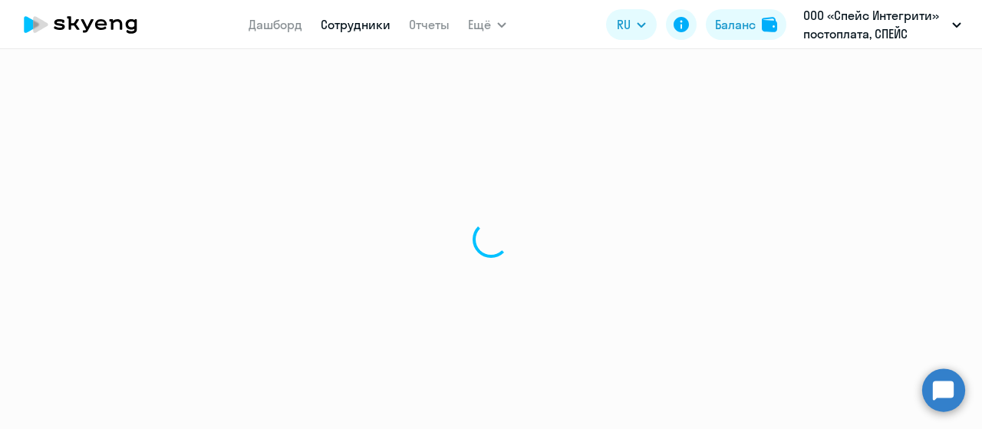
select select "english"
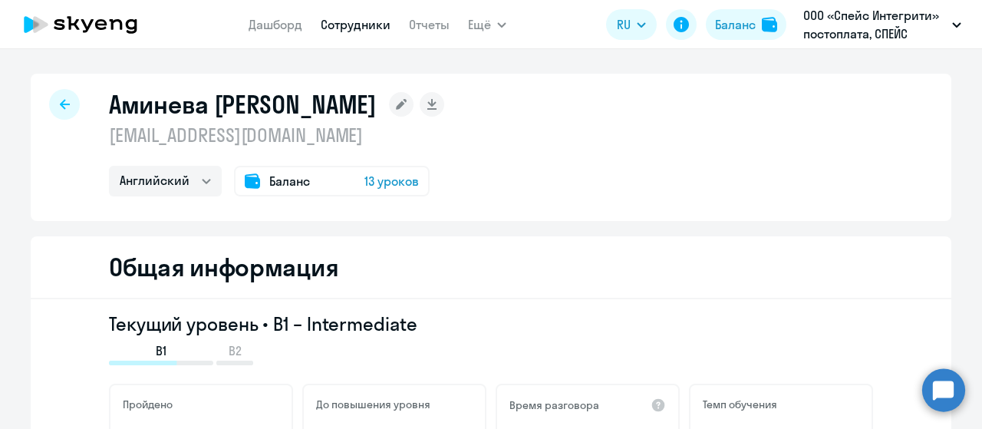
click at [309, 182] on div "Баланс 13 уроков" at bounding box center [332, 181] width 196 height 31
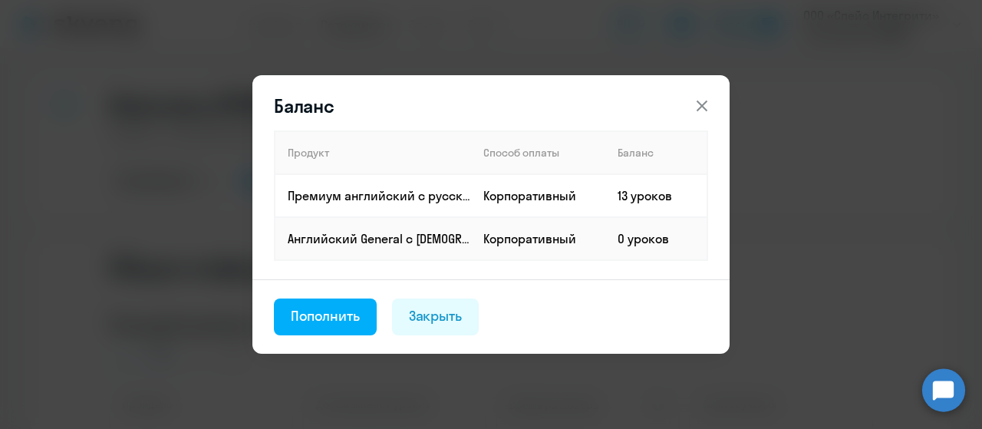
click at [695, 107] on icon at bounding box center [701, 106] width 18 height 18
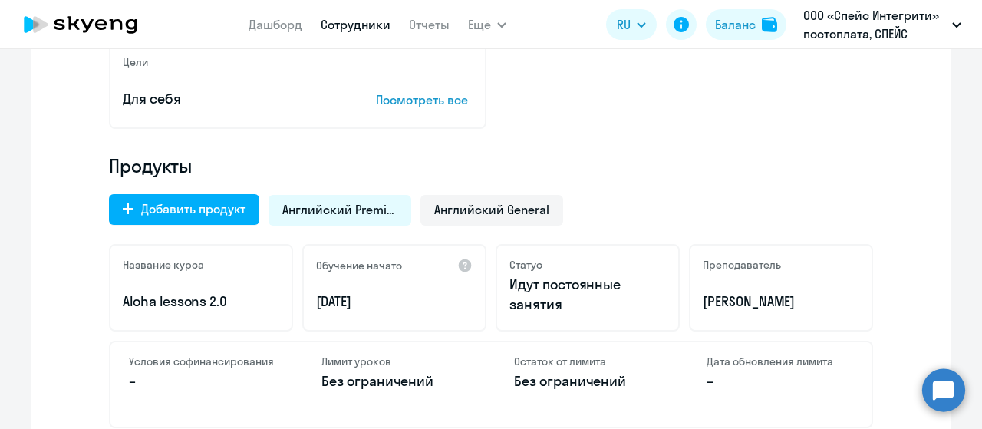
scroll to position [460, 0]
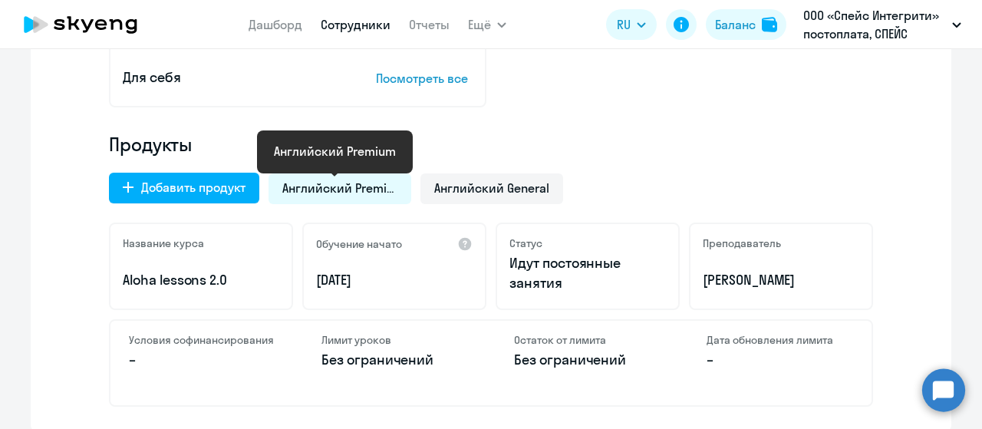
click at [326, 188] on span "Английский Premium" at bounding box center [339, 187] width 115 height 17
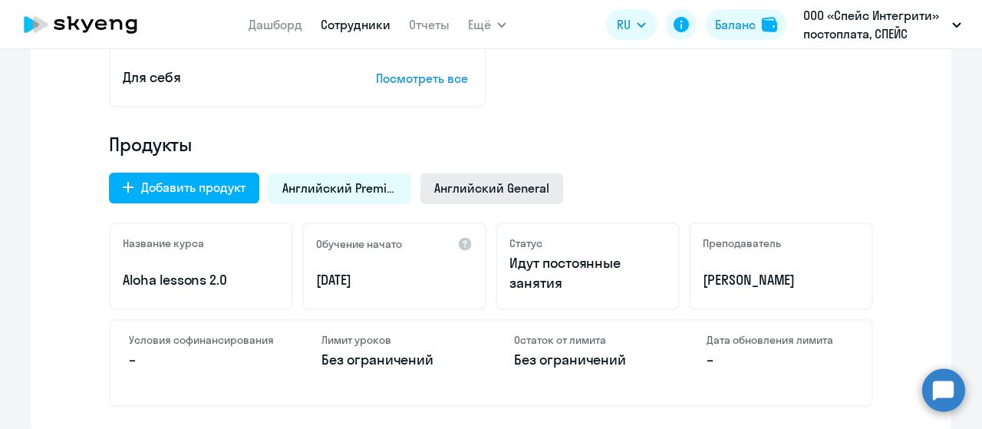
click at [472, 189] on span "Английский General" at bounding box center [491, 187] width 115 height 17
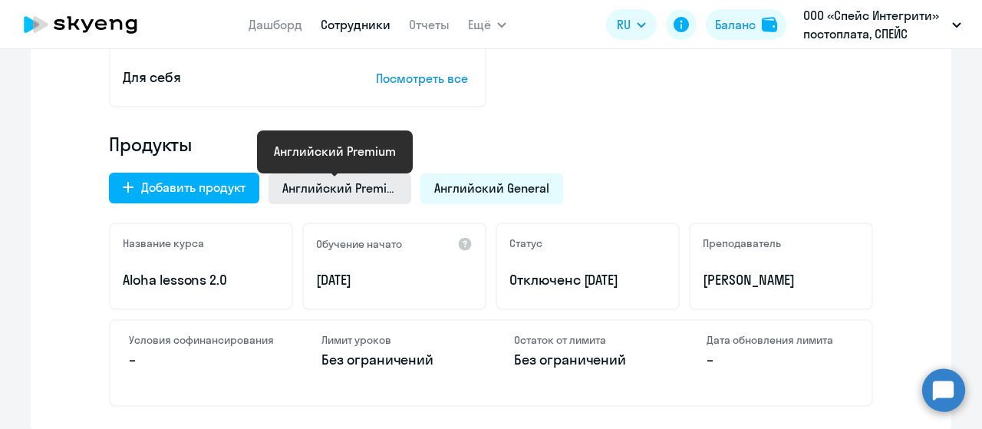
click at [330, 188] on span "Английский Premium" at bounding box center [339, 187] width 115 height 17
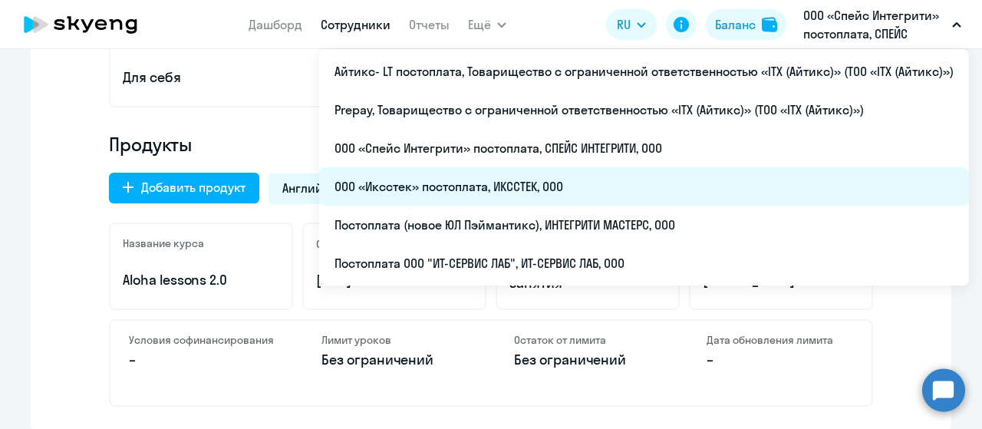
click at [569, 181] on li "ООО «Иксстек» постоплата, ИКССТЕК, ООО" at bounding box center [643, 186] width 649 height 38
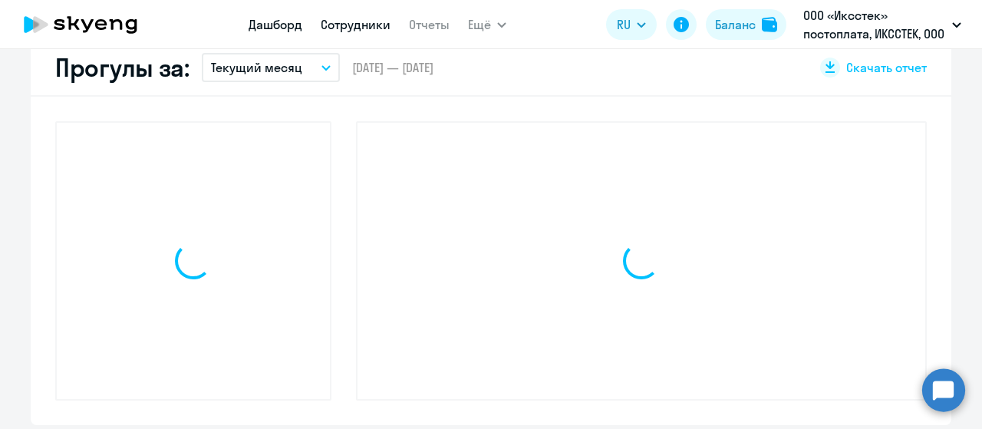
click at [356, 25] on link "Сотрудники" at bounding box center [356, 24] width 70 height 15
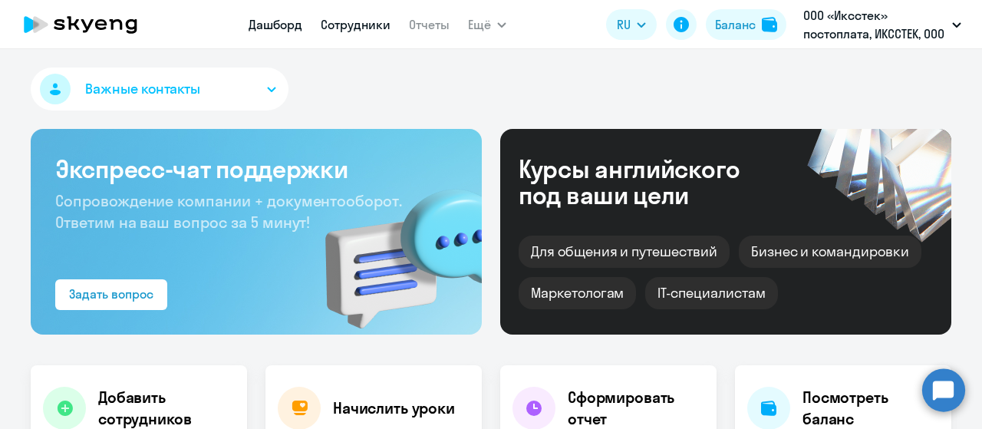
select select "30"
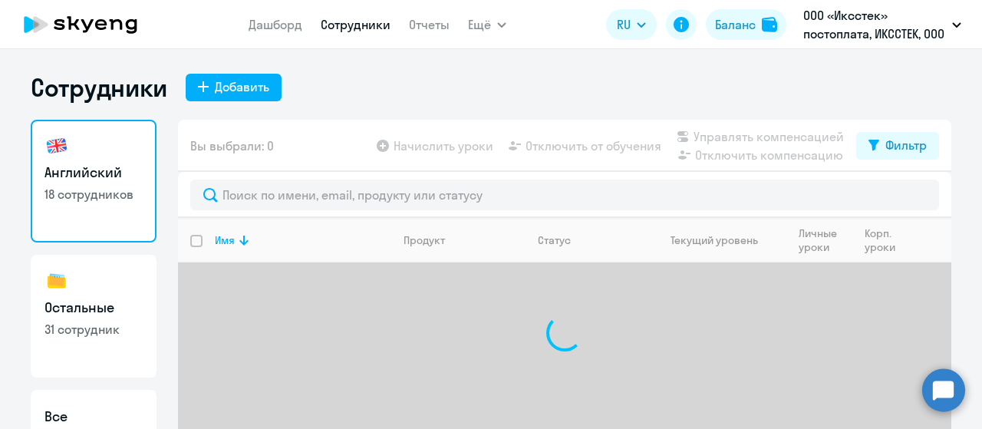
click at [356, 25] on link "Сотрудники" at bounding box center [356, 24] width 70 height 15
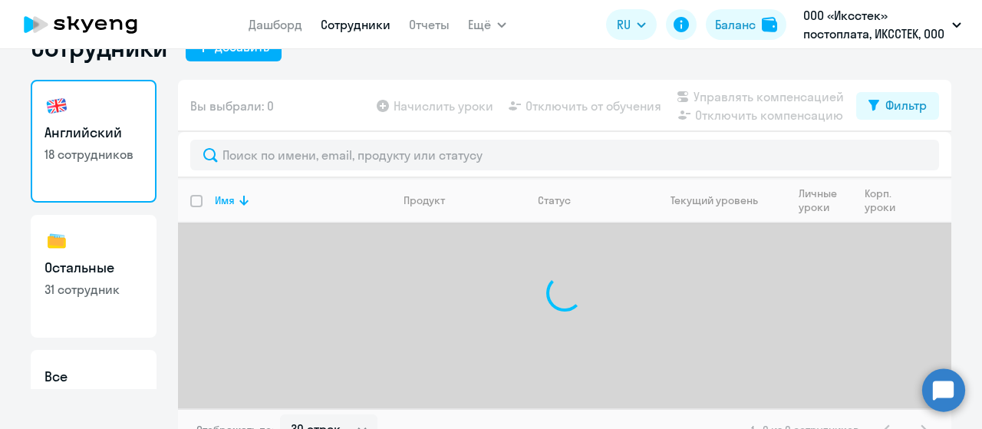
scroll to position [61, 0]
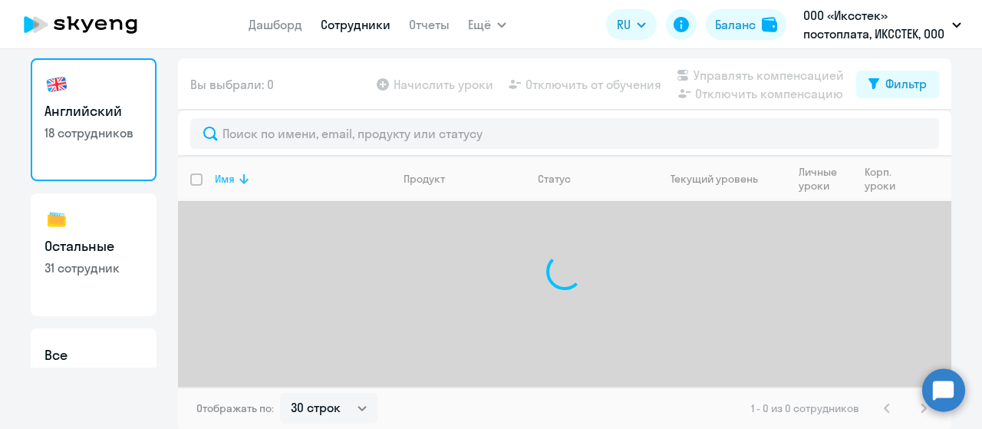
click at [241, 176] on icon at bounding box center [244, 178] width 18 height 18
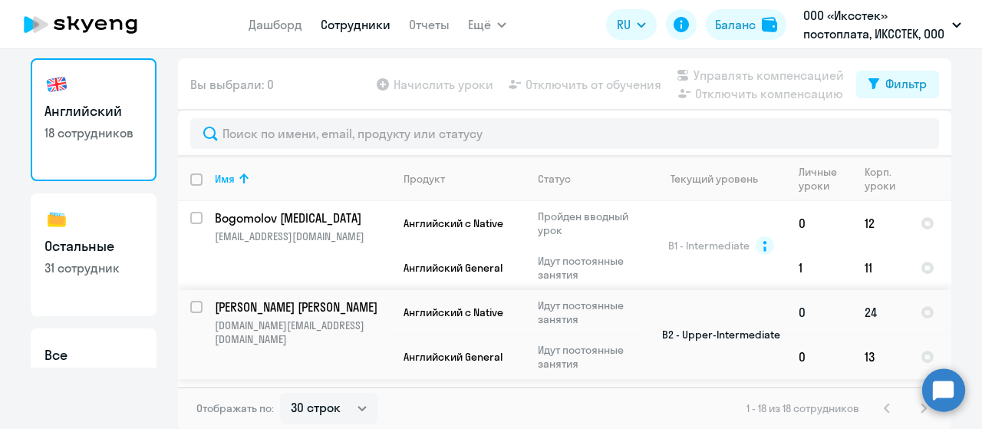
click at [340, 318] on p "[DOMAIN_NAME][EMAIL_ADDRESS][DOMAIN_NAME]" at bounding box center [303, 332] width 176 height 28
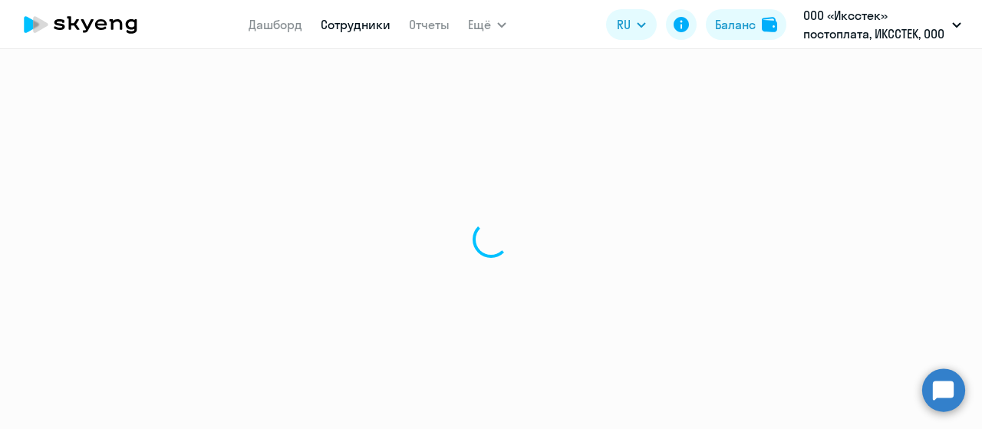
select select "english"
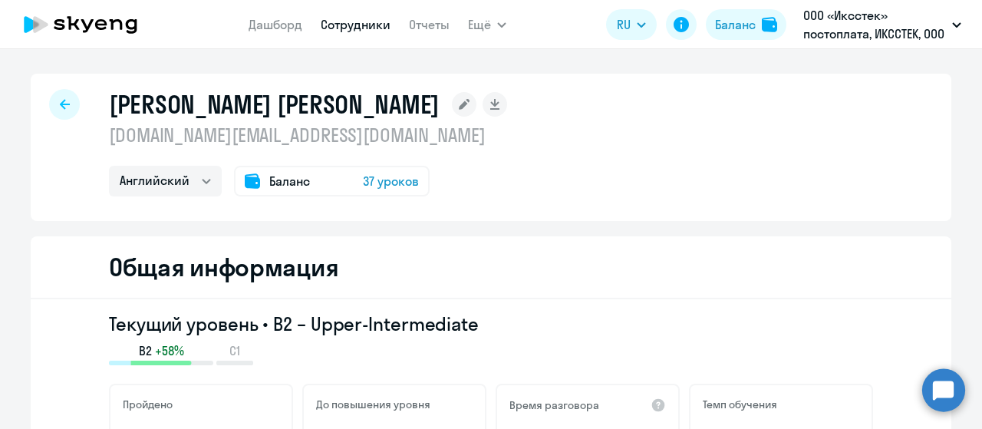
click at [270, 186] on span "Баланс" at bounding box center [289, 181] width 41 height 18
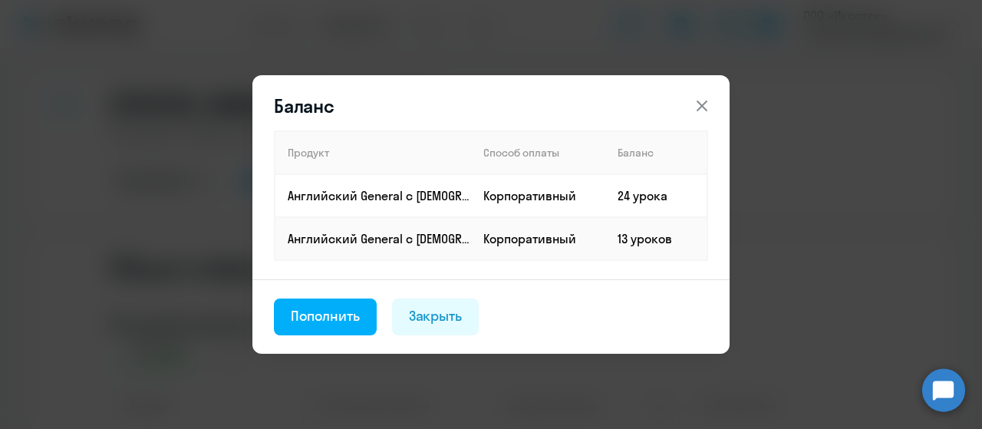
click at [702, 105] on icon at bounding box center [701, 105] width 11 height 11
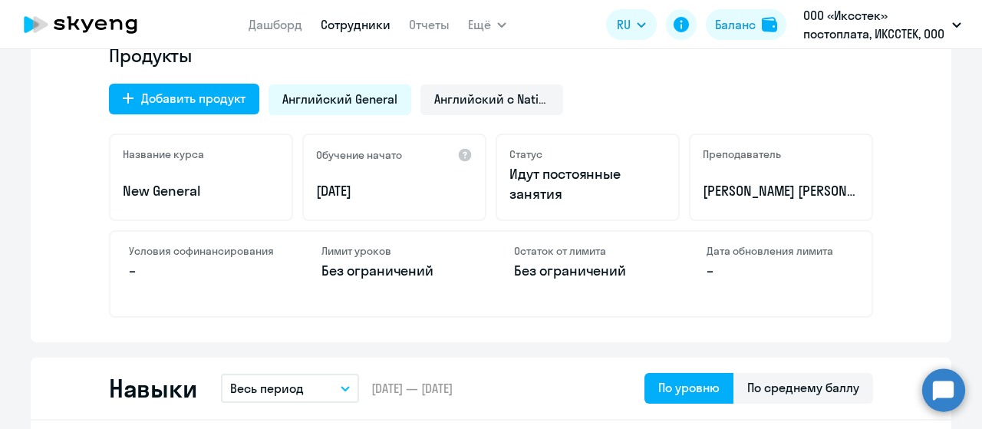
scroll to position [460, 0]
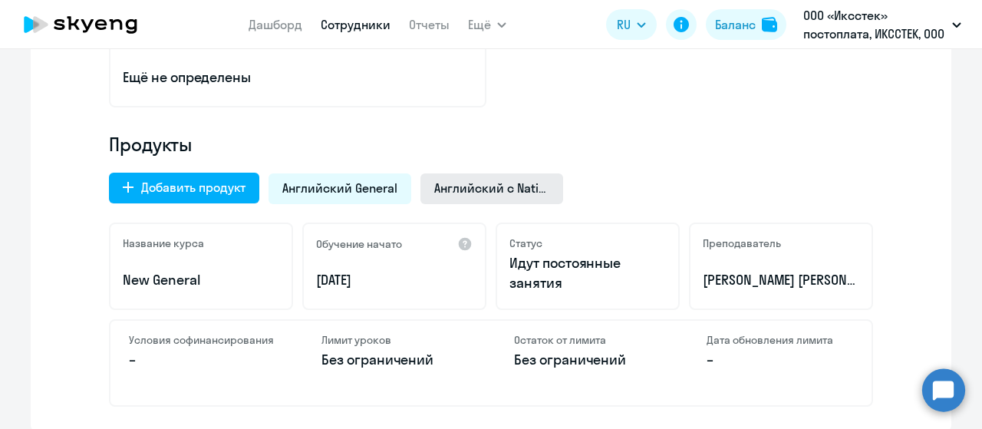
click at [446, 190] on span "Английский с Native" at bounding box center [491, 187] width 115 height 17
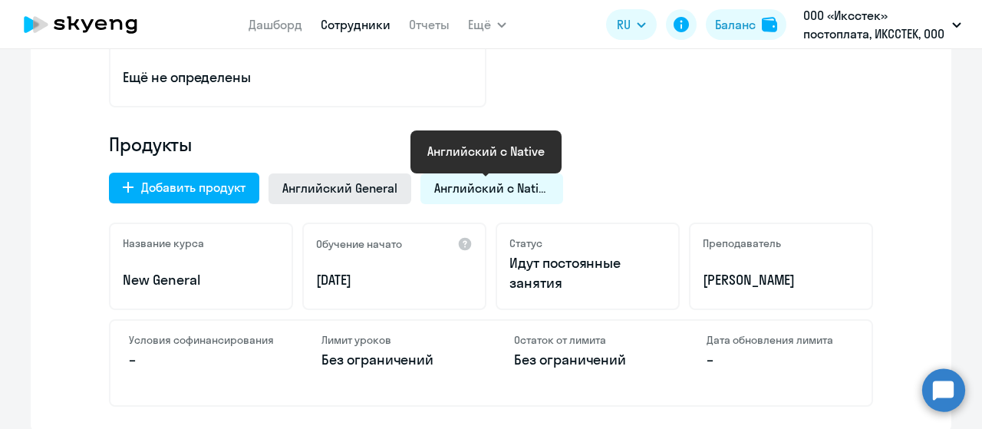
click at [373, 191] on span "Английский General" at bounding box center [339, 187] width 115 height 17
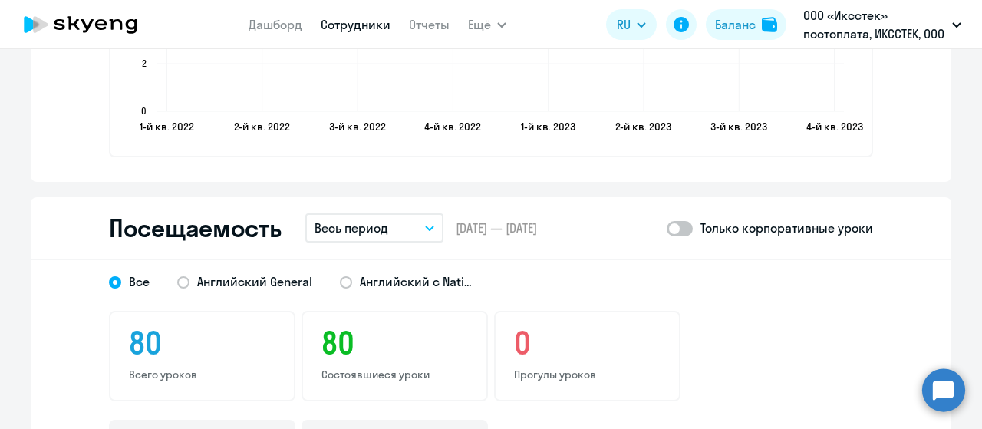
scroll to position [1840, 0]
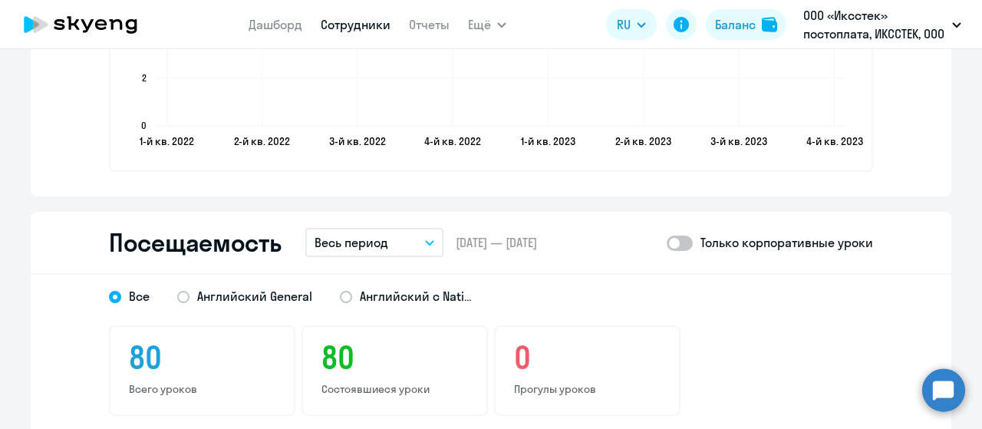
click at [377, 238] on p "Весь период" at bounding box center [351, 242] width 74 height 18
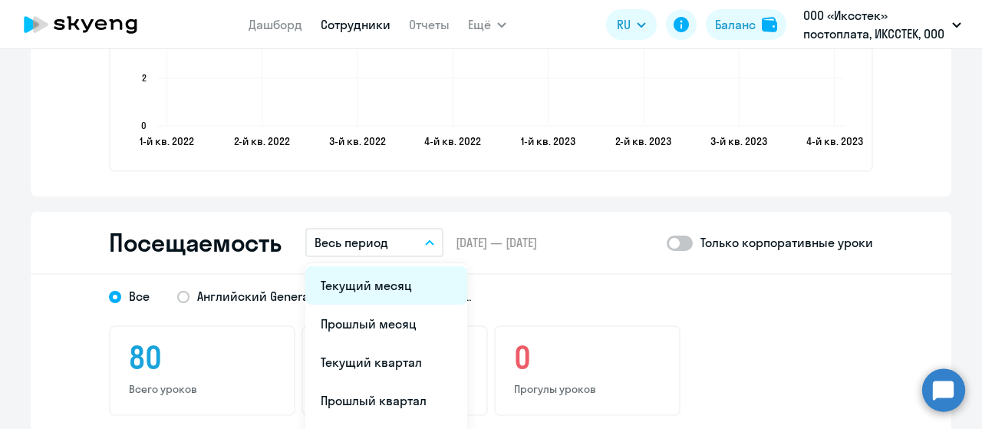
click at [377, 277] on li "Текущий месяц" at bounding box center [386, 285] width 162 height 38
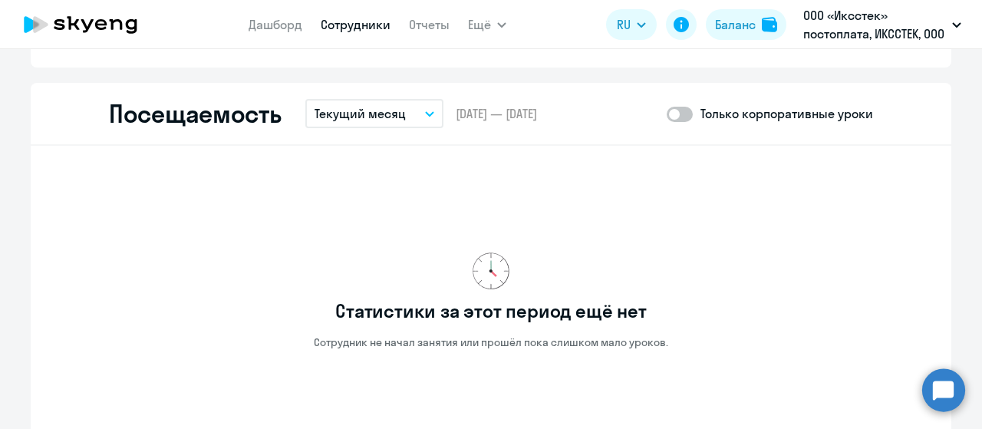
scroll to position [1994, 0]
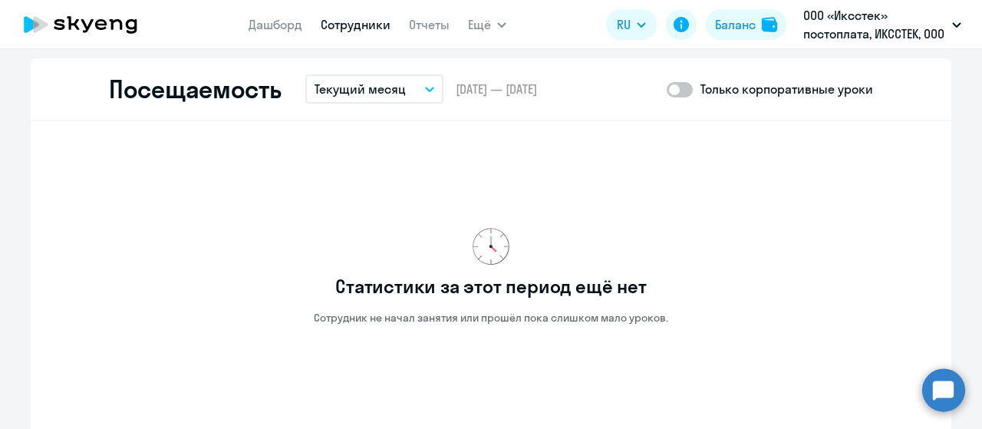
click at [417, 90] on button "Текущий месяц" at bounding box center [374, 88] width 138 height 29
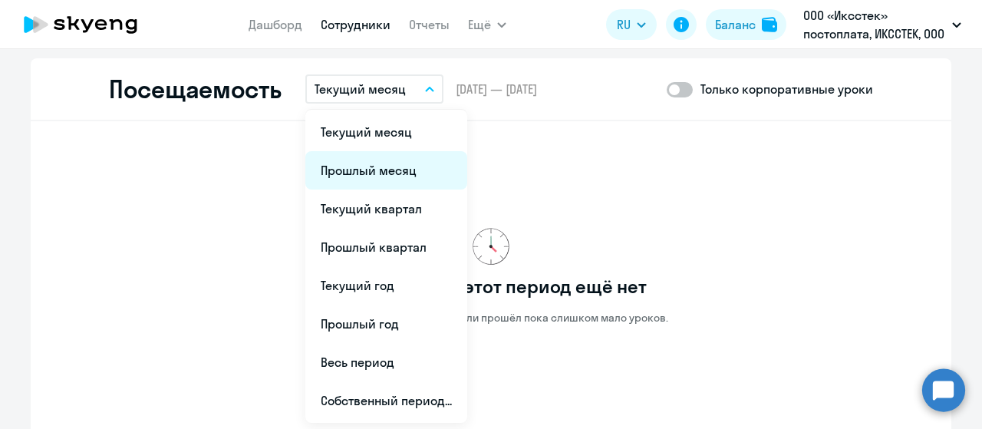
click at [387, 169] on li "Прошлый месяц" at bounding box center [386, 170] width 162 height 38
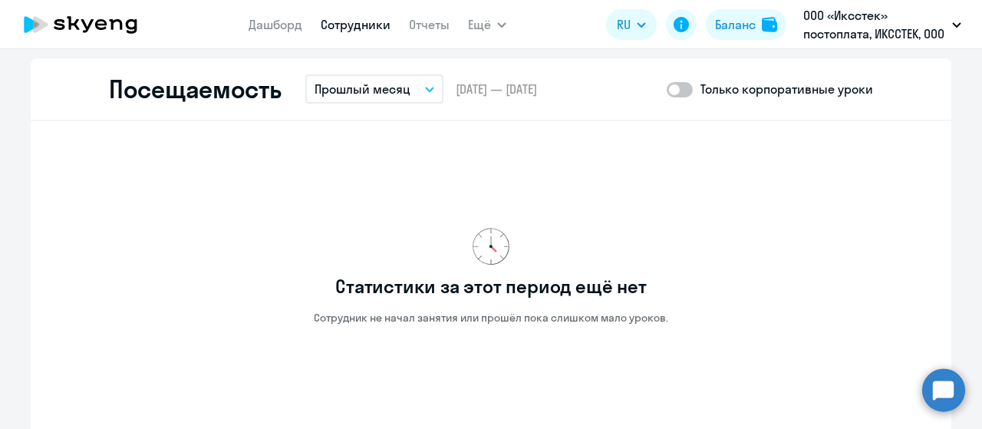
click at [428, 89] on icon "button" at bounding box center [429, 89] width 9 height 5
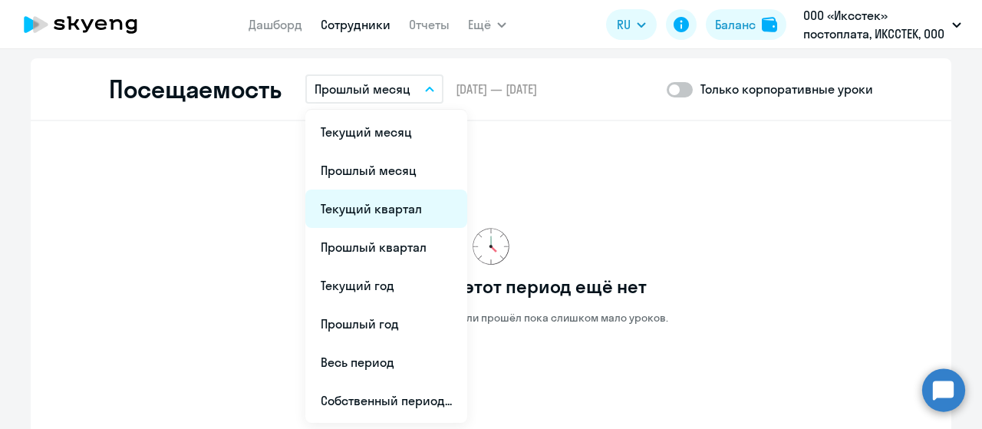
click at [380, 207] on li "Текущий квартал" at bounding box center [386, 208] width 162 height 38
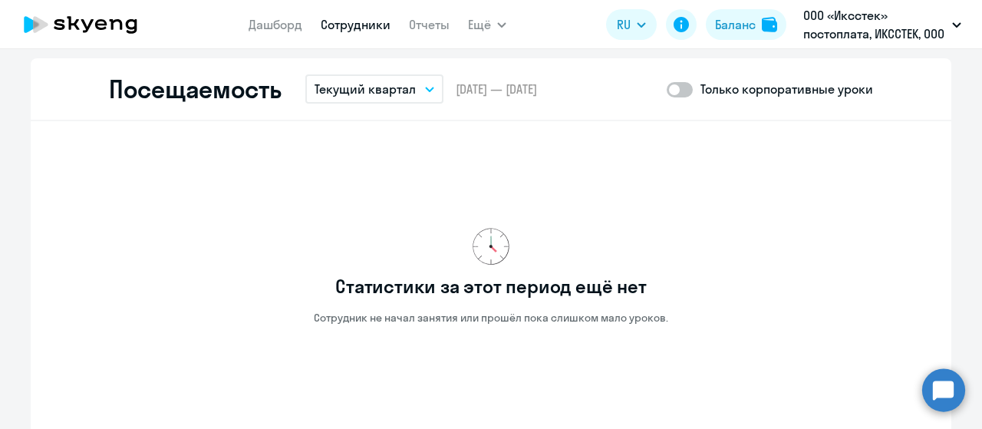
click at [425, 88] on icon "button" at bounding box center [429, 89] width 9 height 5
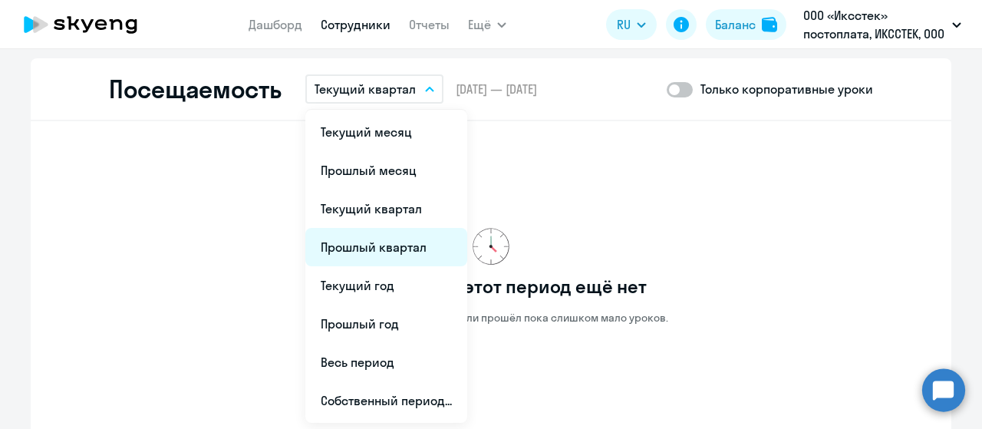
click at [388, 245] on li "Прошлый квартал" at bounding box center [386, 247] width 162 height 38
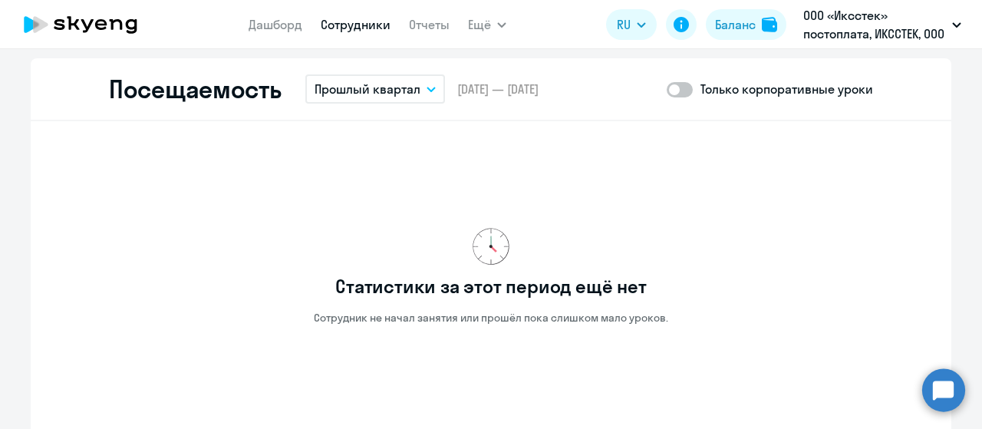
click at [428, 84] on button "Прошлый квартал" at bounding box center [375, 88] width 140 height 29
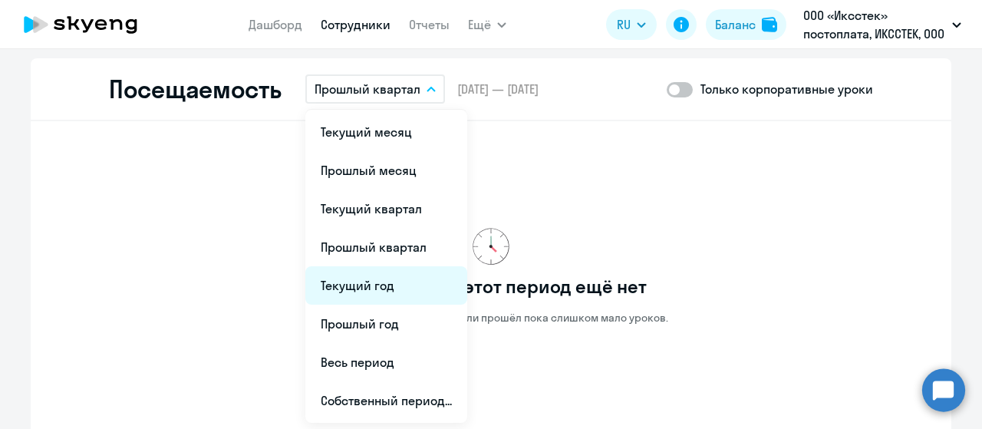
click at [361, 292] on li "Текущий год" at bounding box center [386, 285] width 162 height 38
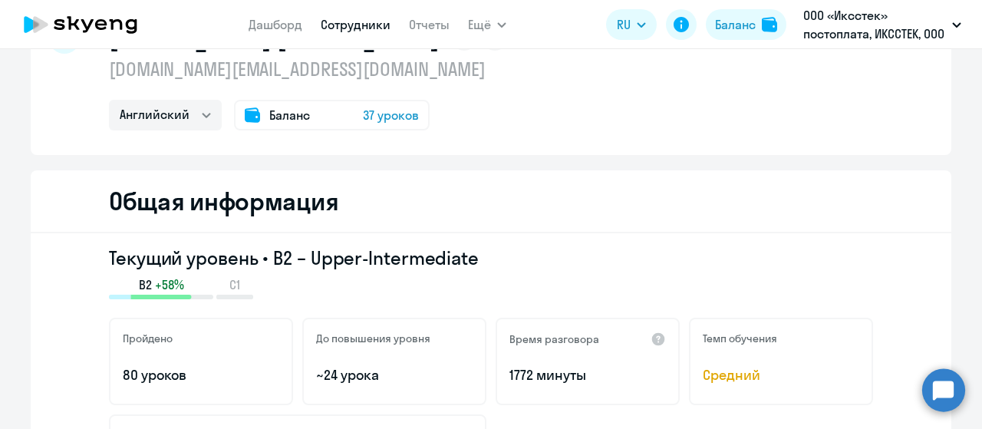
scroll to position [0, 0]
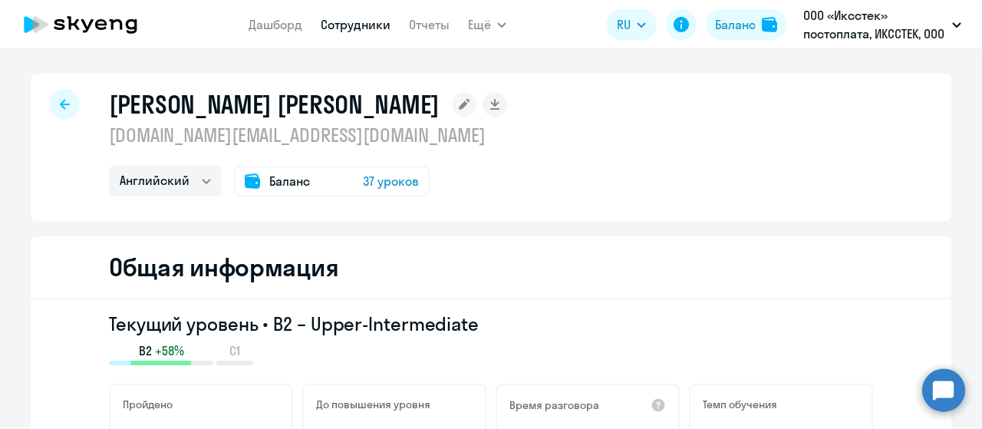
click at [248, 108] on h1 "[PERSON_NAME] [PERSON_NAME]" at bounding box center [274, 104] width 330 height 31
click at [113, 100] on h1 "[PERSON_NAME] [PERSON_NAME]" at bounding box center [274, 104] width 330 height 31
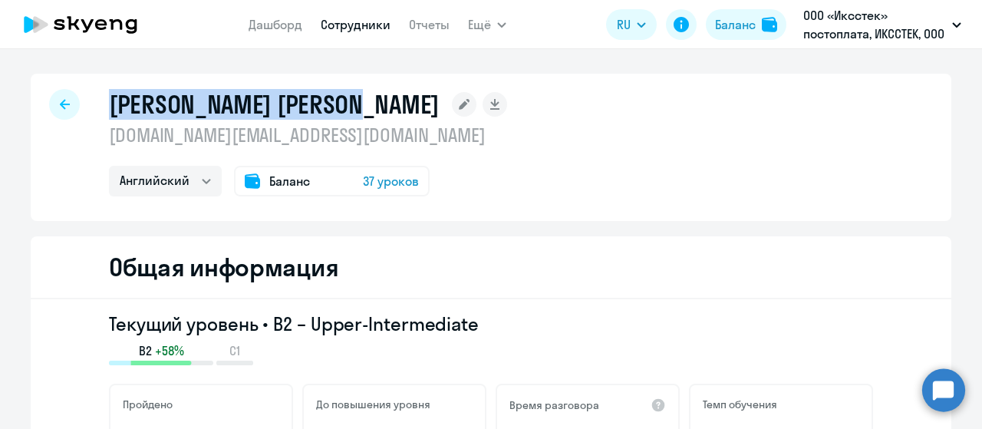
drag, startPoint x: 107, startPoint y: 101, endPoint x: 375, endPoint y: 102, distance: 267.6
click at [375, 102] on h1 "[PERSON_NAME] [PERSON_NAME]" at bounding box center [274, 104] width 330 height 31
copy h1 "[PERSON_NAME] [PERSON_NAME]"
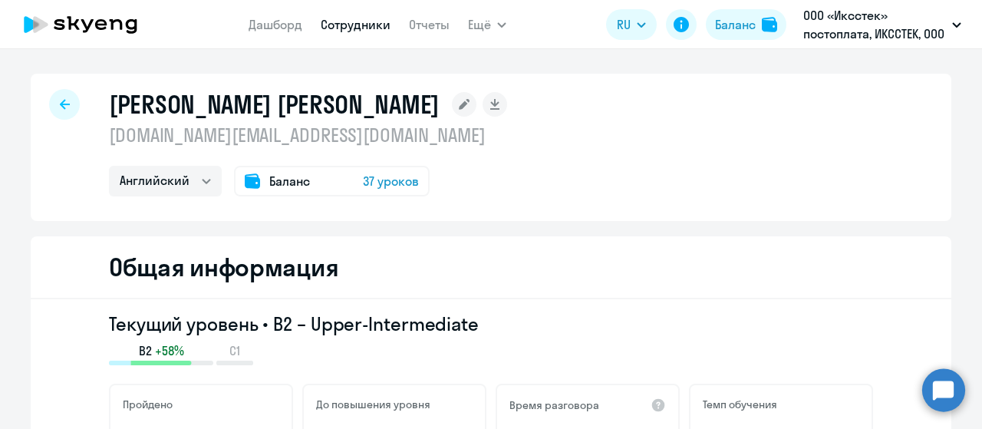
click at [64, 99] on div at bounding box center [64, 104] width 31 height 31
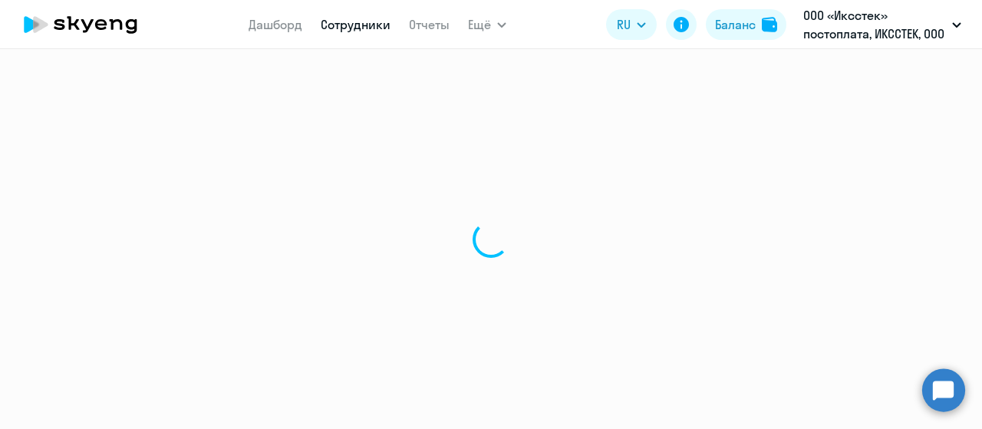
select select "30"
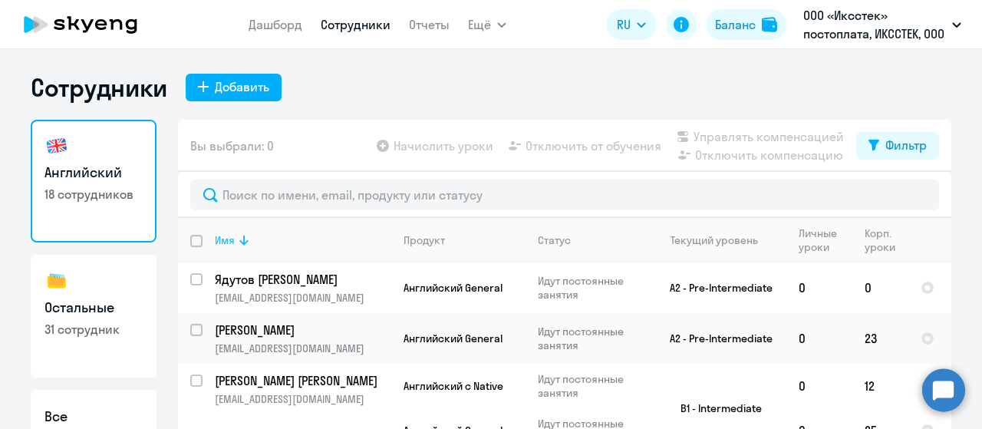
click at [235, 243] on icon at bounding box center [244, 240] width 18 height 18
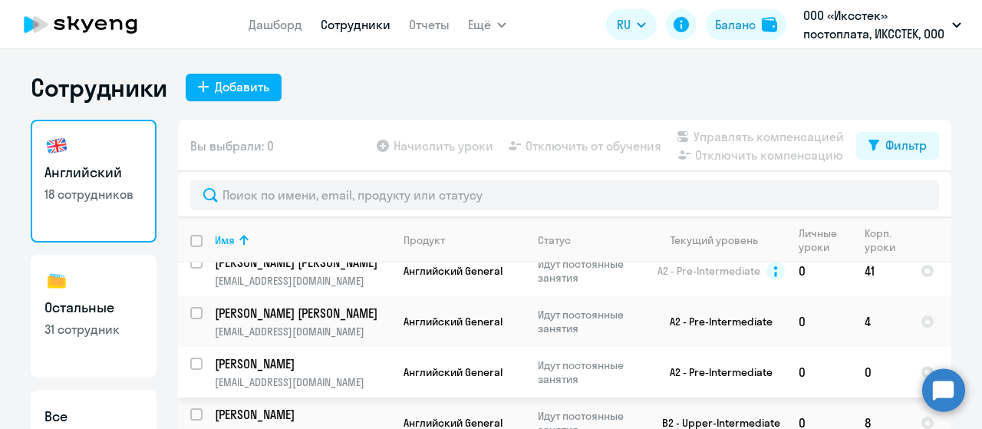
scroll to position [690, 0]
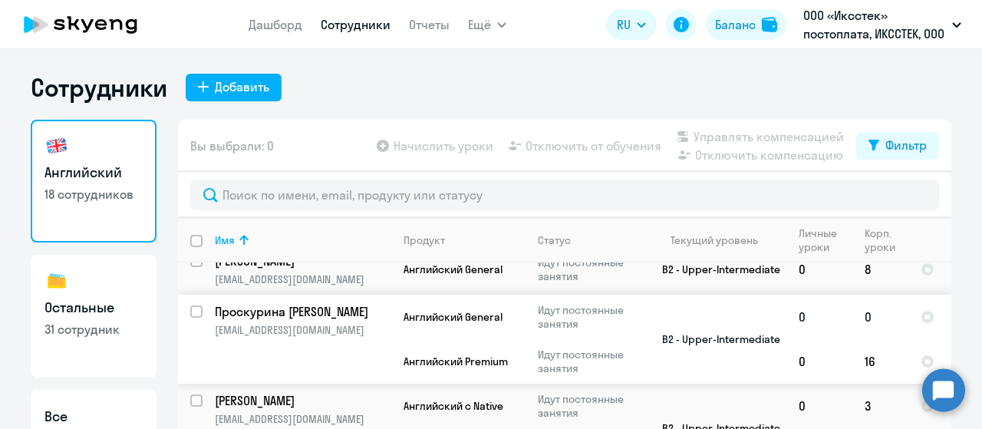
click at [336, 311] on td "Проскурина [PERSON_NAME] [EMAIL_ADDRESS][DOMAIN_NAME]" at bounding box center [296, 338] width 189 height 89
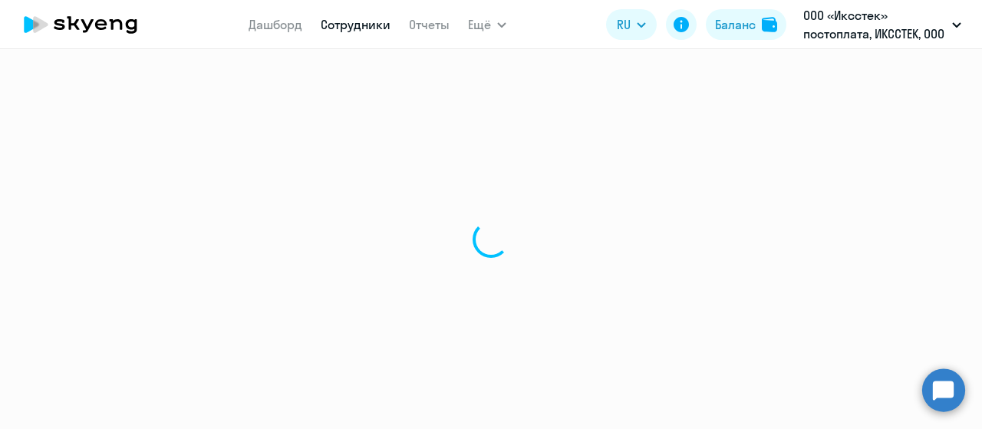
select select "english"
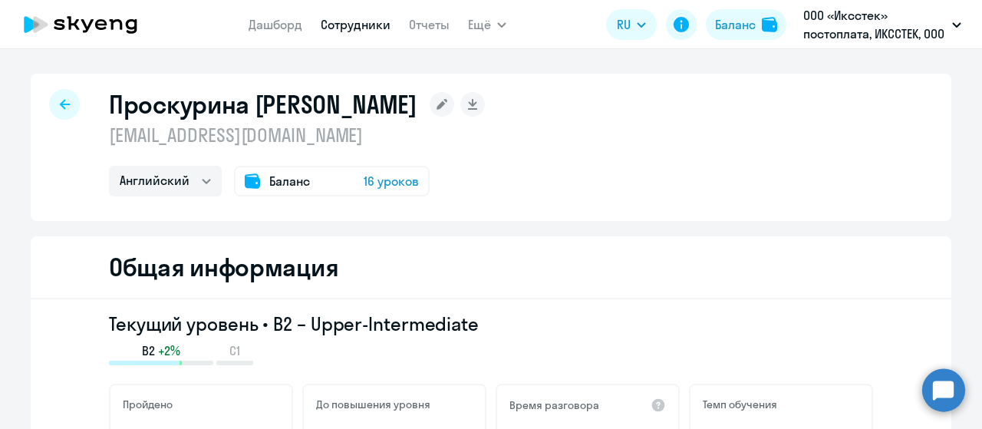
click at [288, 180] on span "Баланс" at bounding box center [289, 181] width 41 height 18
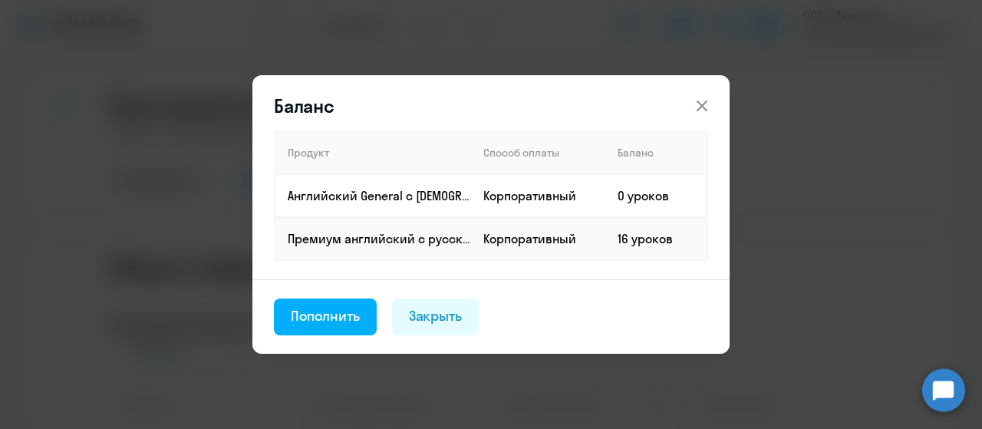
click at [700, 108] on icon at bounding box center [701, 106] width 18 height 18
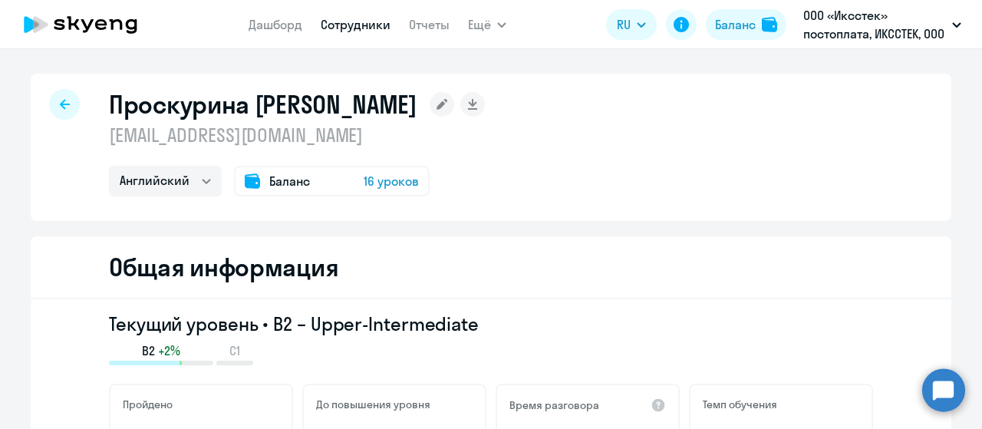
click at [67, 108] on div at bounding box center [64, 104] width 31 height 31
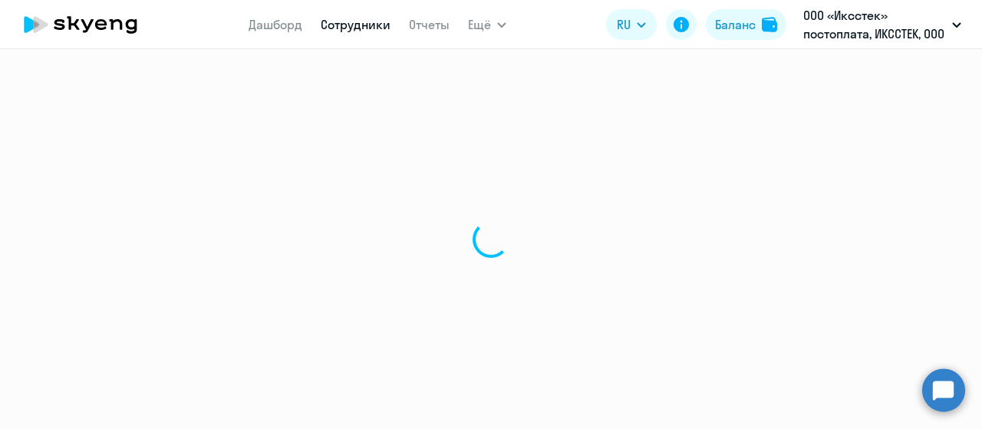
select select "30"
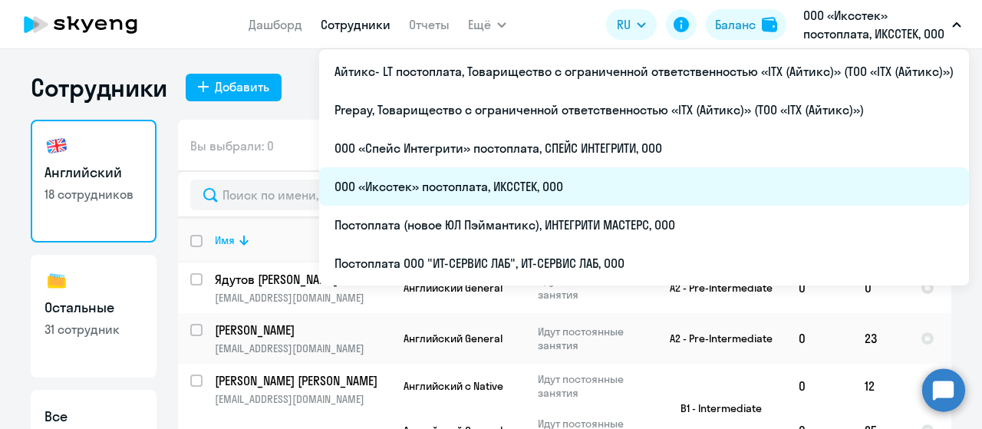
click at [552, 189] on li "ООО «Иксстек» постоплата, ИКССТЕК, ООО" at bounding box center [643, 186] width 649 height 38
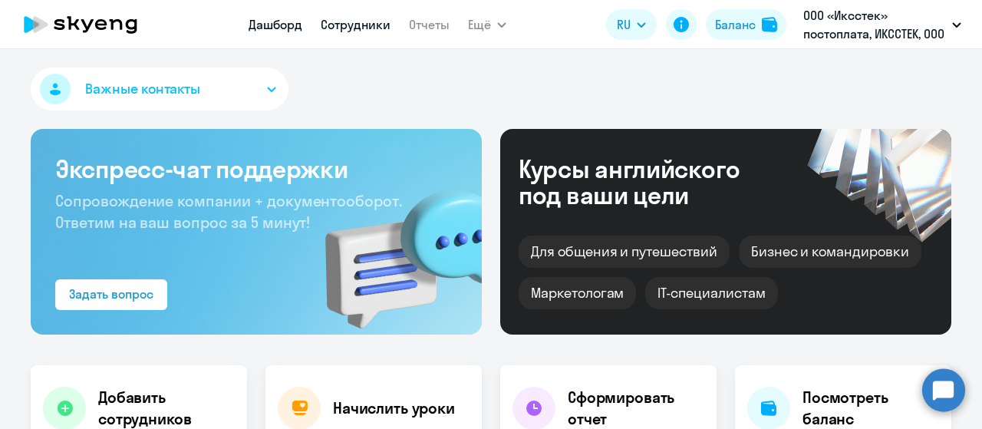
click at [340, 22] on link "Сотрудники" at bounding box center [356, 24] width 70 height 15
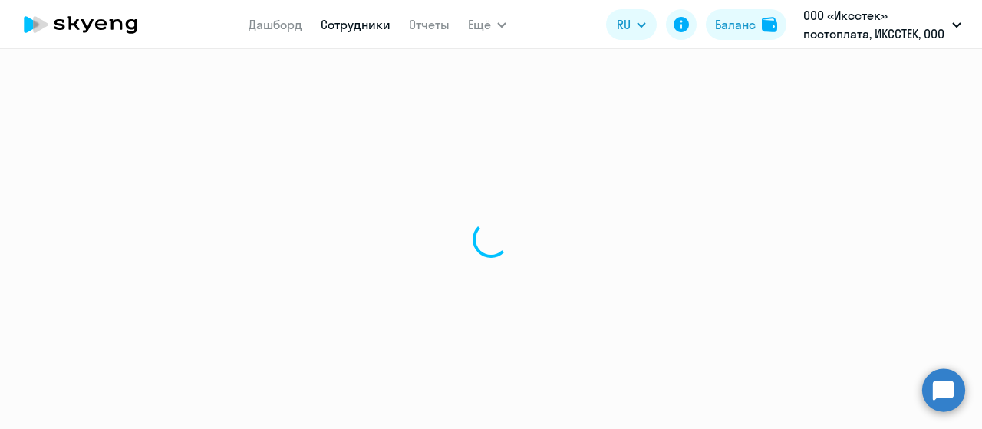
select select "30"
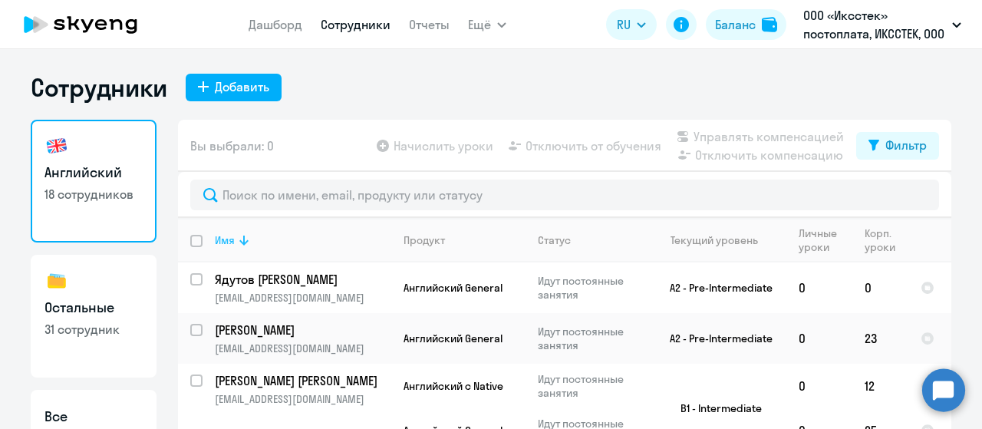
click at [237, 242] on icon at bounding box center [244, 240] width 18 height 18
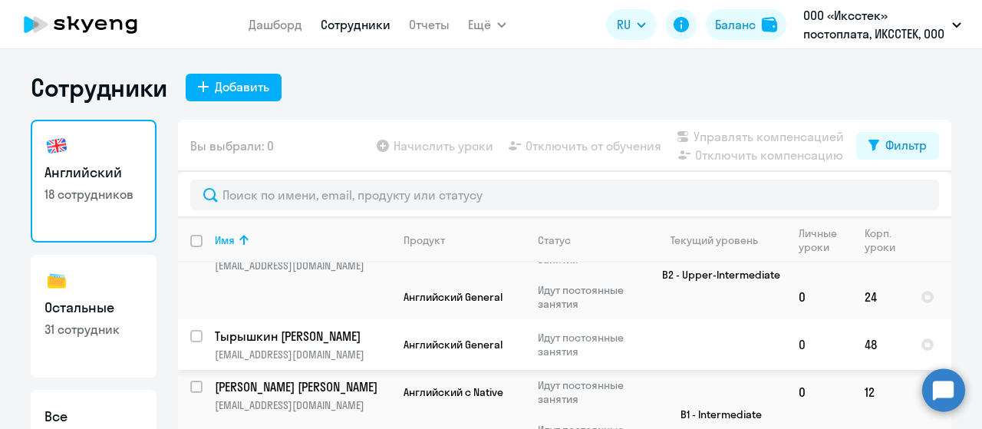
scroll to position [767, 0]
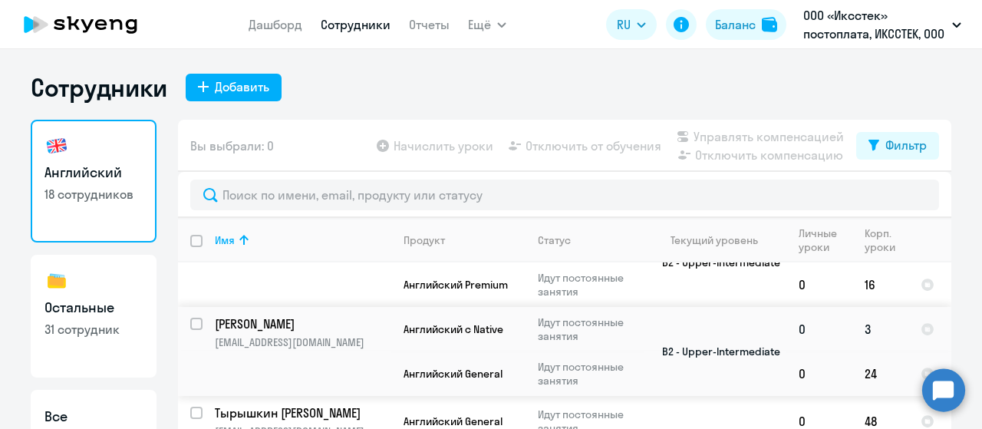
click at [279, 335] on p "[EMAIL_ADDRESS][DOMAIN_NAME]" at bounding box center [303, 342] width 176 height 14
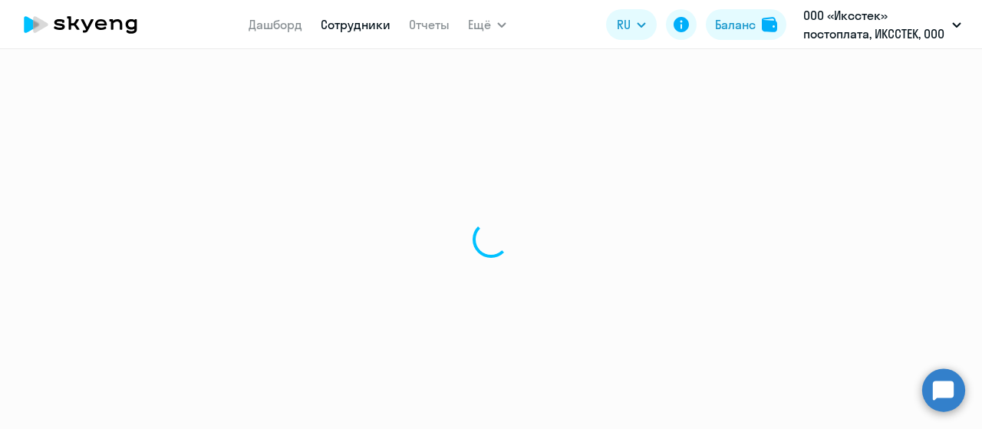
select select "english"
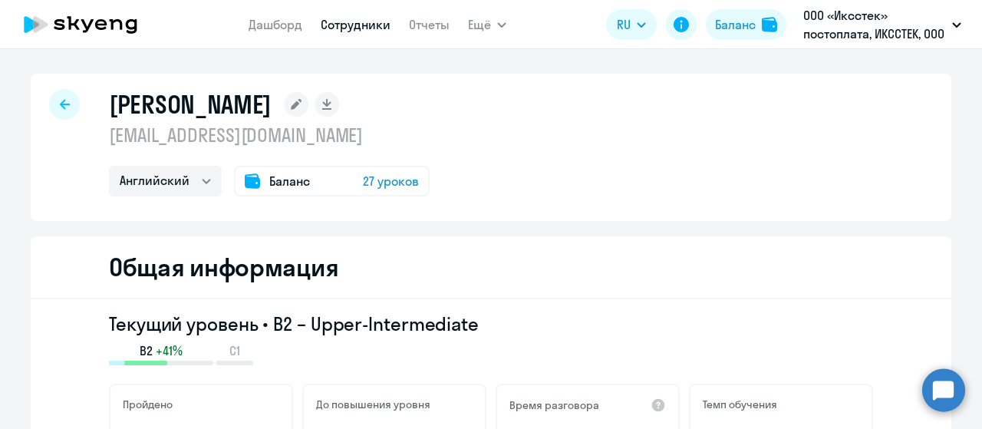
click at [281, 185] on span "Баланс" at bounding box center [289, 181] width 41 height 18
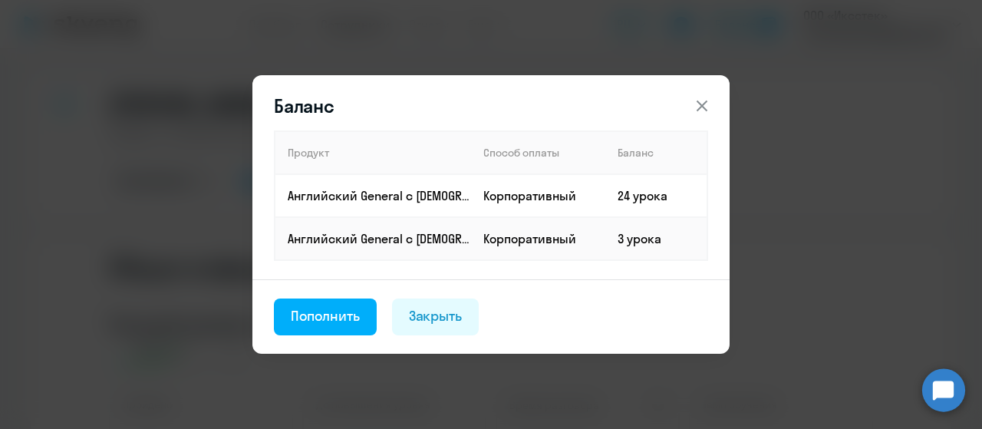
click at [698, 107] on icon at bounding box center [701, 106] width 18 height 18
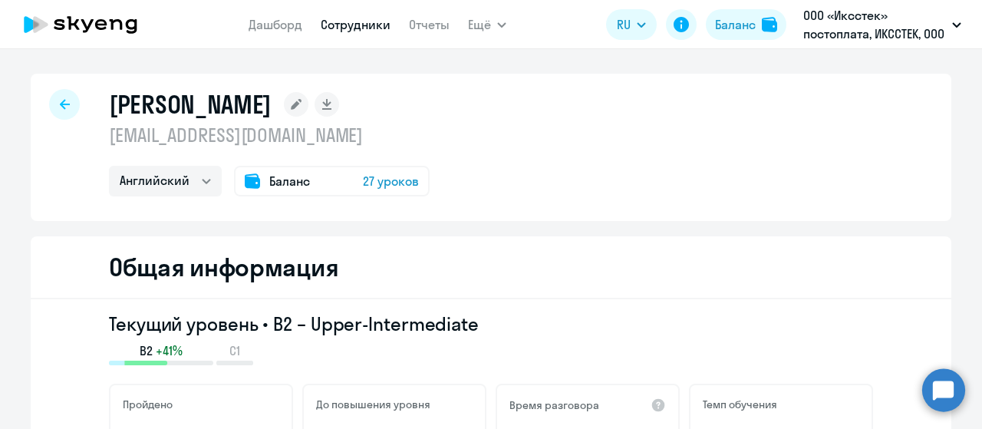
click at [285, 181] on span "Баланс" at bounding box center [289, 181] width 41 height 18
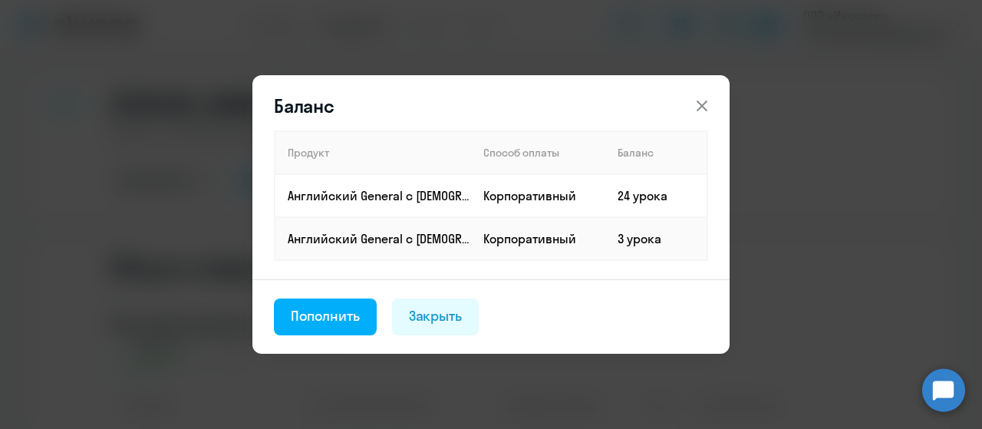
click at [709, 105] on icon at bounding box center [701, 106] width 18 height 18
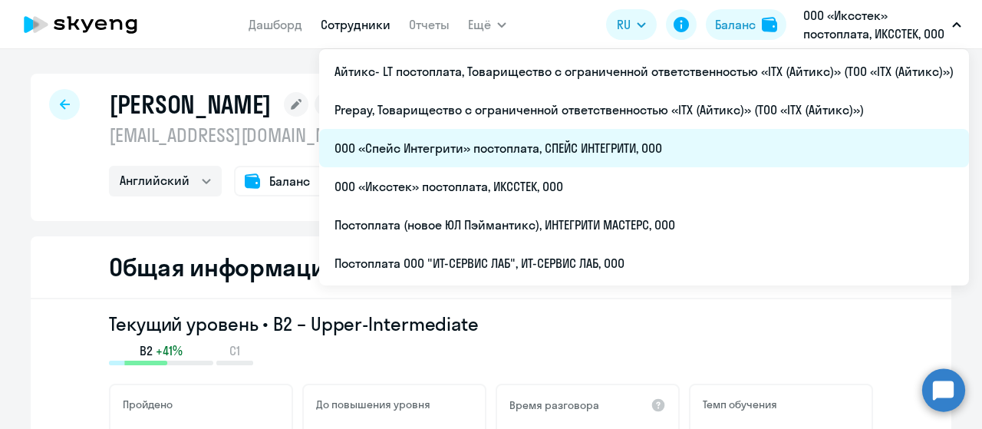
click at [519, 146] on li "ООО «Спейс Интегрити» постоплата, СПЕЙС ИНТЕГРИТИ, ООО" at bounding box center [643, 148] width 649 height 38
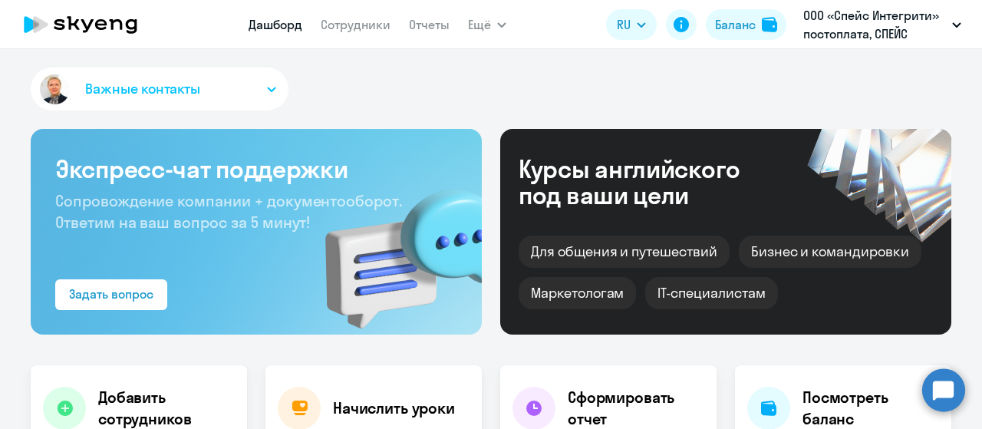
click at [342, 15] on app-menu-item-link "Сотрудники" at bounding box center [356, 24] width 70 height 19
click at [340, 28] on link "Сотрудники" at bounding box center [356, 24] width 70 height 15
select select "30"
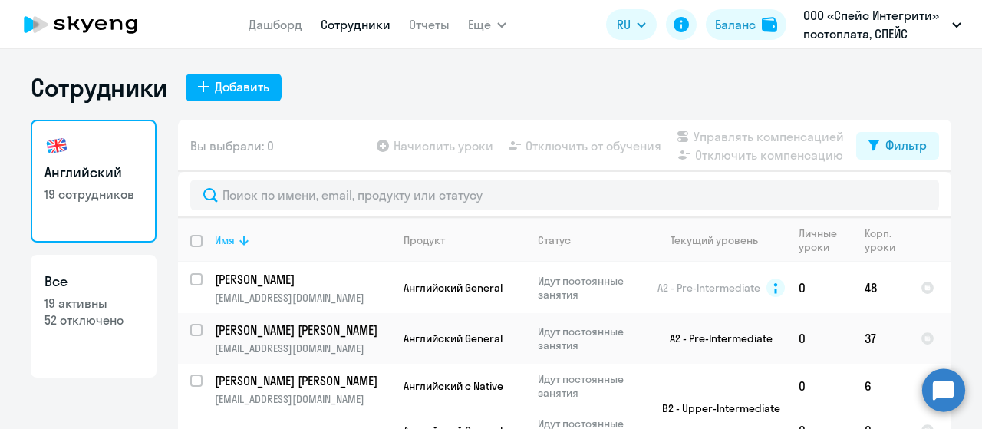
click at [239, 241] on icon at bounding box center [243, 240] width 9 height 10
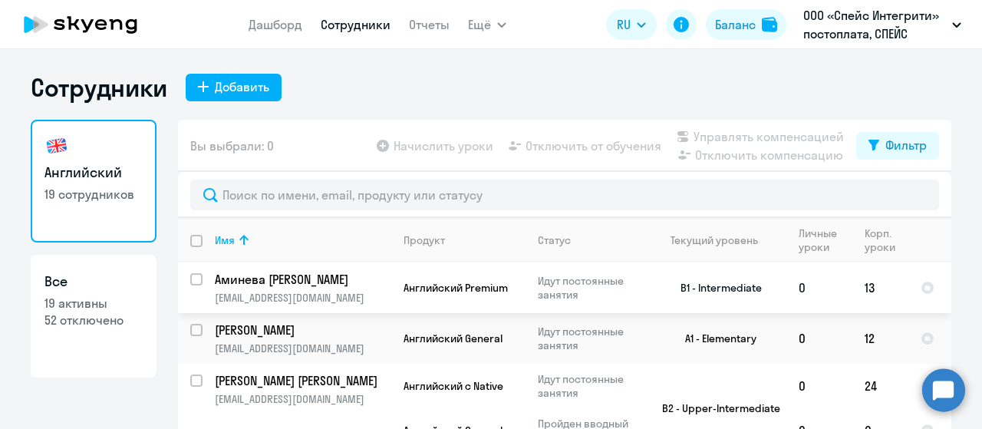
click at [272, 286] on p "Аминева [PERSON_NAME]" at bounding box center [301, 279] width 173 height 17
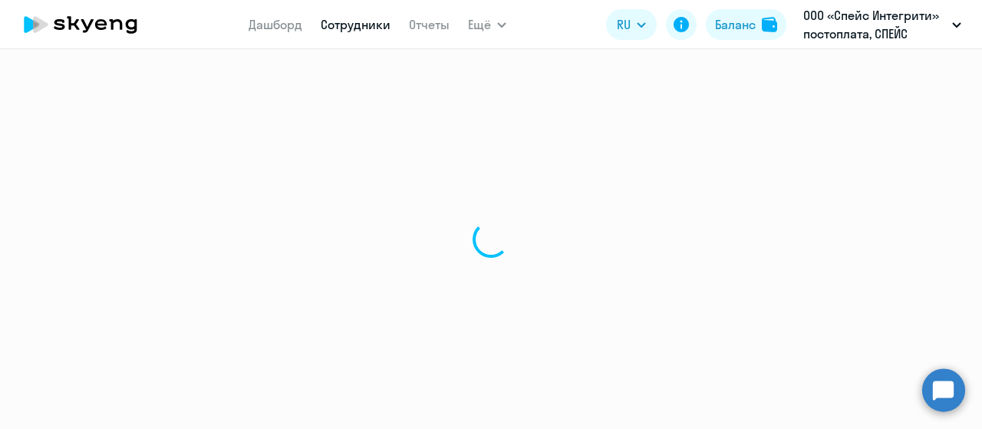
select select "english"
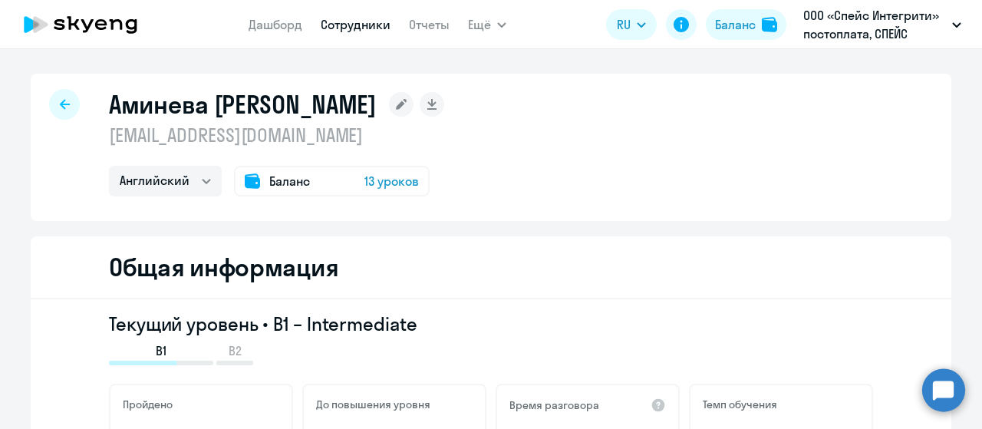
click at [279, 183] on span "Баланс" at bounding box center [289, 181] width 41 height 18
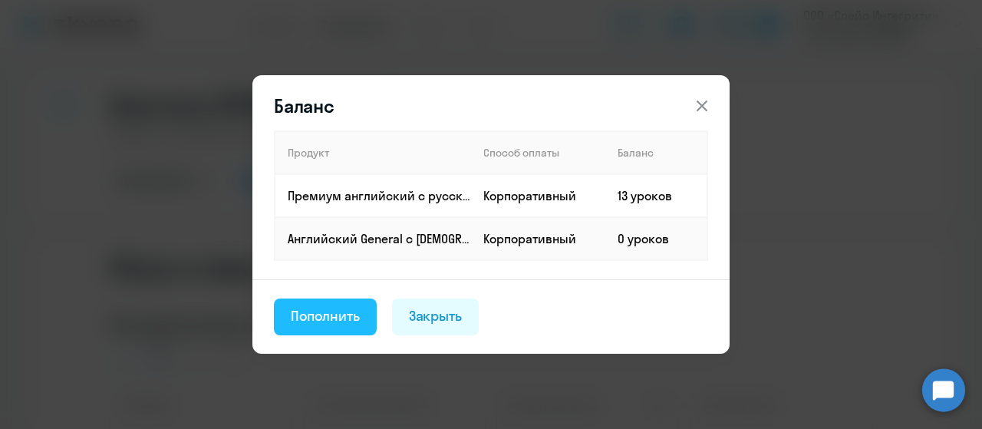
click at [347, 317] on div "Пополнить" at bounding box center [325, 316] width 69 height 20
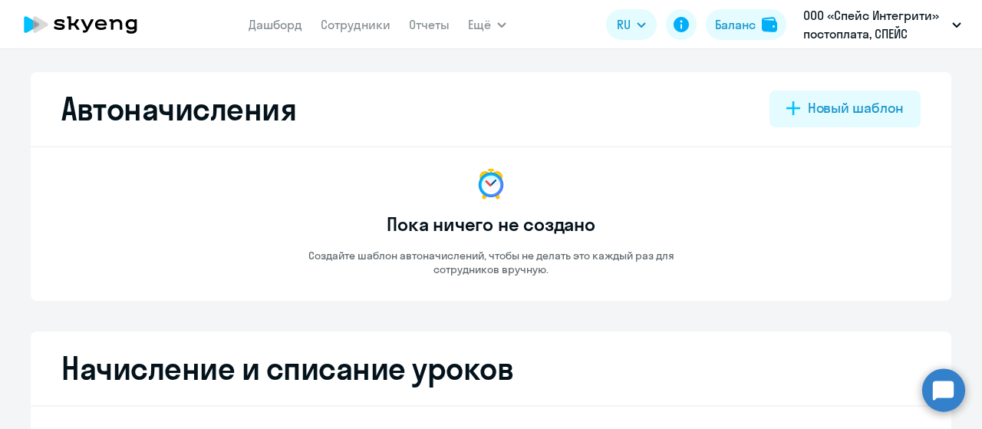
select select "10"
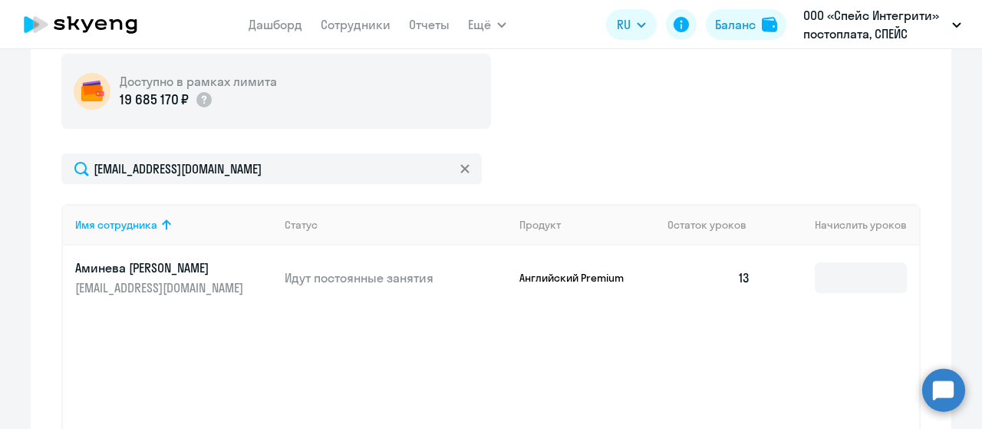
scroll to position [460, 0]
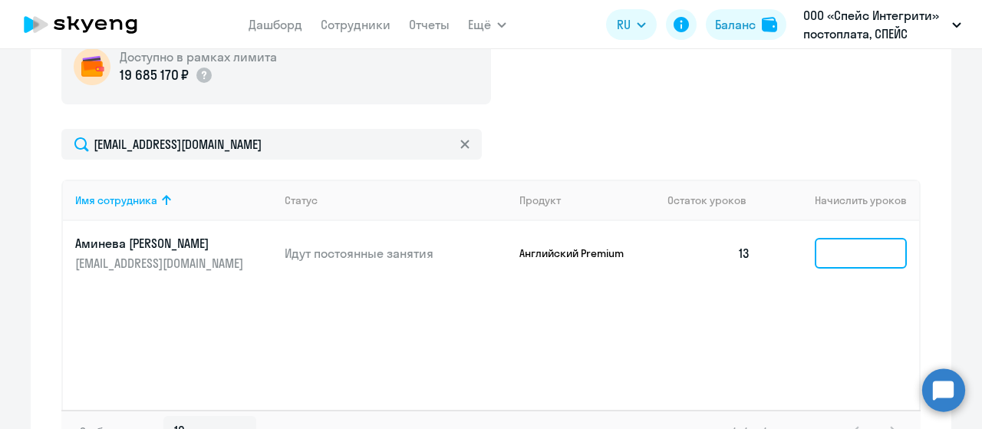
click at [834, 260] on input at bounding box center [860, 253] width 92 height 31
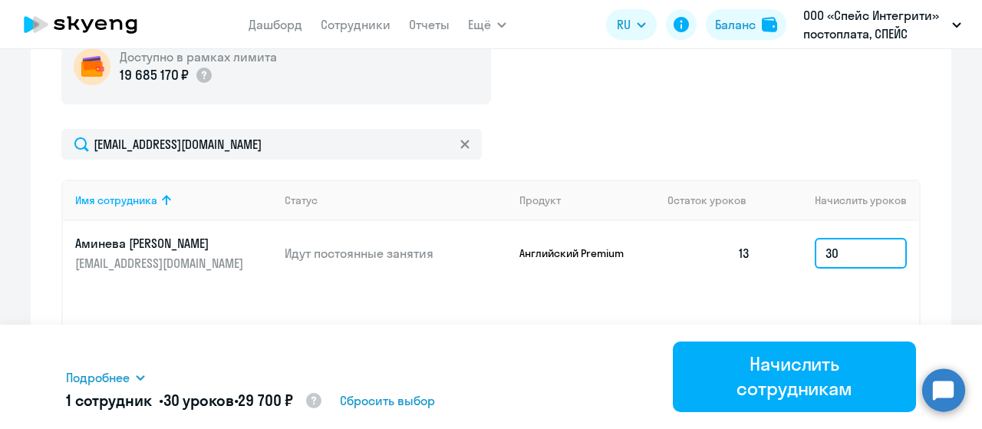
type input "3"
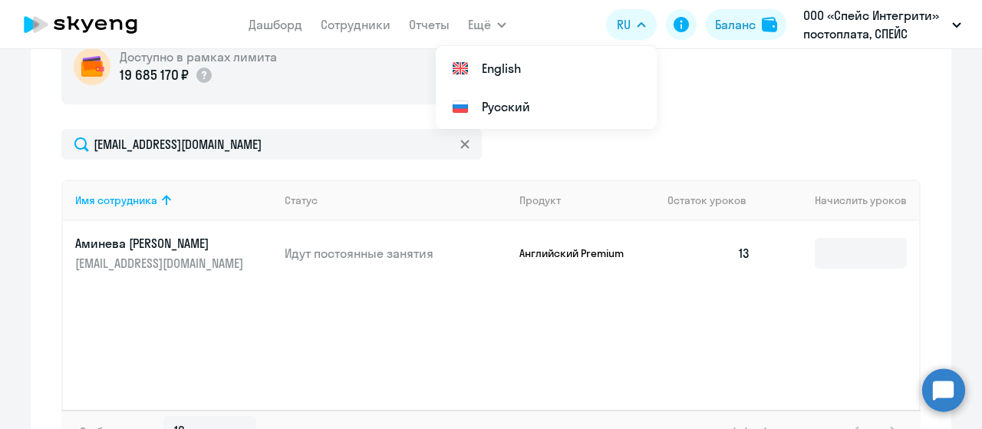
click at [774, 126] on div "Доступно в рамках лимита 19 685 170 ₽ [EMAIL_ADDRESS][DOMAIN_NAME] Имя сотрудни…" at bounding box center [490, 240] width 859 height 423
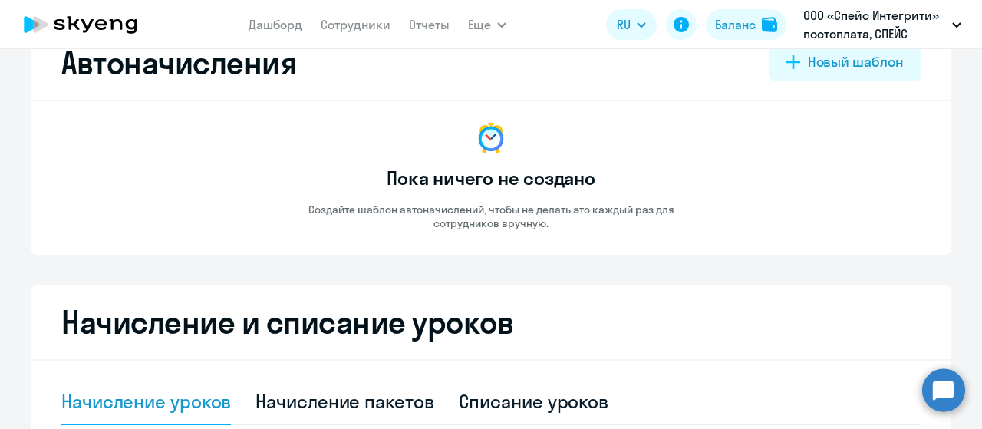
scroll to position [0, 0]
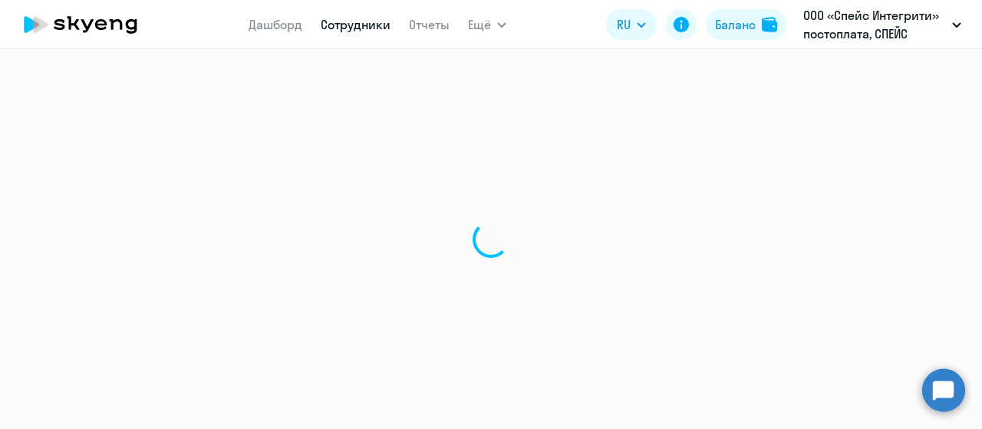
select select "english"
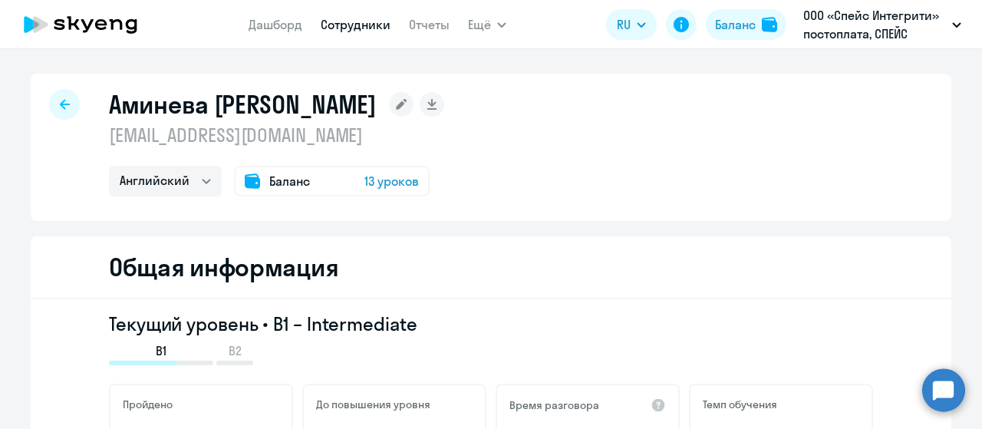
click at [284, 179] on span "Баланс" at bounding box center [289, 181] width 41 height 18
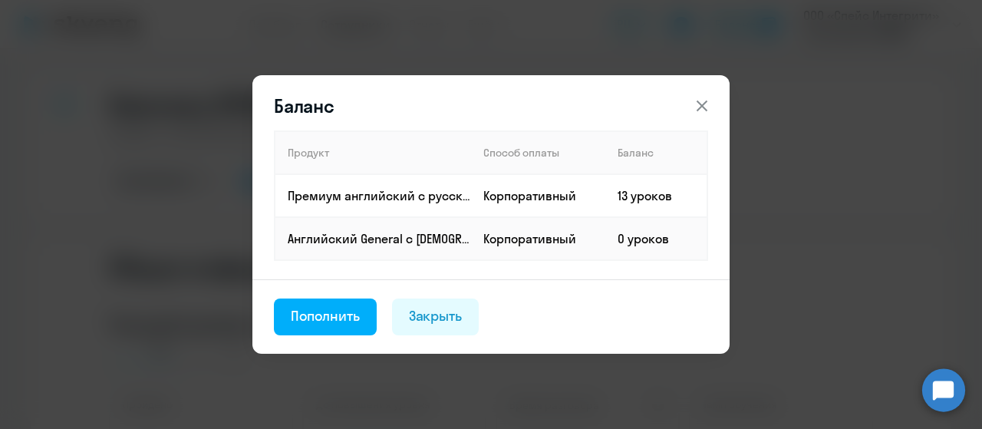
click at [701, 107] on icon at bounding box center [701, 105] width 11 height 11
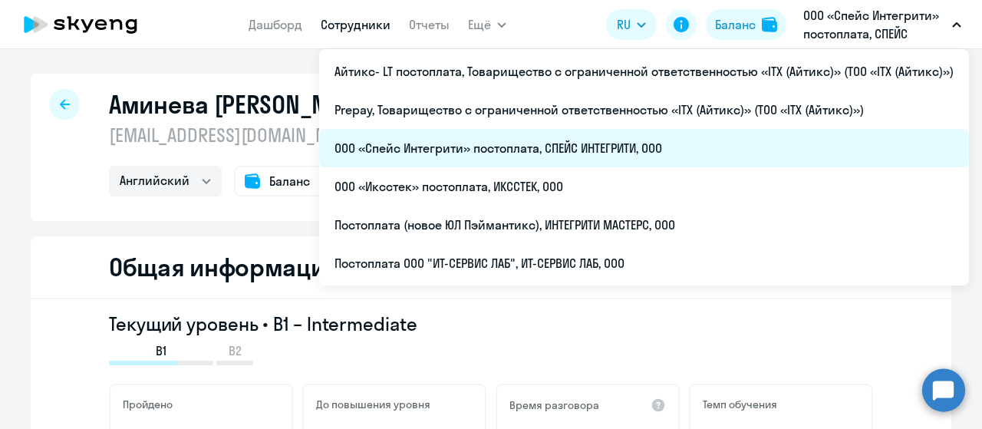
click at [505, 146] on li "ООО «Спейс Интегрити» постоплата, СПЕЙС ИНТЕГРИТИ, ООО" at bounding box center [643, 148] width 649 height 38
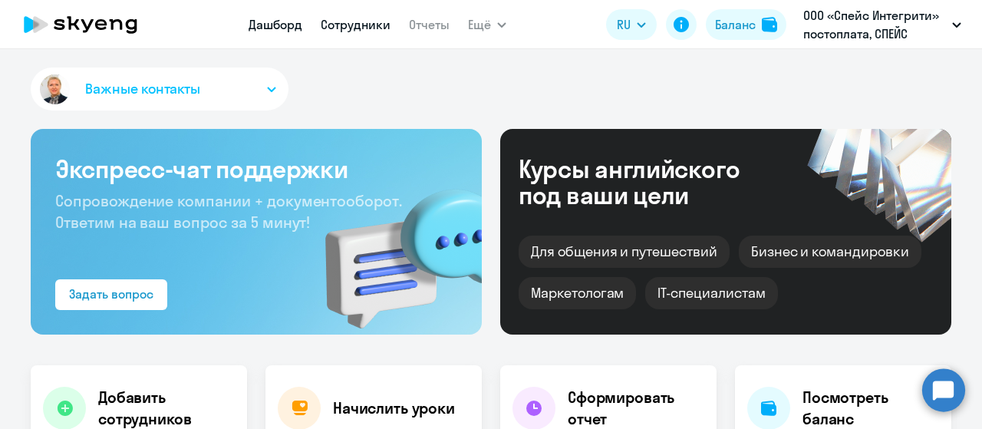
click at [359, 24] on link "Сотрудники" at bounding box center [356, 24] width 70 height 15
select select "30"
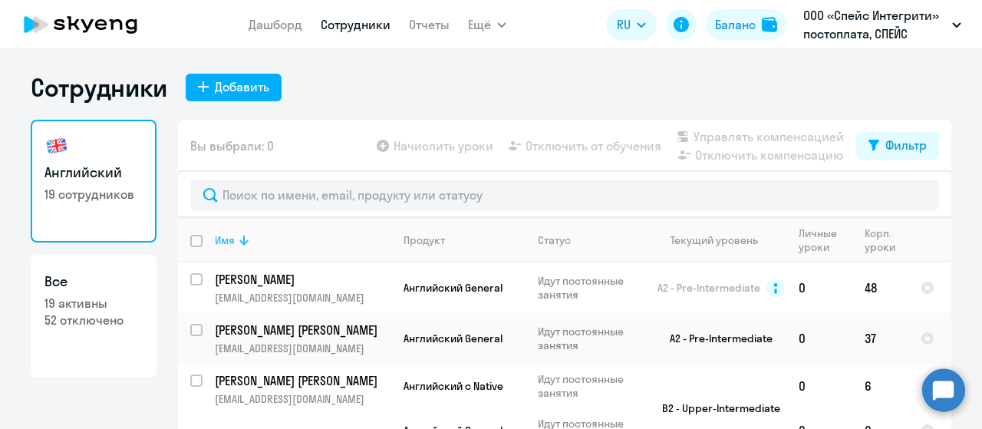
click at [239, 243] on icon at bounding box center [243, 240] width 9 height 10
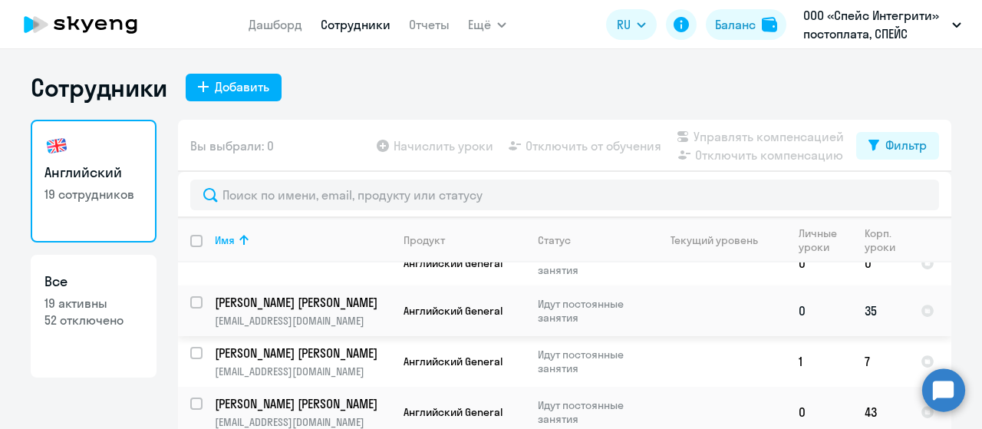
scroll to position [230, 0]
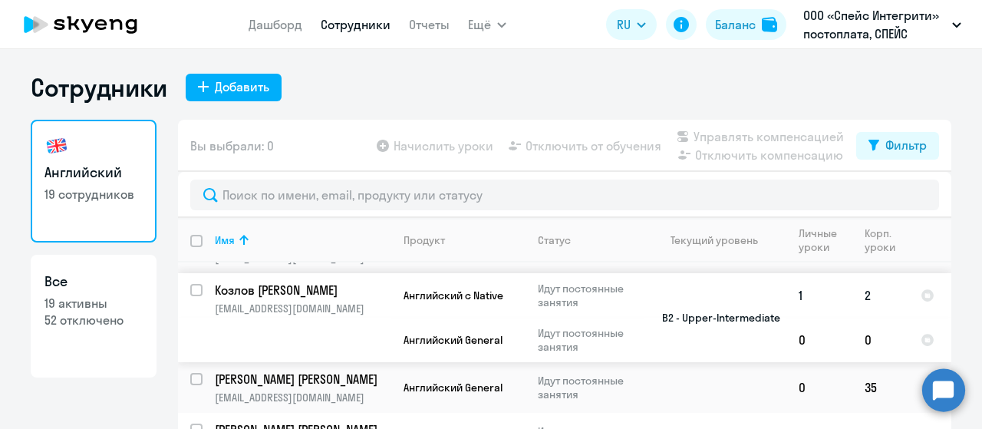
click at [310, 296] on td "Козлов Кирилл Александрович [EMAIL_ADDRESS][DOMAIN_NAME]" at bounding box center [296, 317] width 189 height 89
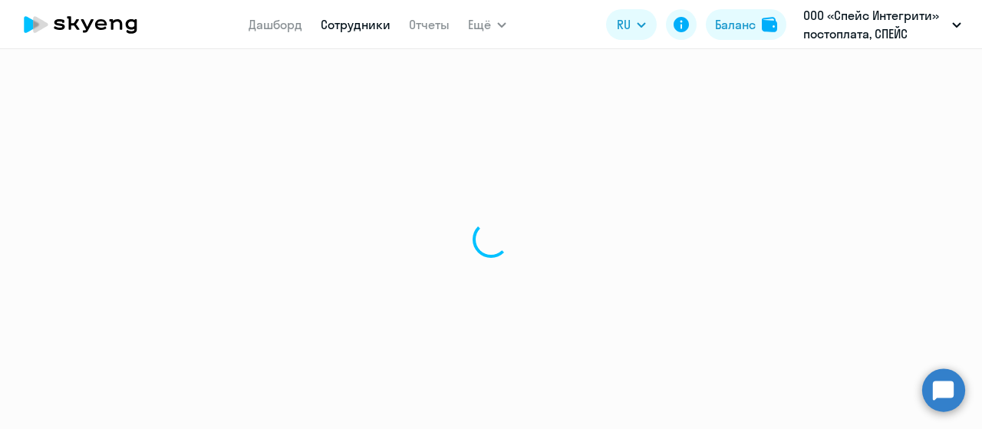
select select "english"
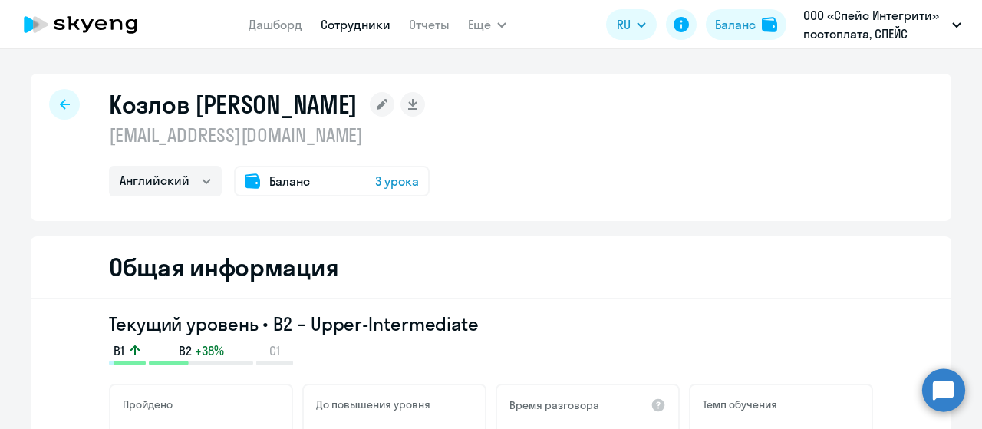
click at [278, 185] on span "Баланс" at bounding box center [289, 181] width 41 height 18
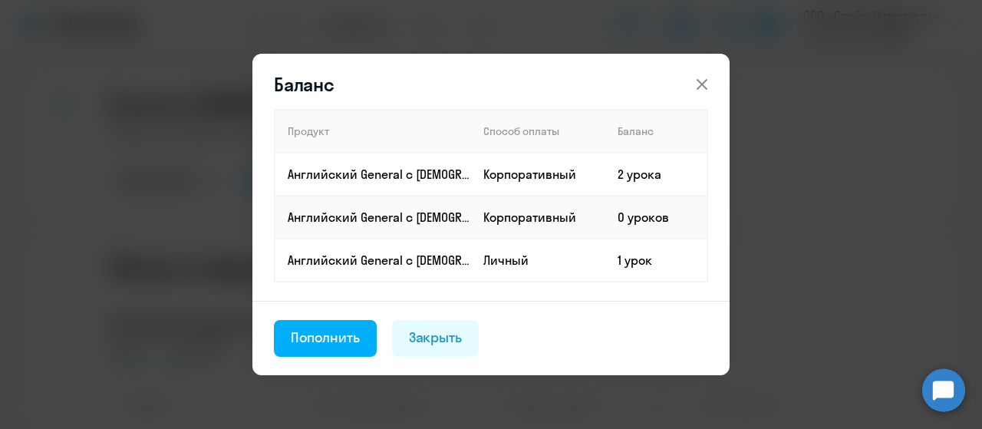
click at [704, 85] on icon at bounding box center [701, 84] width 18 height 18
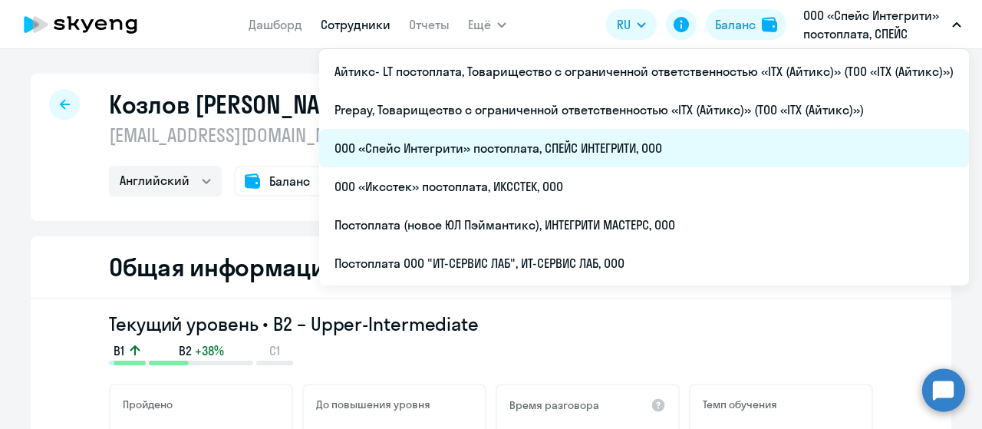
click at [492, 148] on li "ООО «Спейс Интегрити» постоплата, СПЕЙС ИНТЕГРИТИ, ООО" at bounding box center [643, 148] width 649 height 38
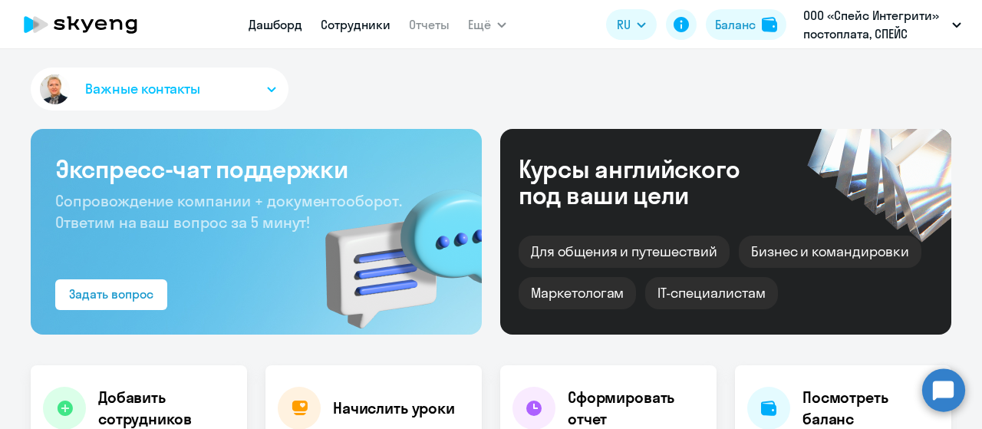
click at [341, 29] on link "Сотрудники" at bounding box center [356, 24] width 70 height 15
select select "30"
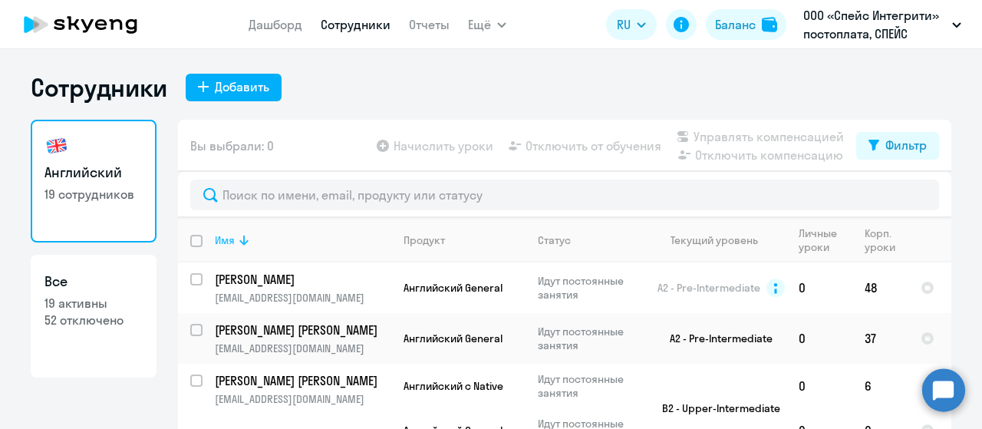
click at [241, 242] on icon at bounding box center [243, 240] width 9 height 10
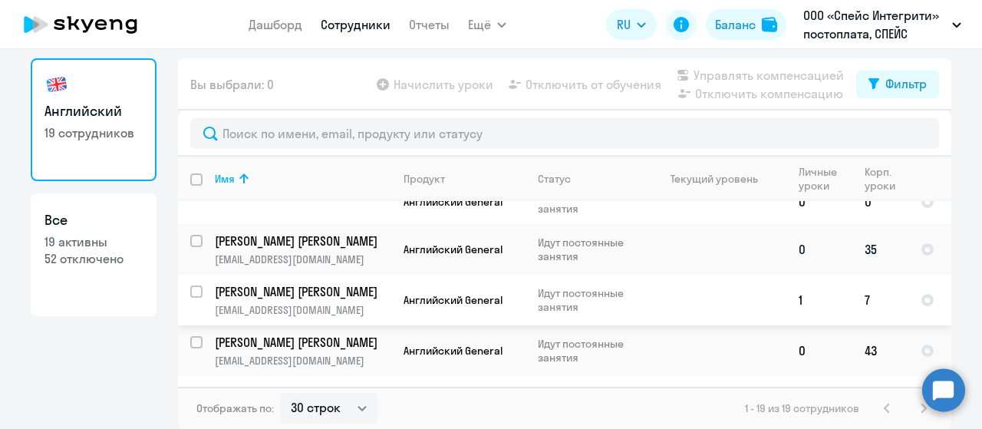
scroll to position [383, 0]
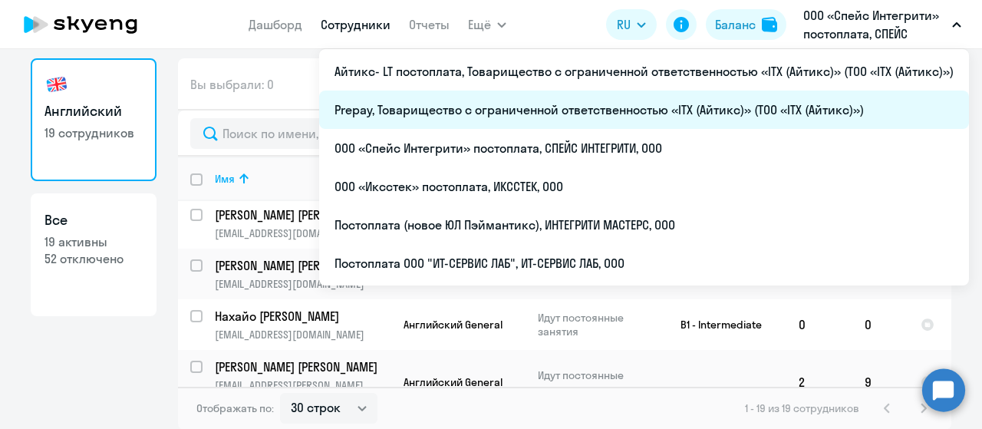
click at [745, 104] on li "Prepay, Товарищество с ограниченной ответственностью «ITX (Айтикс)» (ТОО «ITX (…" at bounding box center [643, 109] width 649 height 38
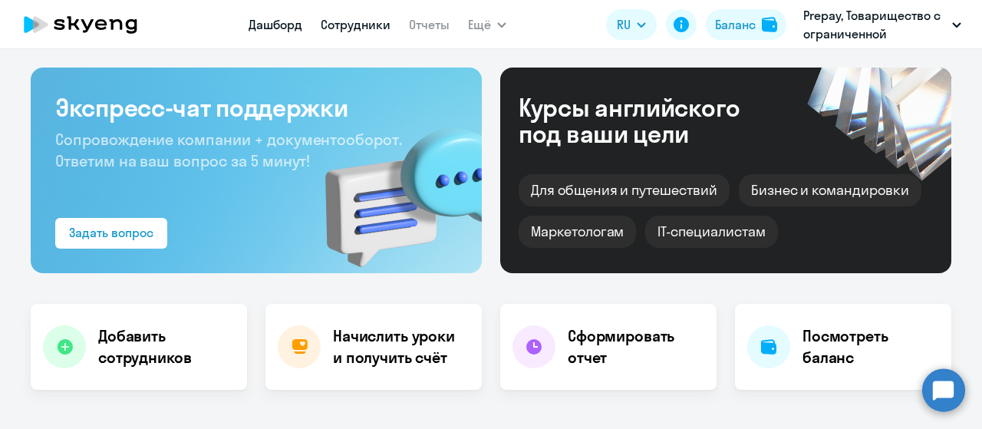
click at [330, 19] on link "Сотрудники" at bounding box center [356, 24] width 70 height 15
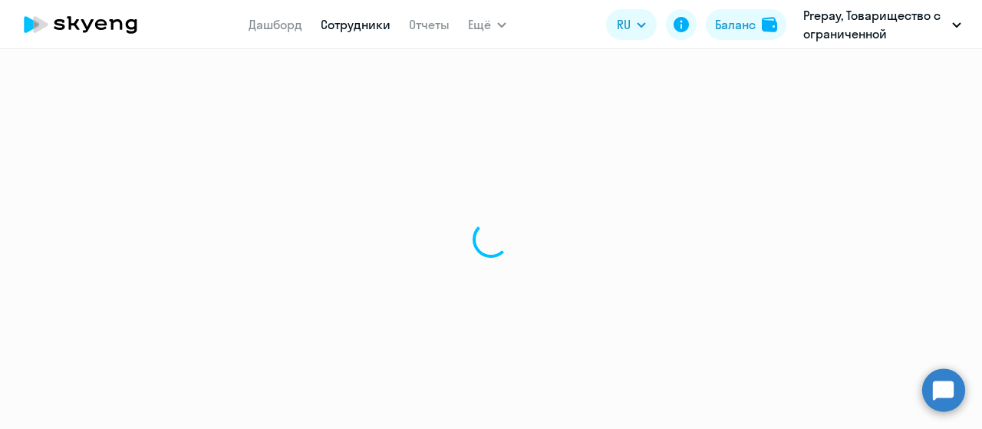
select select "30"
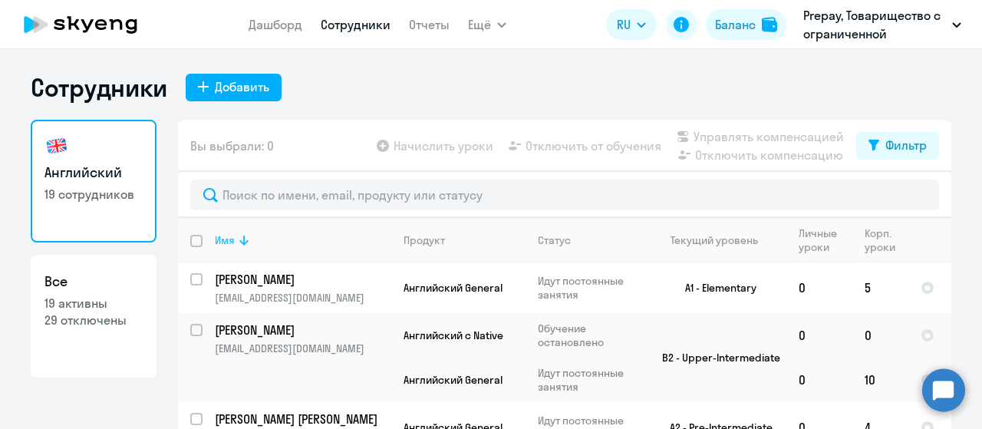
click at [235, 238] on icon at bounding box center [244, 240] width 18 height 18
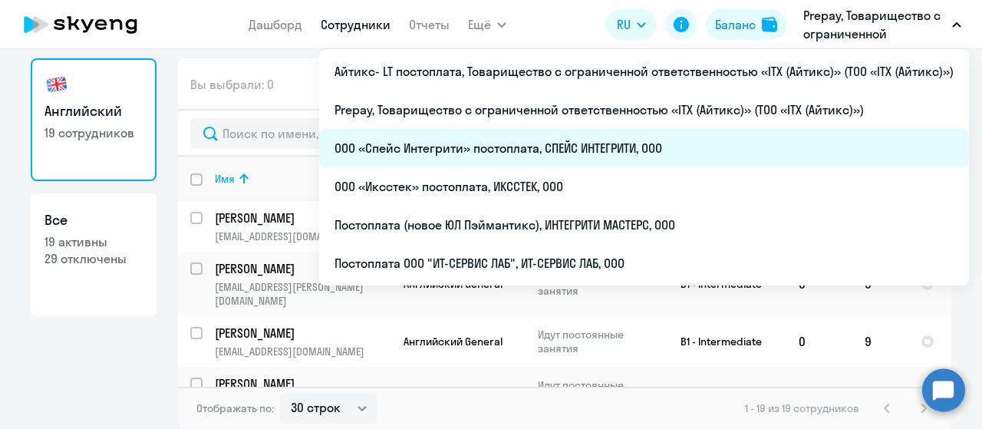
click at [554, 140] on li "ООО «Спейс Интегрити» постоплата, СПЕЙС ИНТЕГРИТИ, ООО" at bounding box center [643, 148] width 649 height 38
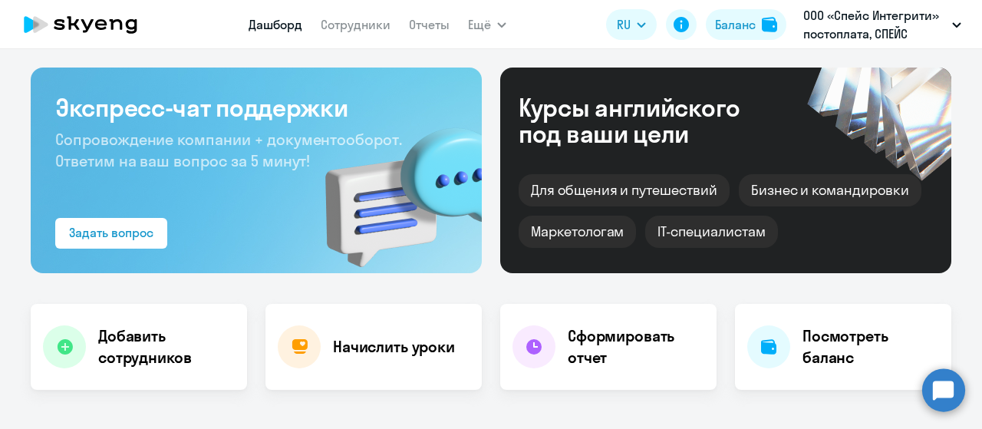
select select "30"
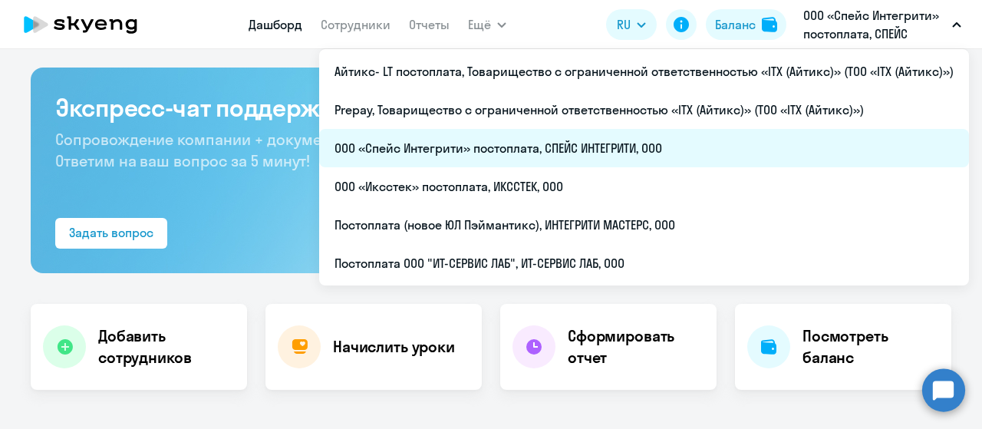
click at [492, 151] on li "ООО «Спейс Интегрити» постоплата, СПЕЙС ИНТЕГРИТИ, ООО" at bounding box center [643, 148] width 649 height 38
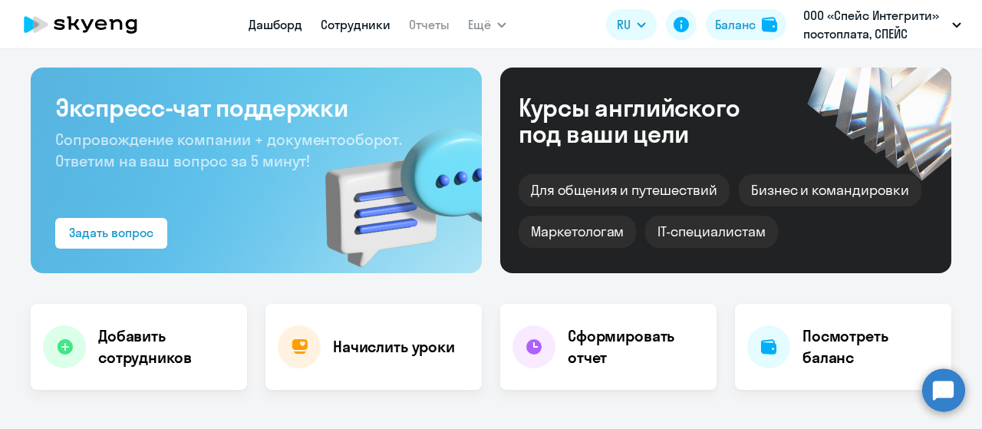
click at [347, 25] on link "Сотрудники" at bounding box center [356, 24] width 70 height 15
select select "30"
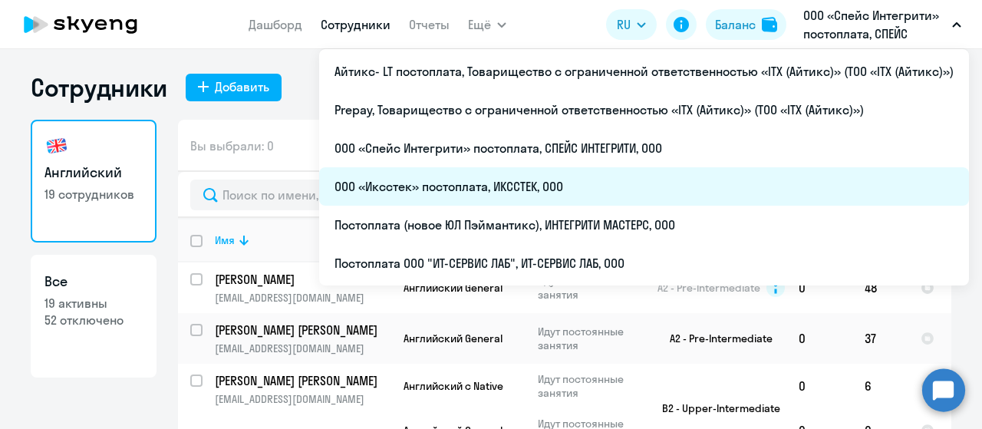
click at [562, 192] on li "ООО «Иксстек» постоплата, ИКССТЕК, ООО" at bounding box center [643, 186] width 649 height 38
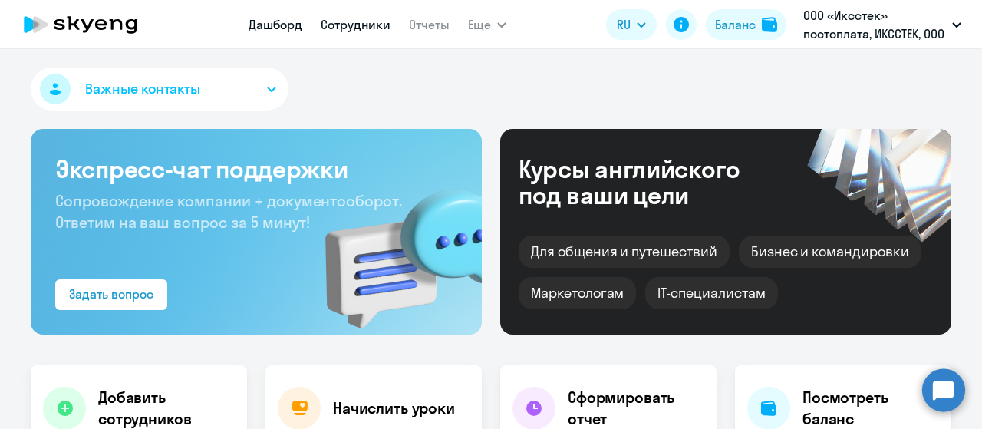
click at [349, 27] on link "Сотрудники" at bounding box center [356, 24] width 70 height 15
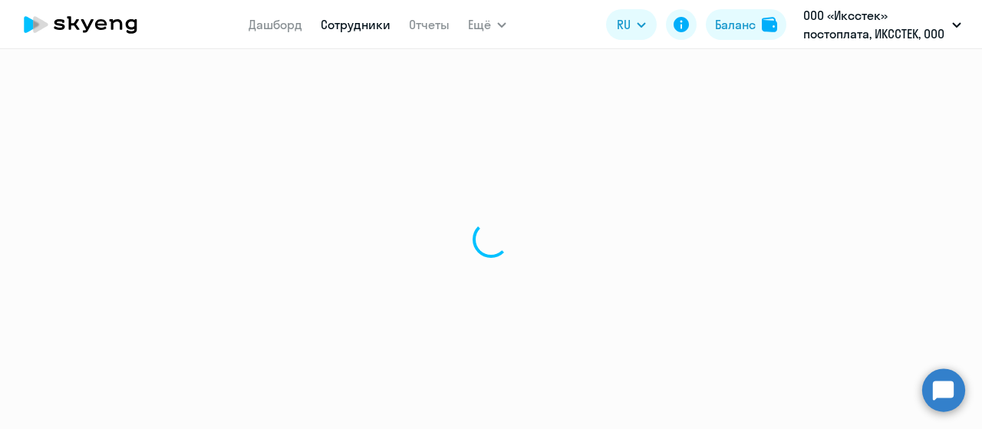
select select "30"
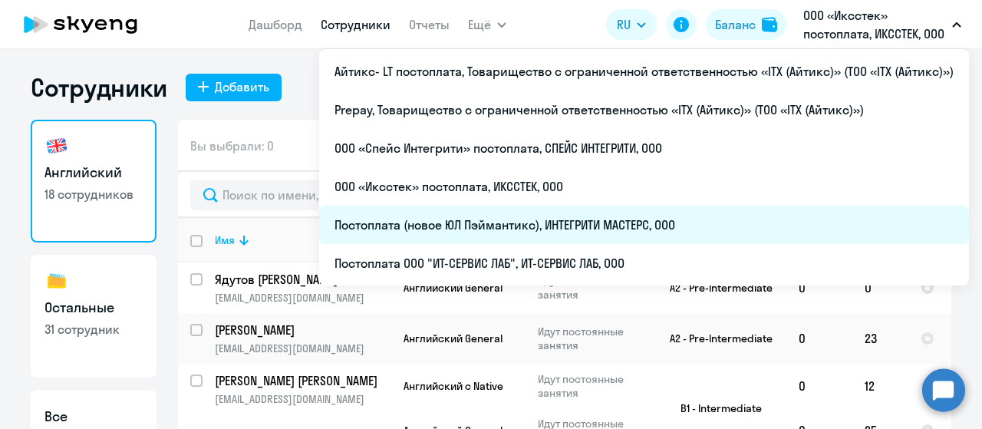
click at [578, 225] on li "Постоплата (новое ЮЛ Пэймантикс), ИНТЕГРИТИ МАСТЕРС, ООО" at bounding box center [643, 225] width 649 height 38
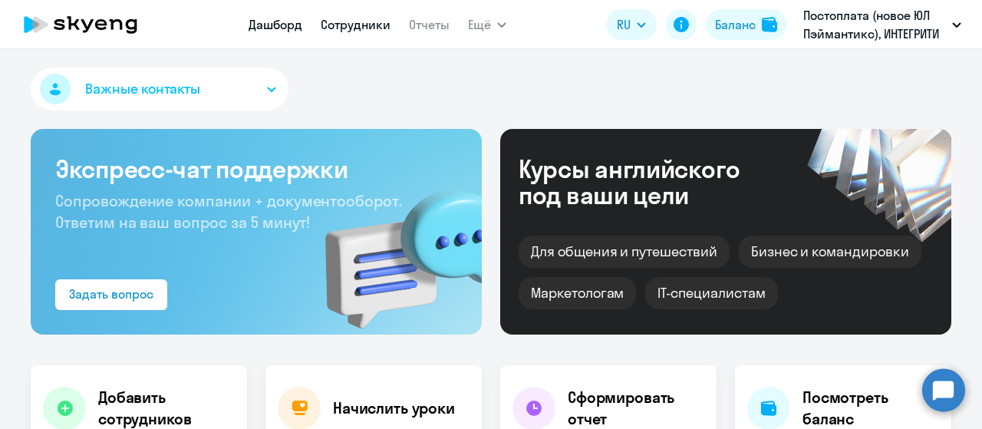
click at [352, 24] on link "Сотрудники" at bounding box center [356, 24] width 70 height 15
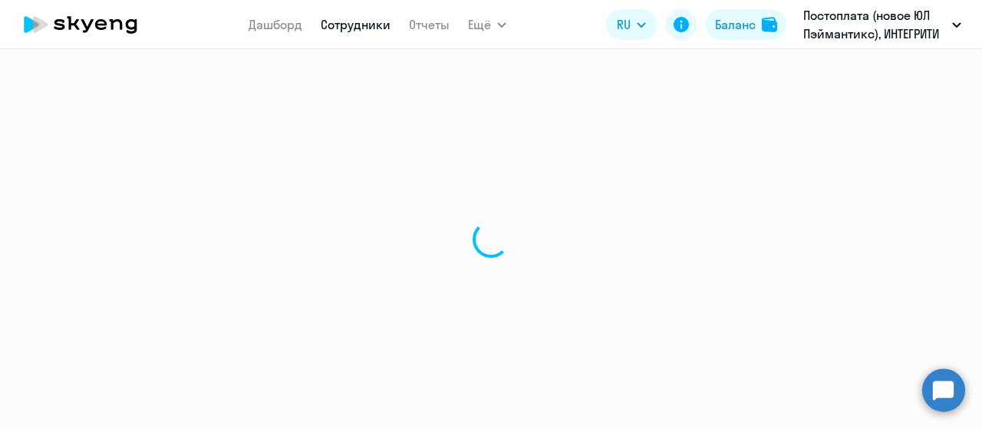
select select "30"
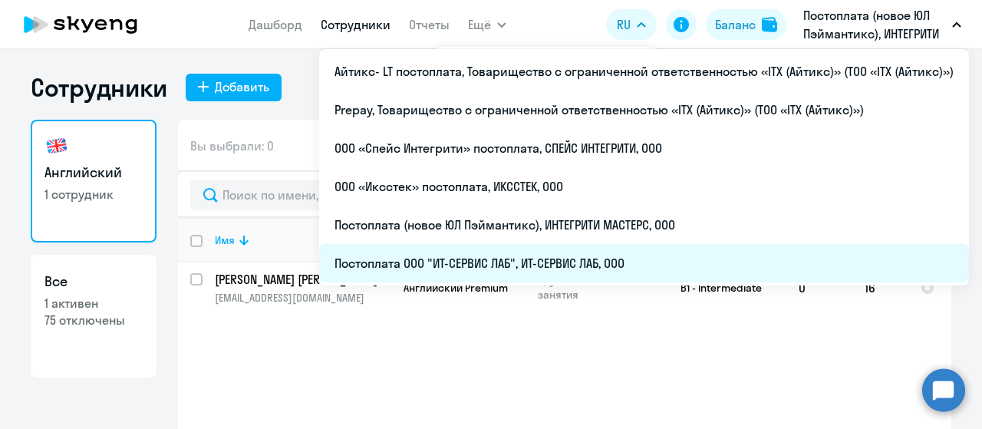
click at [522, 261] on li "Постоплата ООО "ИТ-СЕРВИС ЛАБ", ИТ-СЕРВИС ЛАБ, ООО" at bounding box center [643, 263] width 649 height 38
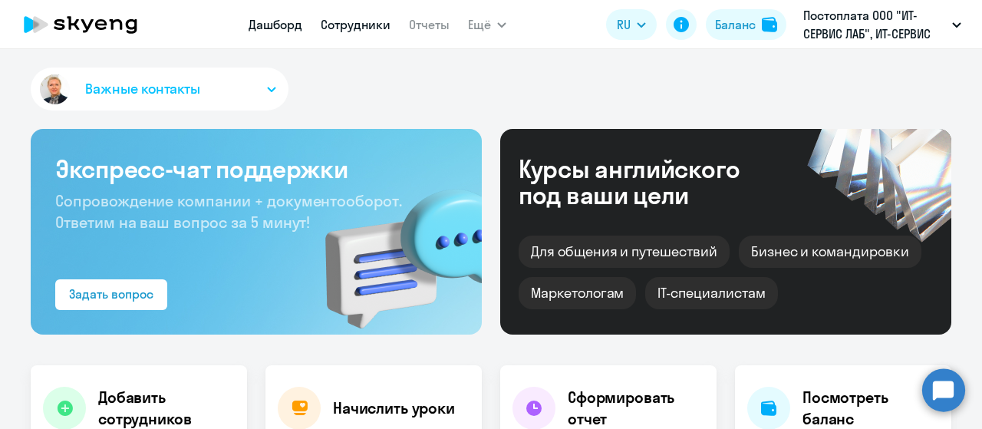
click at [367, 24] on link "Сотрудники" at bounding box center [356, 24] width 70 height 15
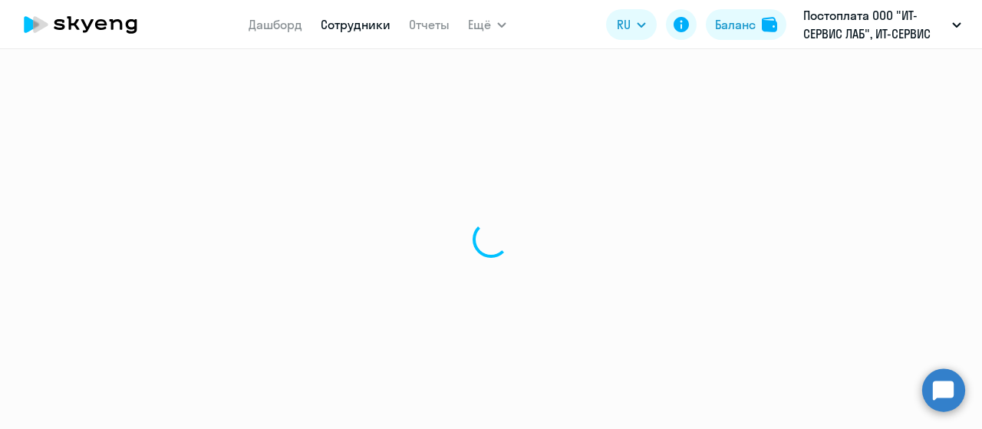
select select "30"
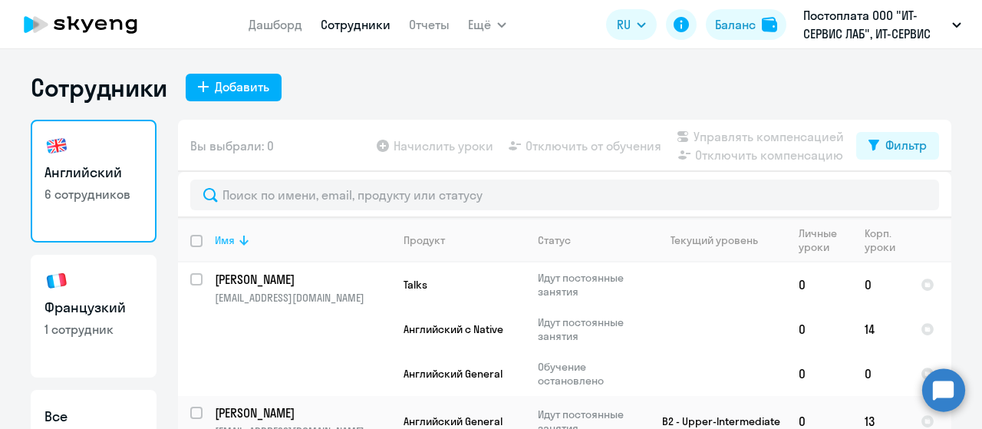
click at [241, 248] on icon at bounding box center [244, 240] width 18 height 18
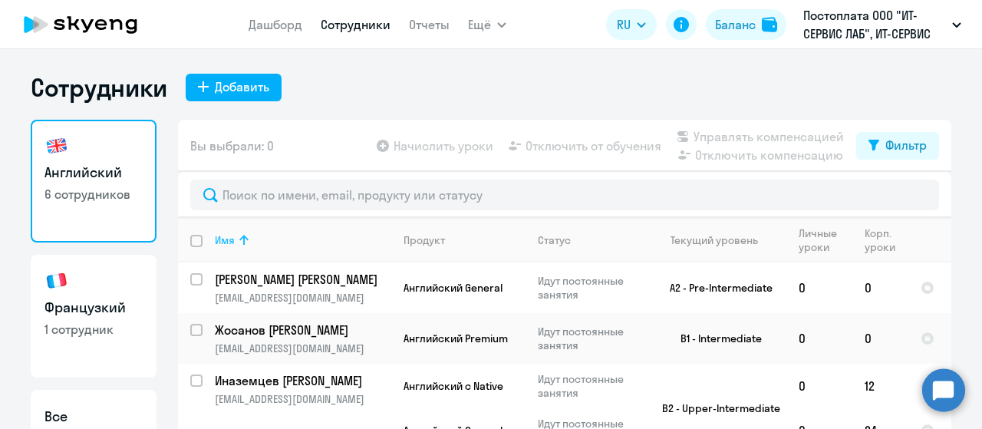
click at [241, 245] on icon at bounding box center [244, 240] width 18 height 18
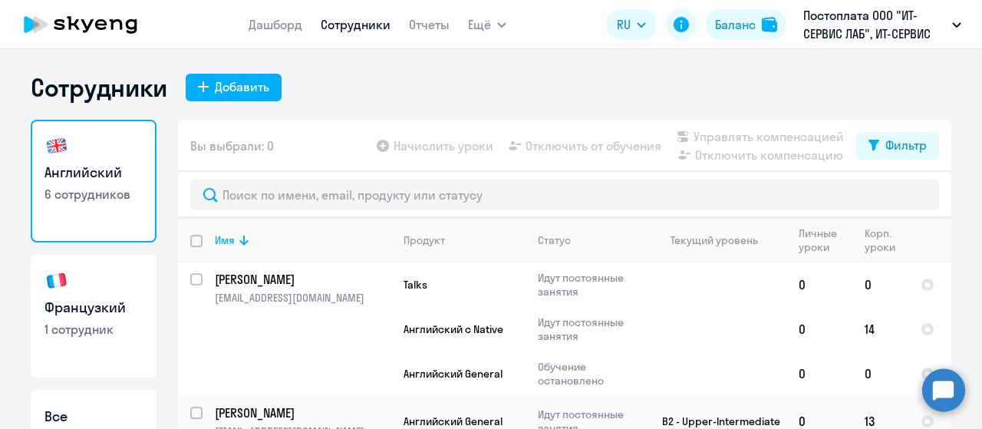
click at [127, 15] on icon at bounding box center [80, 24] width 135 height 38
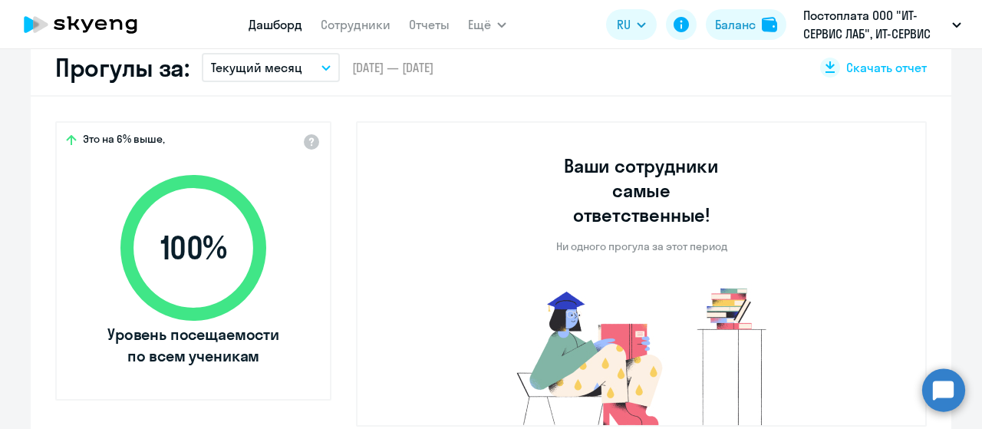
select select "30"
